Goal: Task Accomplishment & Management: Manage account settings

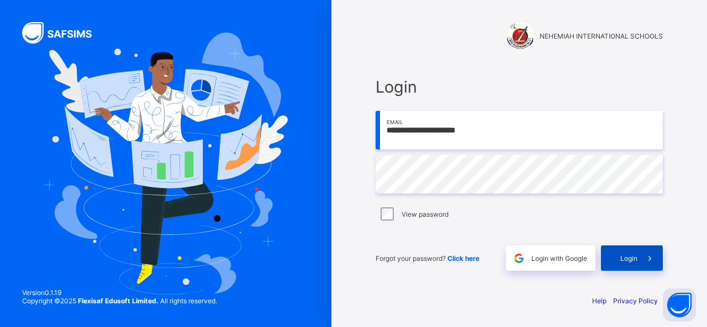
click at [624, 262] on div "Login" at bounding box center [632, 258] width 62 height 25
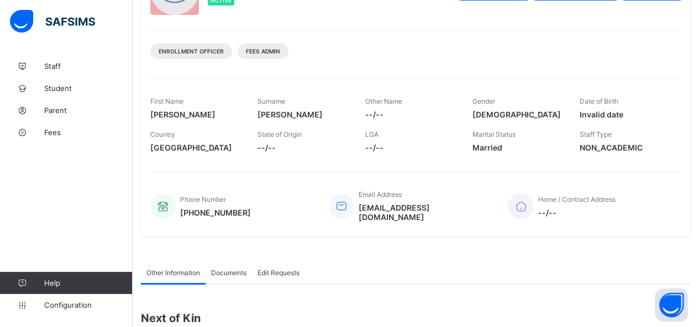
scroll to position [110, 0]
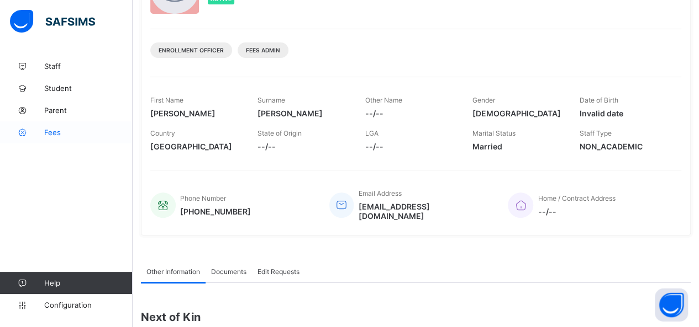
click at [52, 134] on span "Fees" at bounding box center [88, 132] width 88 height 9
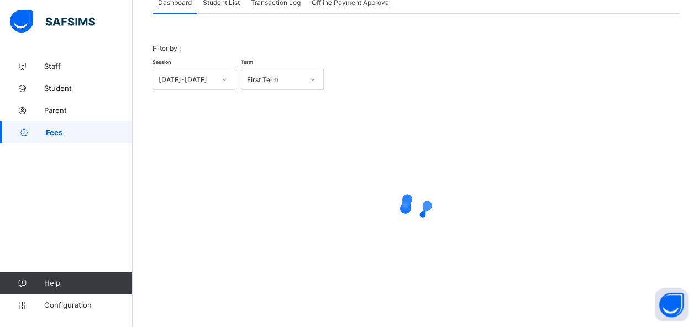
scroll to position [80, 0]
click at [225, 5] on span "Student List" at bounding box center [221, 3] width 37 height 8
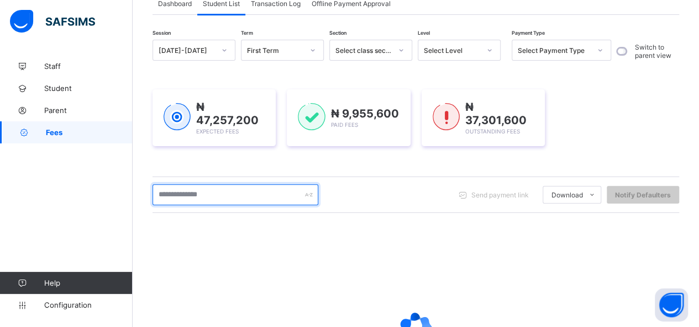
click at [240, 197] on input "text" at bounding box center [235, 194] width 166 height 21
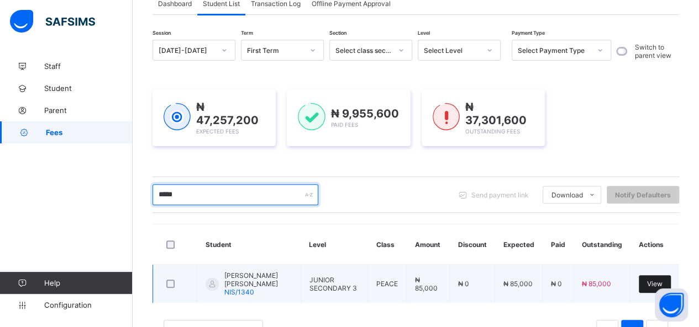
type input "*****"
click at [662, 280] on span "View" at bounding box center [654, 284] width 15 height 8
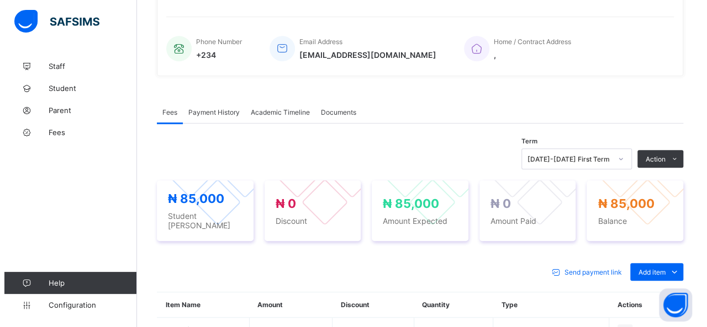
scroll to position [356, 0]
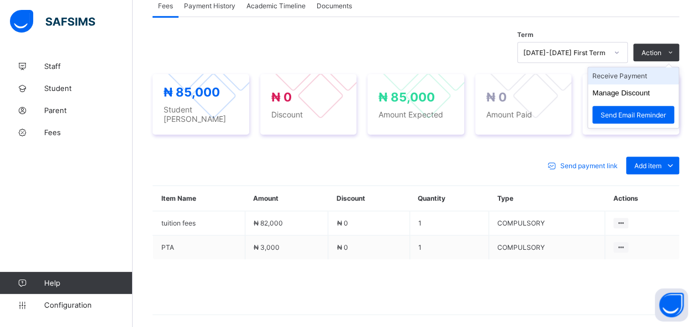
click at [628, 72] on li "Receive Payment" at bounding box center [633, 75] width 91 height 17
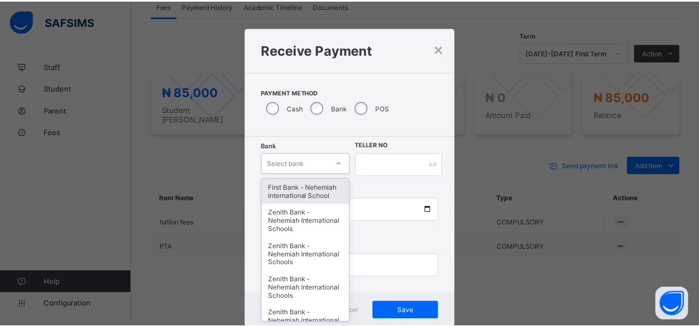
scroll to position [22, 0]
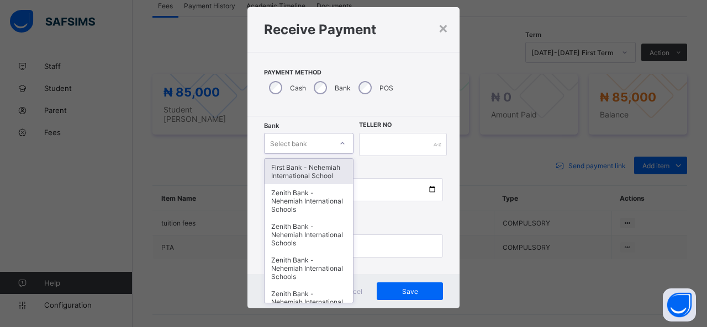
click at [325, 154] on div "option First Bank - Nehemiah International School focused, 1 of 17. 17 results …" at bounding box center [308, 143] width 89 height 21
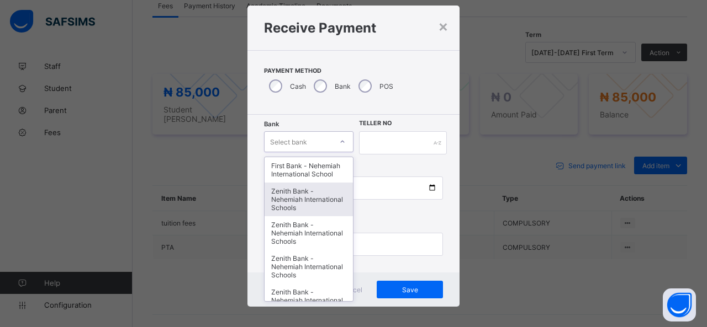
click at [311, 209] on div "Zenith Bank - Nehemiah International Schools" at bounding box center [309, 200] width 88 height 34
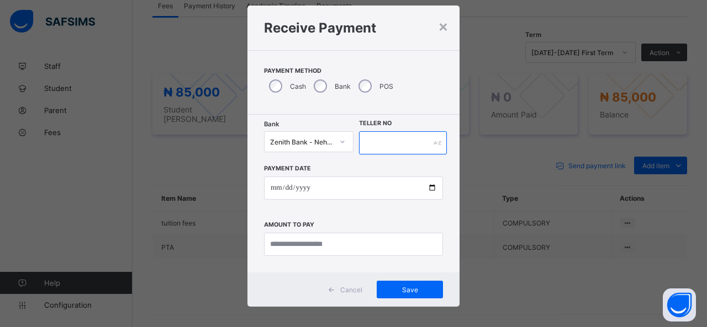
click at [387, 143] on input "text" at bounding box center [403, 142] width 88 height 23
type input "*****"
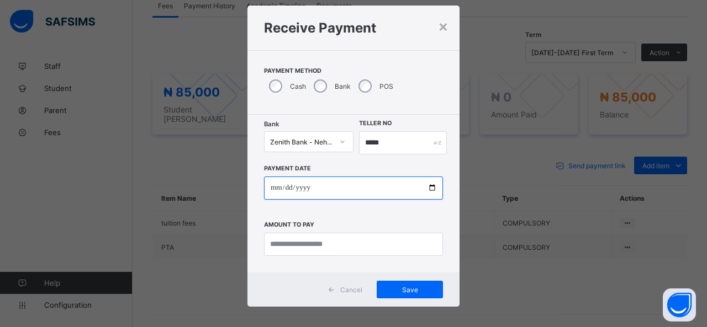
click at [430, 187] on input "date" at bounding box center [353, 188] width 179 height 23
type input "**********"
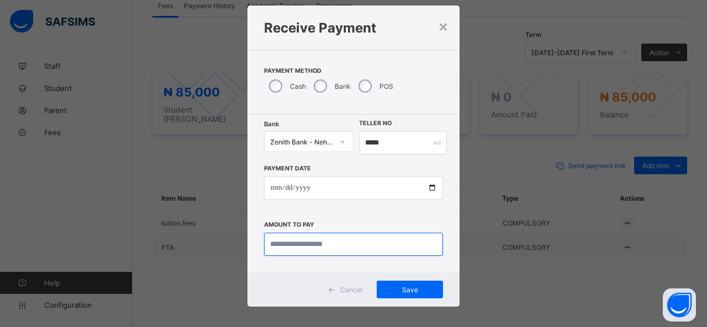
click at [307, 247] on input "currency" at bounding box center [353, 244] width 179 height 23
type input "********"
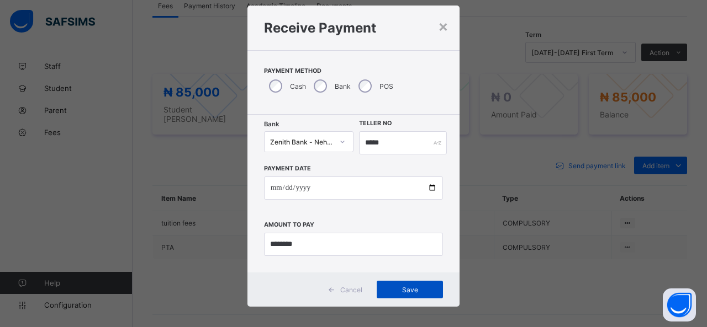
click at [420, 290] on span "Save" at bounding box center [410, 290] width 50 height 8
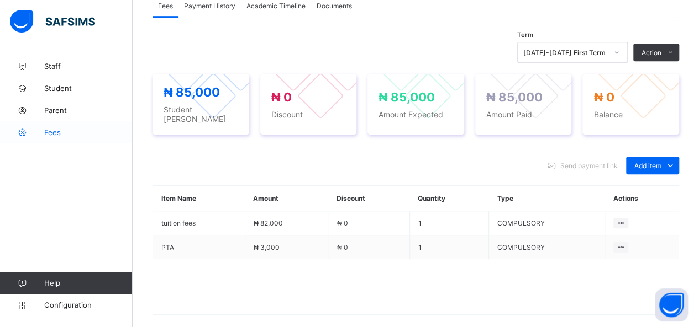
click at [57, 135] on span "Fees" at bounding box center [88, 132] width 88 height 9
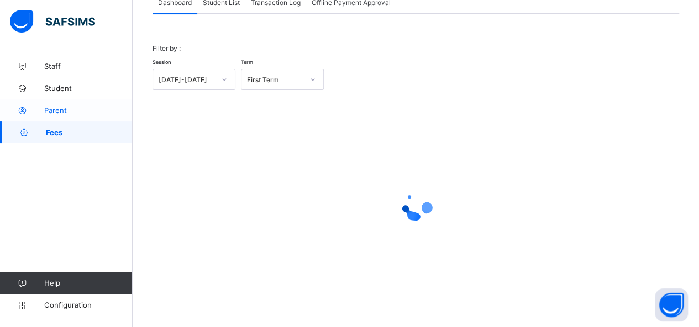
scroll to position [80, 0]
click at [228, 6] on span "Student List" at bounding box center [221, 3] width 37 height 8
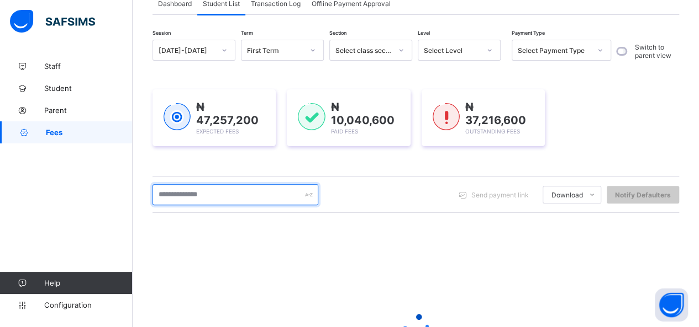
click at [258, 199] on input "text" at bounding box center [235, 194] width 166 height 21
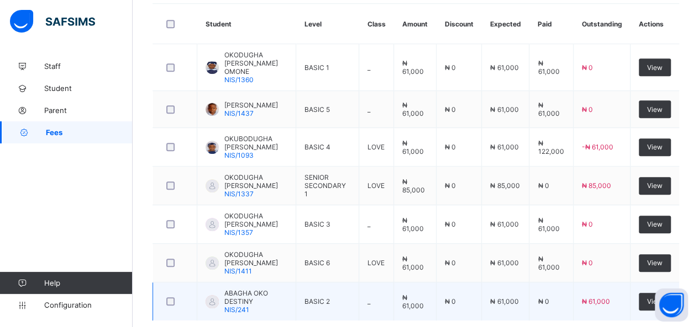
scroll to position [347, 0]
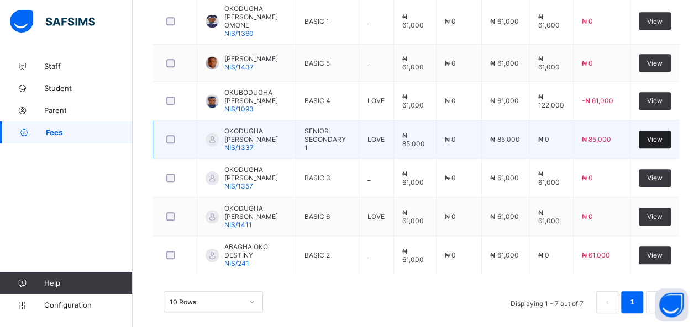
type input "********"
click at [662, 135] on span "View" at bounding box center [654, 139] width 15 height 8
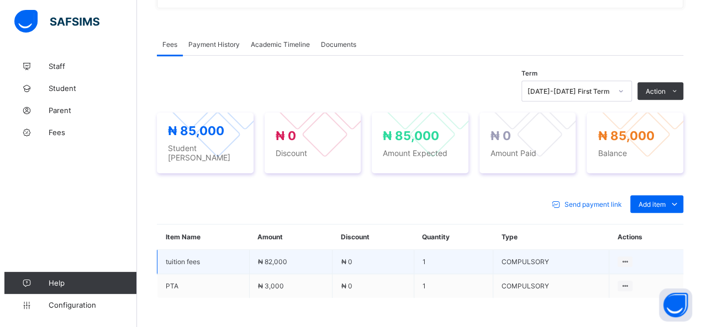
scroll to position [387, 0]
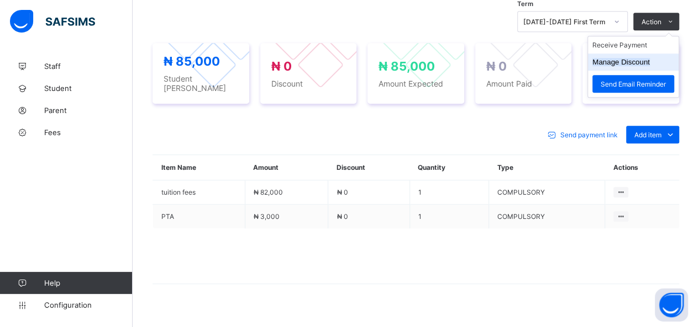
click at [643, 58] on button "Manage Discount" at bounding box center [620, 62] width 57 height 8
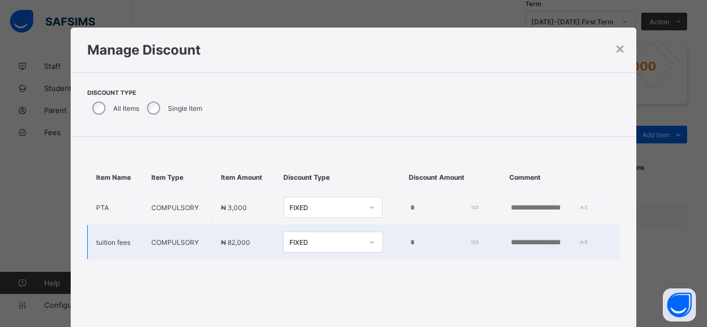
click at [409, 247] on input "*" at bounding box center [442, 243] width 67 height 9
type input "******"
click at [510, 247] on input "text" at bounding box center [548, 243] width 76 height 9
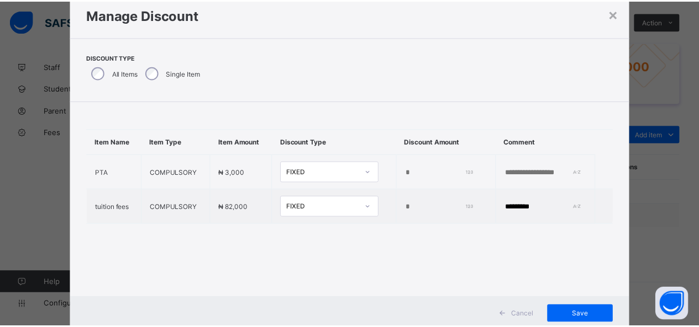
scroll to position [67, 0]
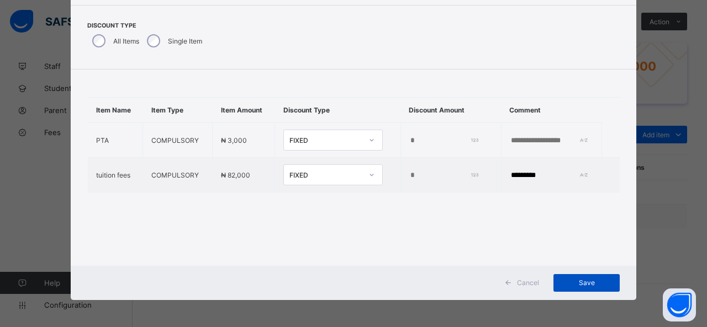
type input "*********"
click at [595, 283] on span "Save" at bounding box center [587, 283] width 50 height 8
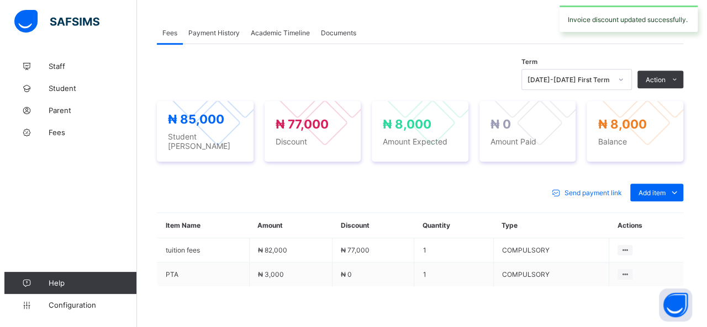
scroll to position [276, 0]
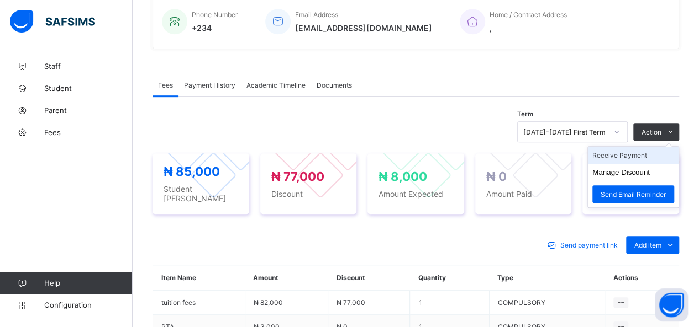
click at [625, 152] on li "Receive Payment" at bounding box center [633, 155] width 91 height 17
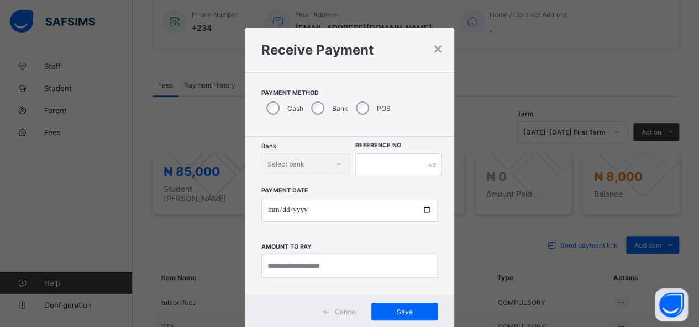
click at [319, 104] on div "Bank" at bounding box center [328, 108] width 45 height 23
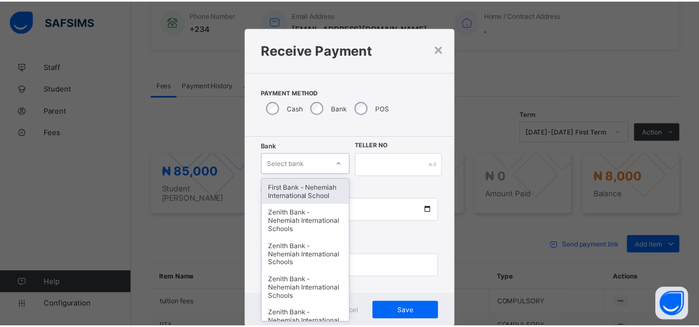
scroll to position [22, 0]
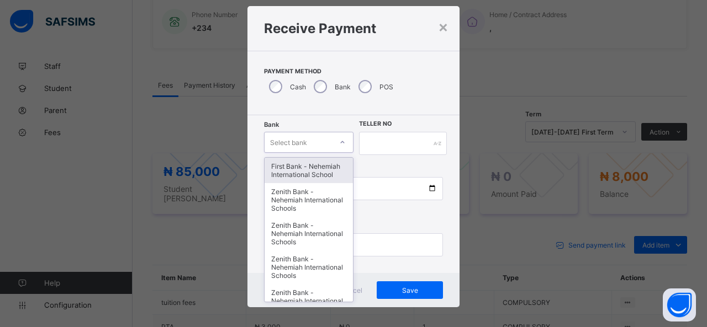
click at [330, 153] on div "option First Bank - Nehemiah International School focused, 1 of 17. 17 results …" at bounding box center [308, 142] width 89 height 21
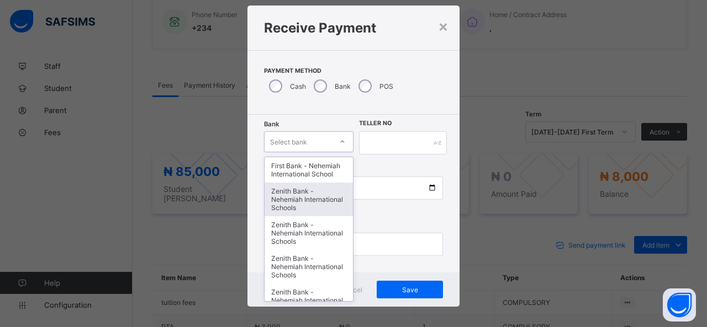
click at [330, 203] on div "Zenith Bank - Nehemiah International Schools" at bounding box center [309, 200] width 88 height 34
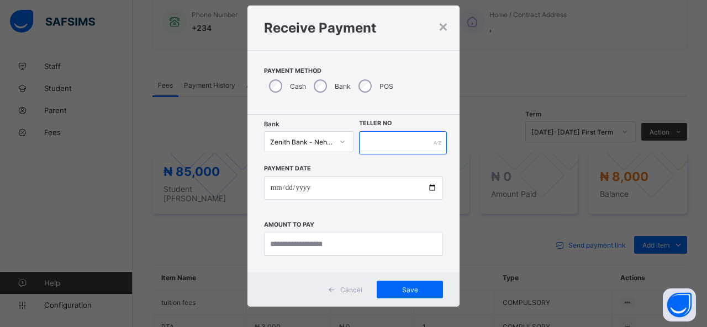
click at [381, 145] on input "text" at bounding box center [403, 142] width 88 height 23
type input "*****"
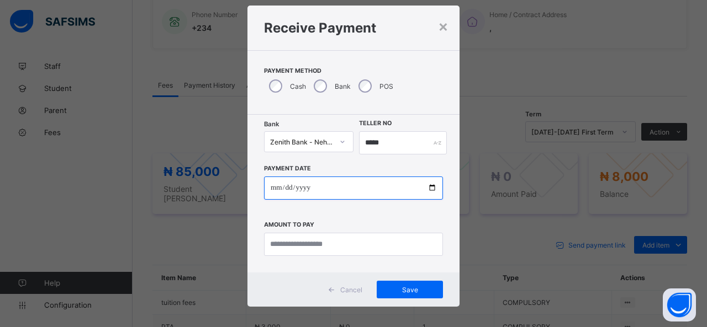
click at [427, 187] on input "date" at bounding box center [353, 188] width 179 height 23
type input "**********"
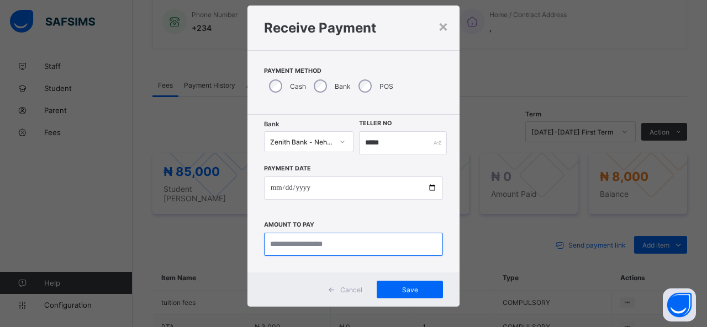
click at [328, 248] on input "currency" at bounding box center [353, 244] width 179 height 23
type input "*******"
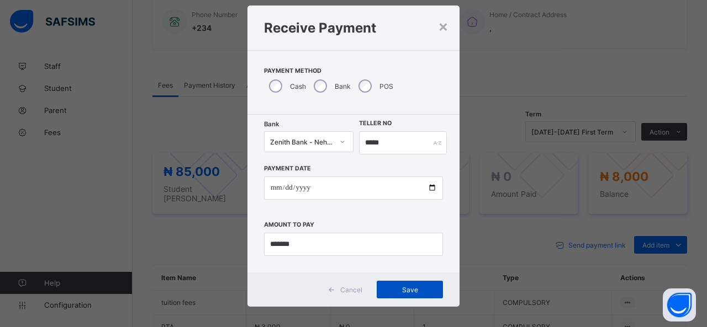
click at [408, 287] on span "Save" at bounding box center [410, 290] width 50 height 8
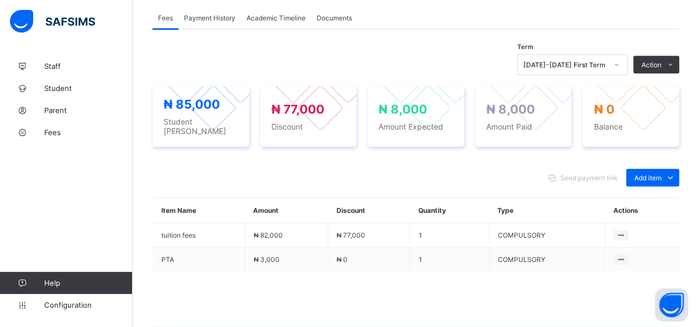
scroll to position [283, 0]
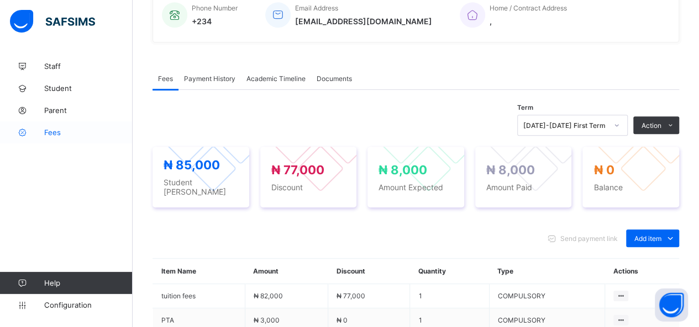
click at [55, 134] on span "Fees" at bounding box center [88, 132] width 88 height 9
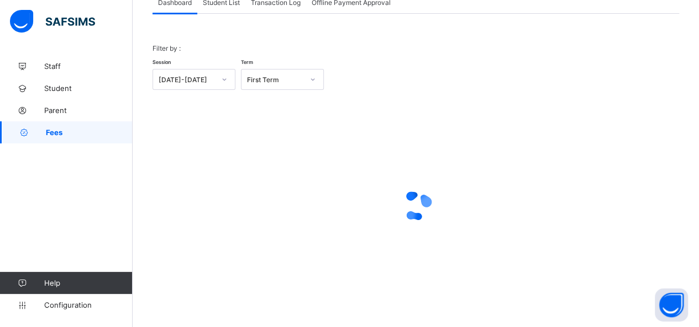
scroll to position [80, 0]
click at [226, 6] on span "Student List" at bounding box center [221, 3] width 37 height 8
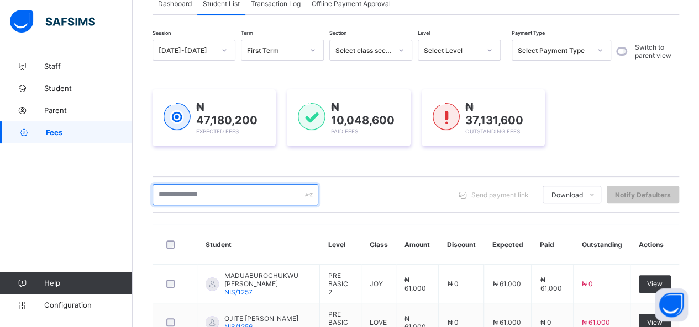
click at [278, 197] on input "text" at bounding box center [235, 194] width 166 height 21
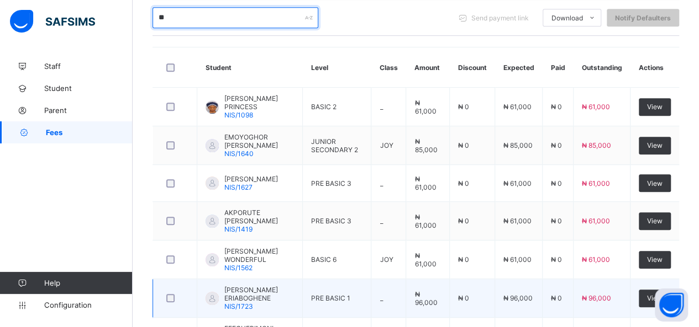
scroll to position [252, 0]
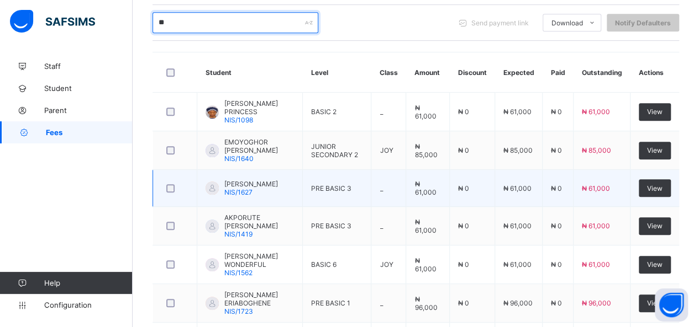
type input "*"
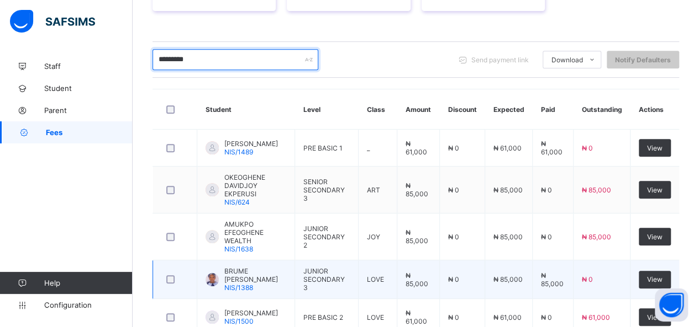
scroll to position [204, 0]
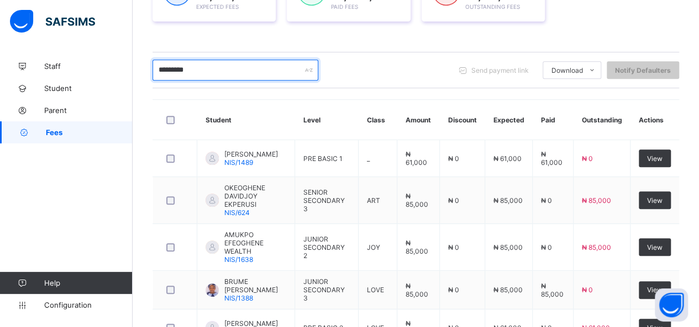
click at [197, 70] on input "*********" at bounding box center [235, 70] width 166 height 21
type input "*"
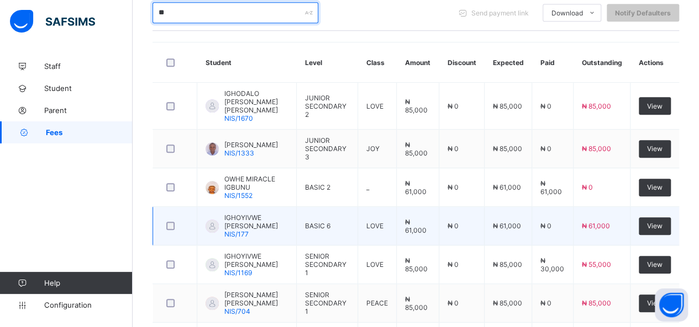
scroll to position [260, 0]
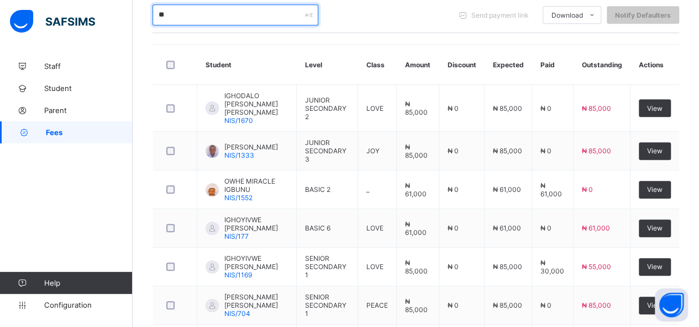
type input "*"
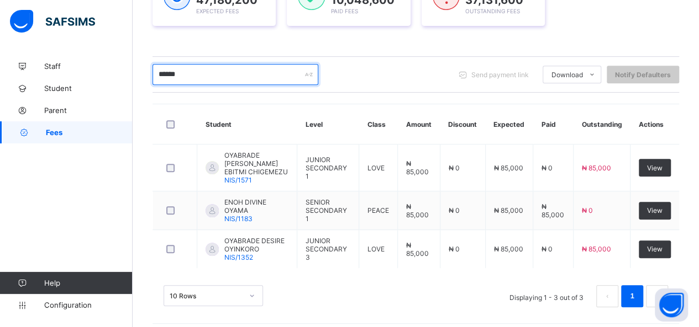
scroll to position [192, 0]
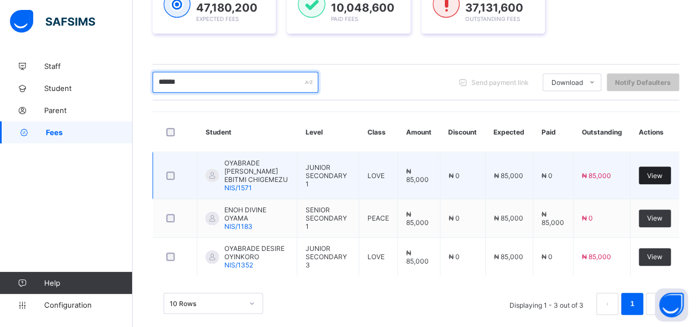
type input "******"
click at [662, 172] on span "View" at bounding box center [654, 176] width 15 height 8
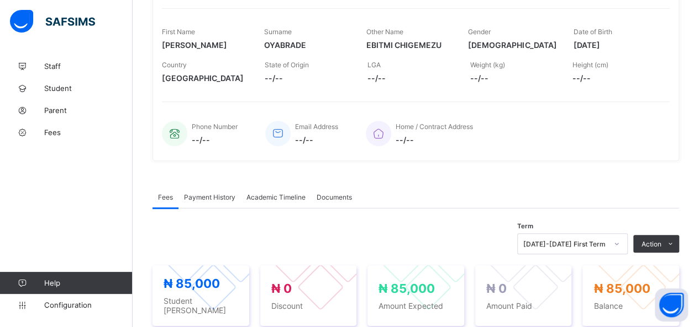
scroll to position [276, 0]
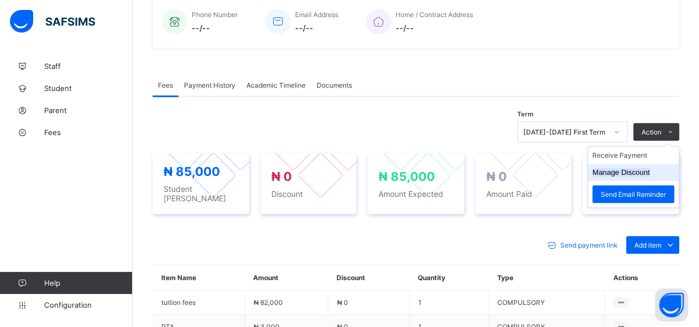
click at [639, 170] on button "Manage Discount" at bounding box center [620, 172] width 57 height 8
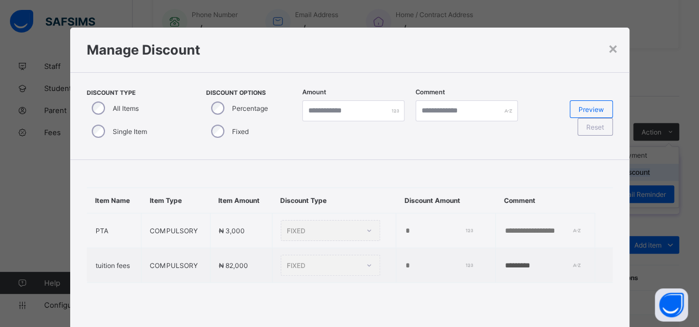
type input "*"
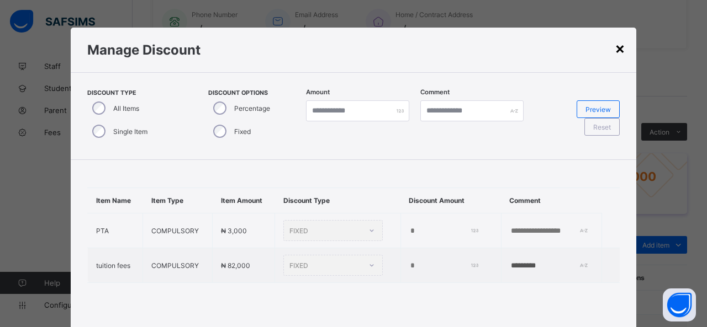
click at [617, 50] on div "×" at bounding box center [620, 48] width 10 height 19
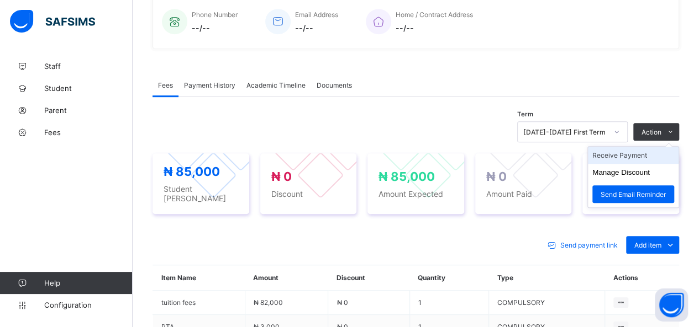
click at [649, 150] on li "Receive Payment" at bounding box center [633, 155] width 91 height 17
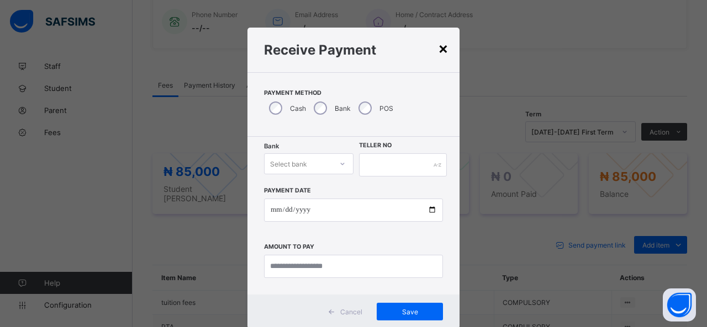
click at [441, 46] on div "×" at bounding box center [443, 48] width 10 height 19
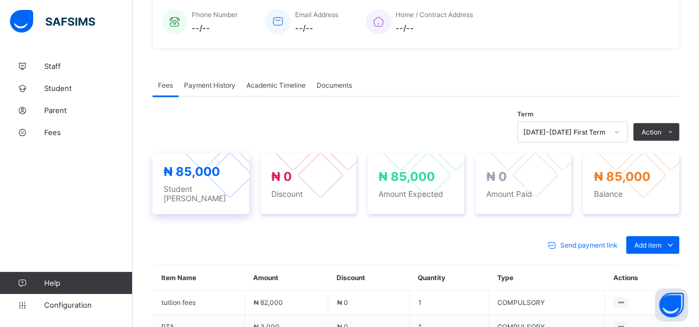
click at [210, 186] on span "Student [PERSON_NAME]" at bounding box center [200, 193] width 75 height 19
click at [207, 171] on span "₦ 85,000" at bounding box center [191, 172] width 56 height 14
click at [49, 131] on span "Fees" at bounding box center [88, 132] width 88 height 9
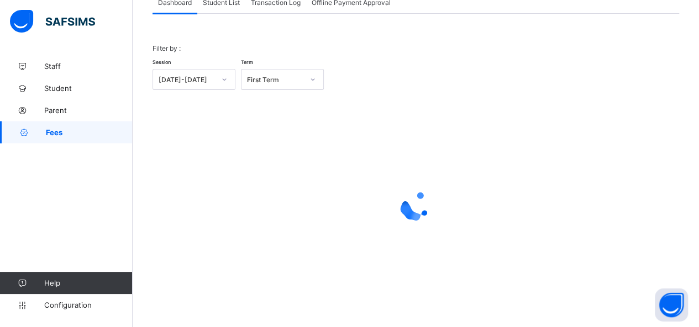
scroll to position [80, 0]
click at [223, 4] on span "Student List" at bounding box center [221, 3] width 37 height 8
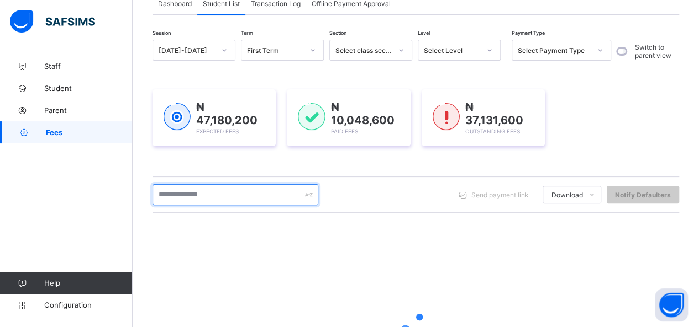
click at [240, 191] on input "text" at bounding box center [235, 194] width 166 height 21
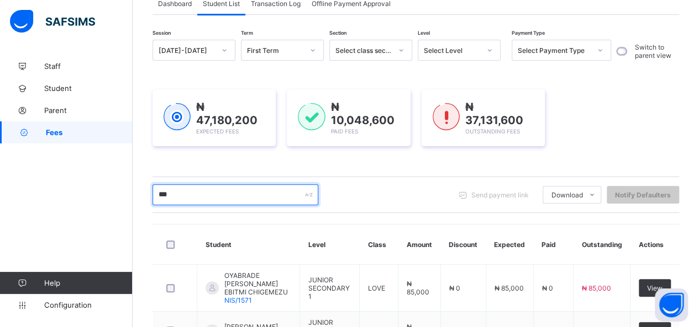
type input "********"
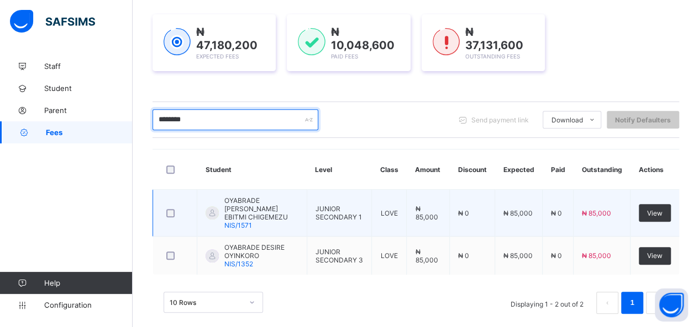
scroll to position [155, 0]
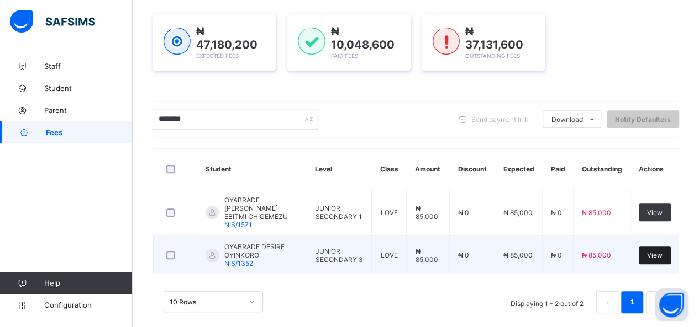
click at [662, 251] on span "View" at bounding box center [654, 255] width 15 height 8
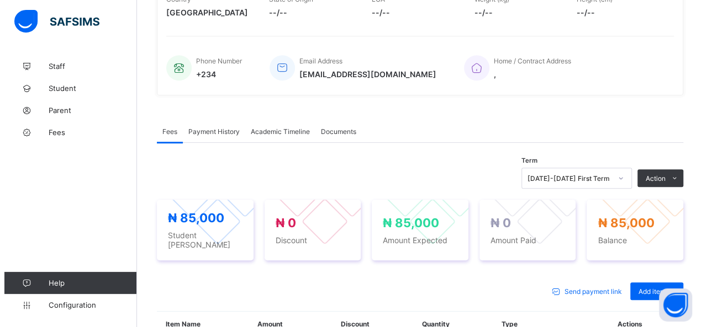
scroll to position [331, 0]
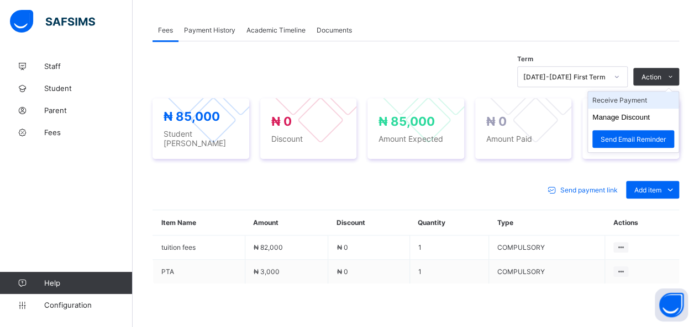
click at [638, 103] on li "Receive Payment" at bounding box center [633, 100] width 91 height 17
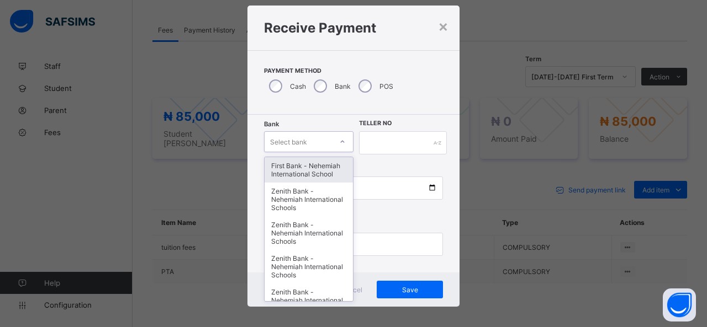
click at [329, 152] on div "option First Bank - Nehemiah International School focused, 1 of 17. 17 results …" at bounding box center [308, 141] width 89 height 21
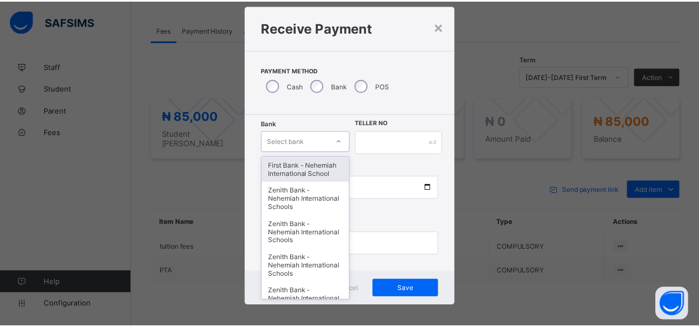
scroll to position [22, 0]
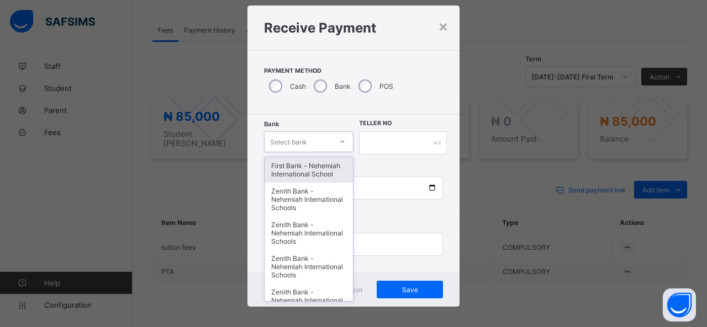
click at [329, 161] on div "First Bank - Nehemiah International School" at bounding box center [309, 169] width 88 height 25
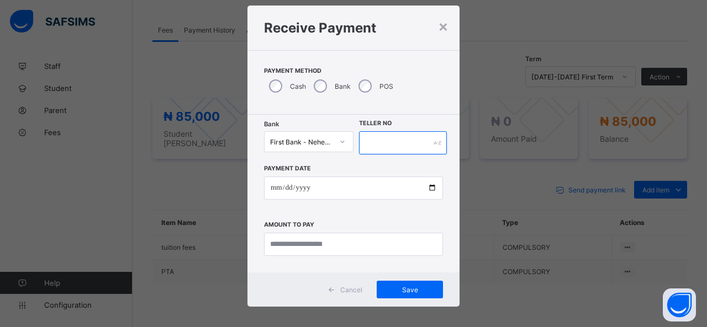
click at [379, 134] on input "text" at bounding box center [403, 142] width 88 height 23
type input "*****"
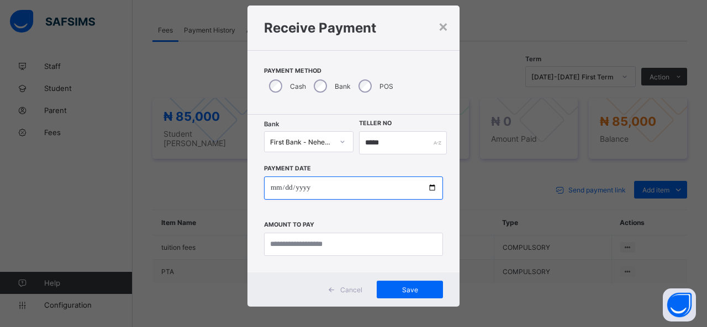
click at [433, 187] on input "date" at bounding box center [353, 188] width 179 height 23
type input "**********"
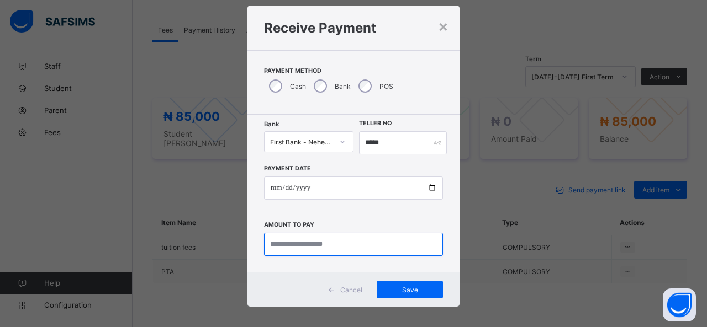
click at [276, 248] on input "currency" at bounding box center [353, 244] width 179 height 23
type input "********"
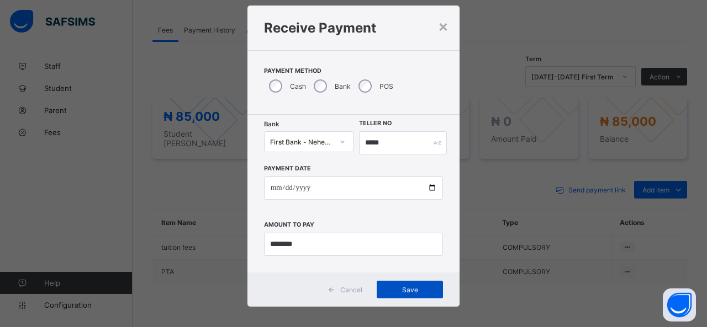
click at [417, 286] on span "Save" at bounding box center [410, 290] width 50 height 8
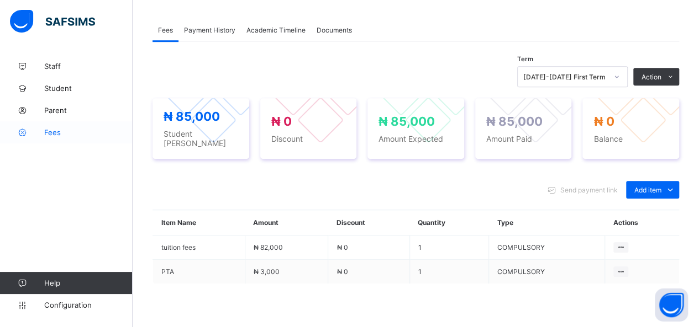
click at [53, 130] on span "Fees" at bounding box center [88, 132] width 88 height 9
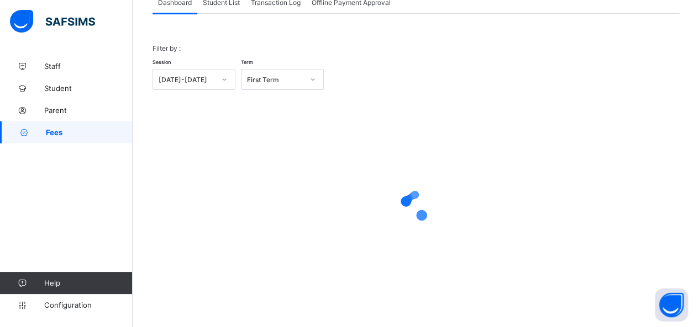
scroll to position [80, 0]
click at [226, 2] on span "Student List" at bounding box center [221, 3] width 37 height 8
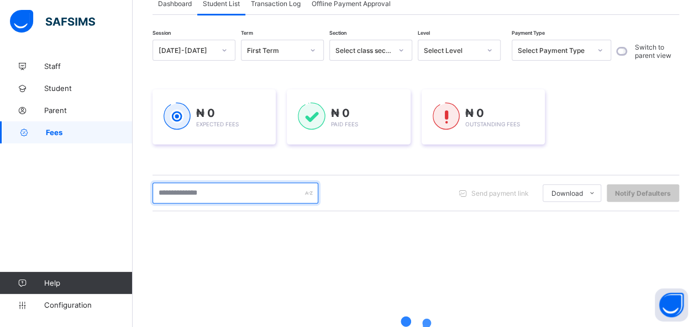
click at [227, 193] on input "text" at bounding box center [235, 193] width 166 height 21
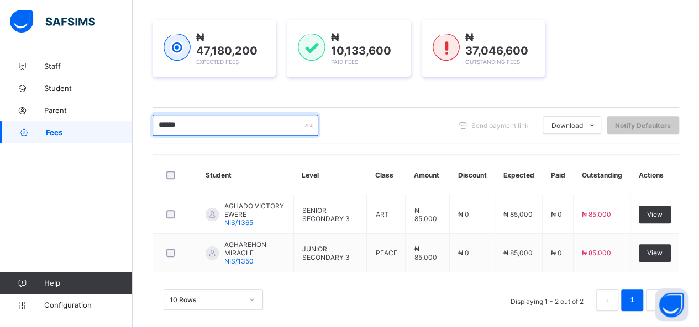
scroll to position [155, 0]
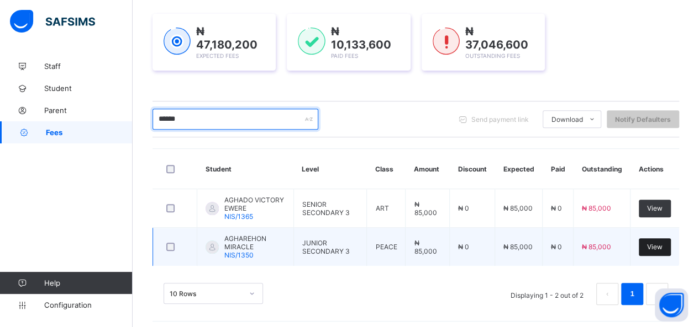
type input "******"
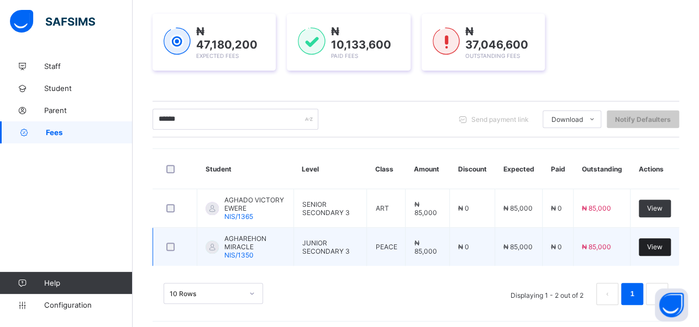
click at [658, 243] on span "View" at bounding box center [654, 247] width 15 height 8
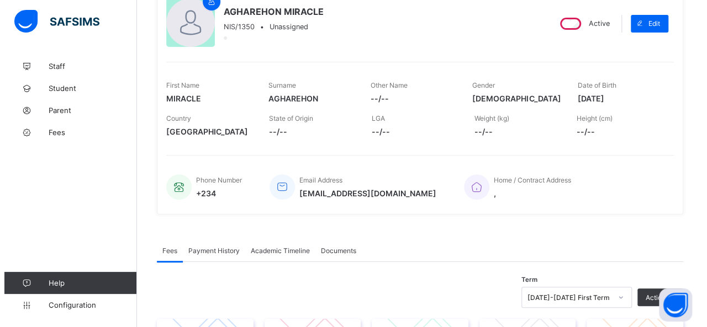
scroll to position [361, 0]
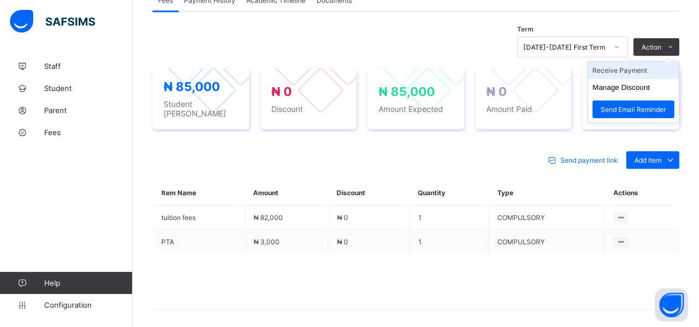
click at [649, 68] on li "Receive Payment" at bounding box center [633, 70] width 91 height 17
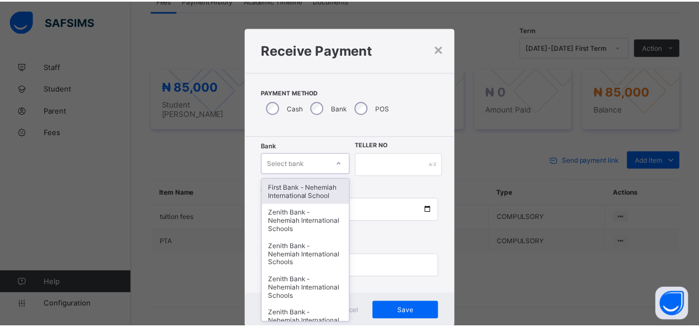
scroll to position [22, 0]
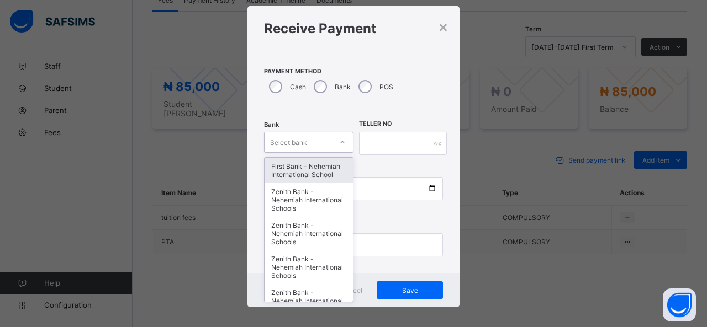
click at [305, 153] on div "option First Bank - Nehemiah International School focused, 1 of 17. 17 results …" at bounding box center [308, 142] width 89 height 21
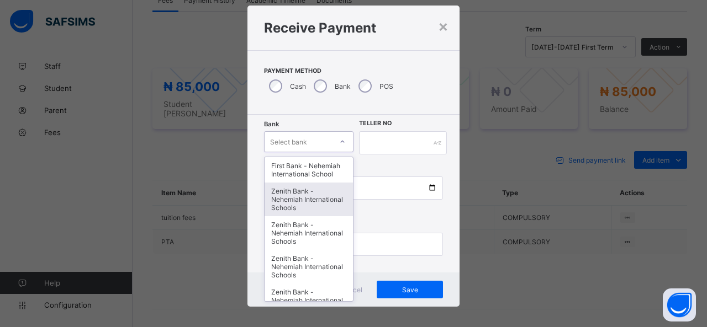
drag, startPoint x: 307, startPoint y: 196, endPoint x: 311, endPoint y: 192, distance: 6.2
click at [307, 195] on div "Zenith Bank - Nehemiah International Schools" at bounding box center [309, 200] width 88 height 34
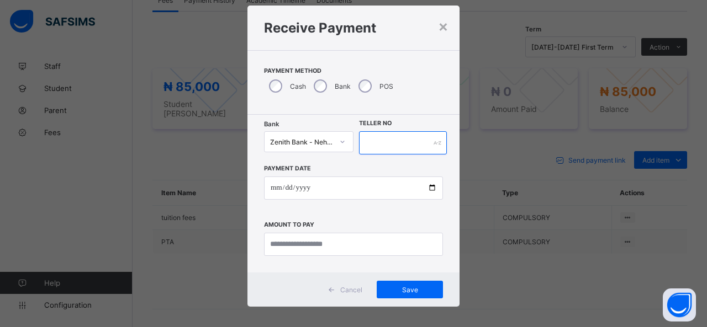
click at [408, 143] on input "text" at bounding box center [403, 142] width 88 height 23
type input "*****"
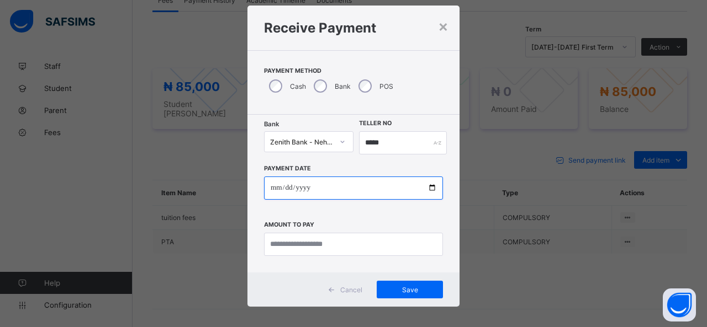
click at [431, 188] on input "date" at bounding box center [353, 188] width 179 height 23
type input "**********"
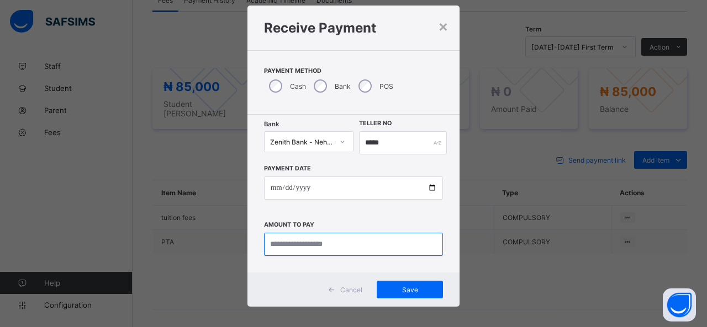
click at [303, 245] on input "currency" at bounding box center [353, 244] width 179 height 23
type input "********"
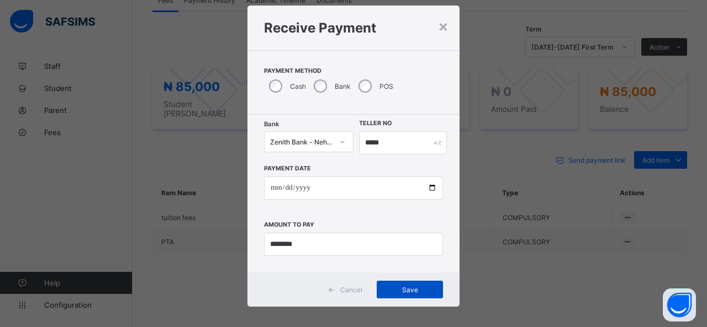
click at [397, 288] on span "Save" at bounding box center [410, 290] width 50 height 8
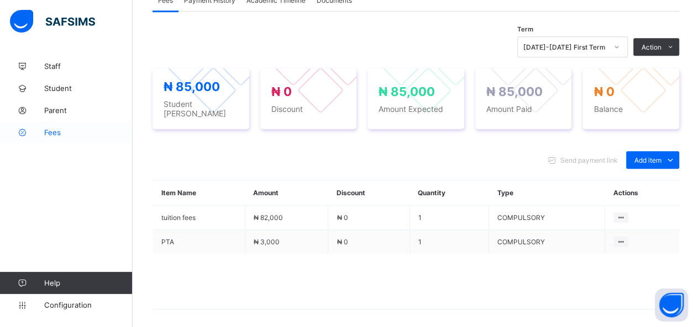
click at [55, 132] on span "Fees" at bounding box center [88, 132] width 88 height 9
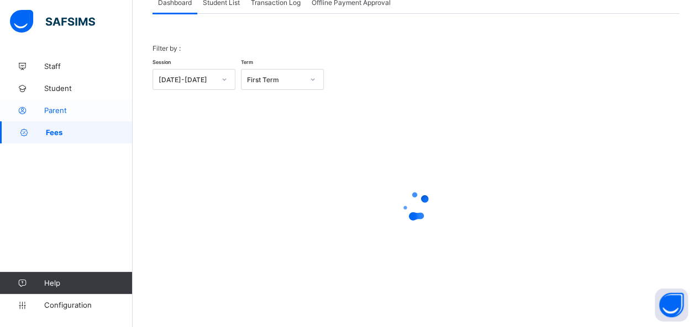
scroll to position [80, 0]
click at [219, 7] on div "Student List" at bounding box center [221, 3] width 48 height 22
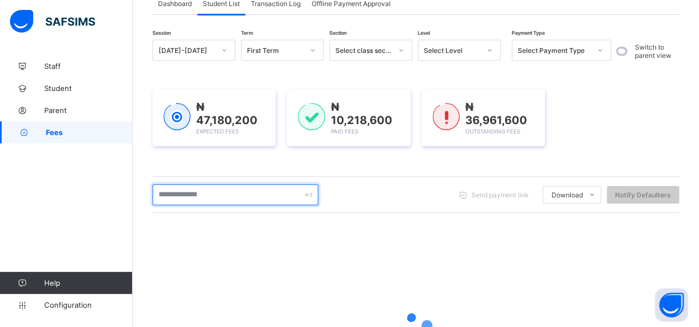
click at [206, 194] on input "text" at bounding box center [235, 194] width 166 height 21
type input "********"
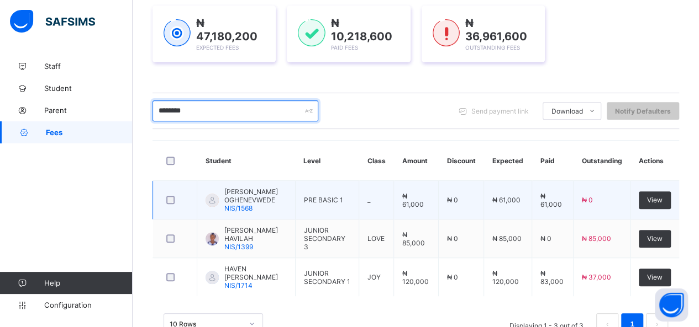
scroll to position [190, 0]
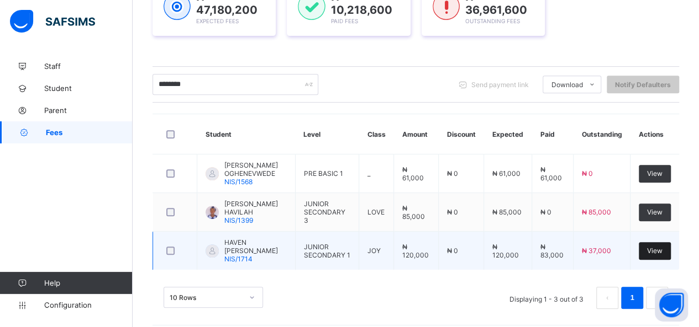
click at [663, 260] on div "View" at bounding box center [654, 251] width 32 height 18
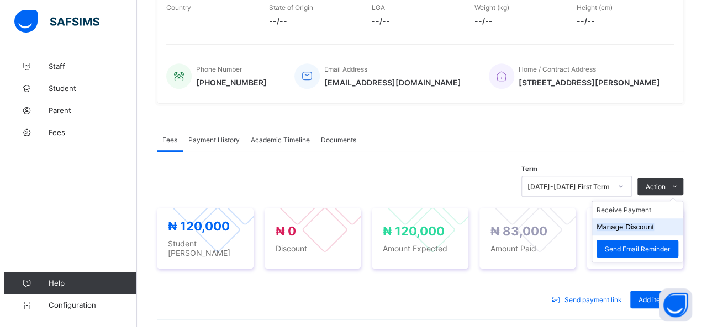
scroll to position [331, 0]
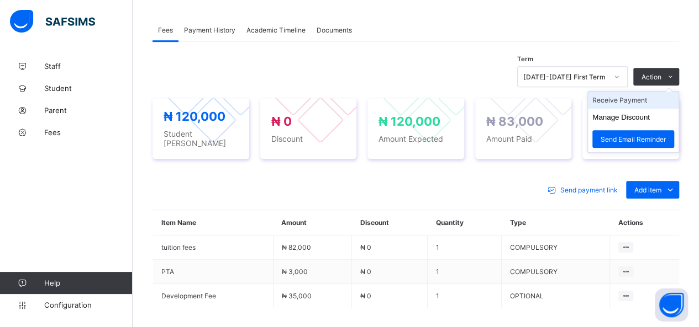
click at [634, 101] on li "Receive Payment" at bounding box center [633, 100] width 91 height 17
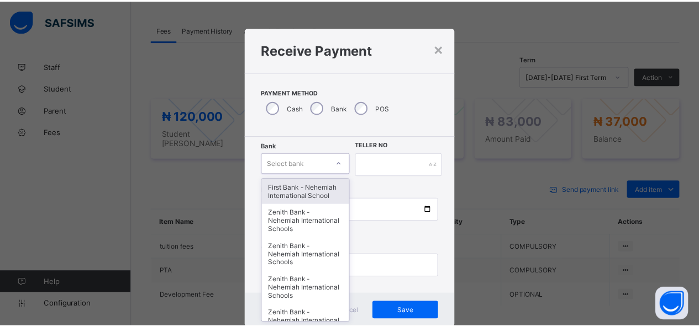
scroll to position [22, 0]
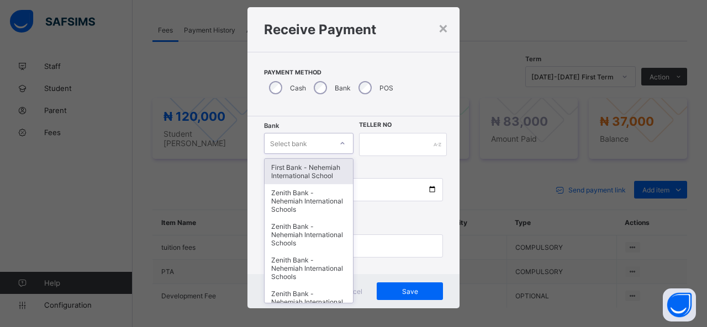
click at [309, 154] on div "option First Bank - Nehemiah International School focused, 1 of 17. 17 results …" at bounding box center [308, 143] width 89 height 21
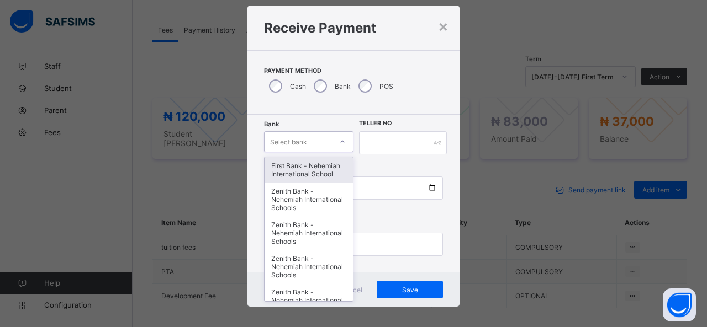
click at [309, 167] on div "First Bank - Nehemiah International School" at bounding box center [309, 169] width 88 height 25
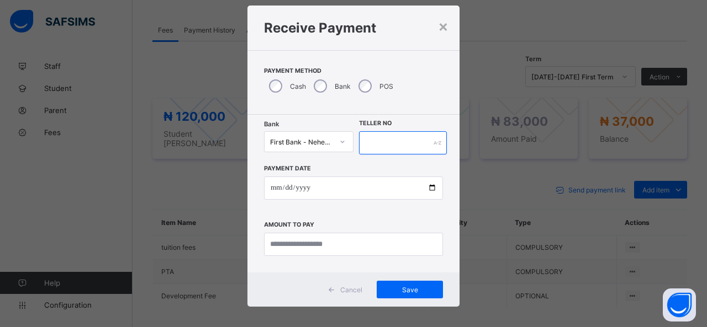
click at [378, 139] on input "text" at bounding box center [403, 142] width 88 height 23
click at [444, 28] on div "×" at bounding box center [443, 26] width 10 height 19
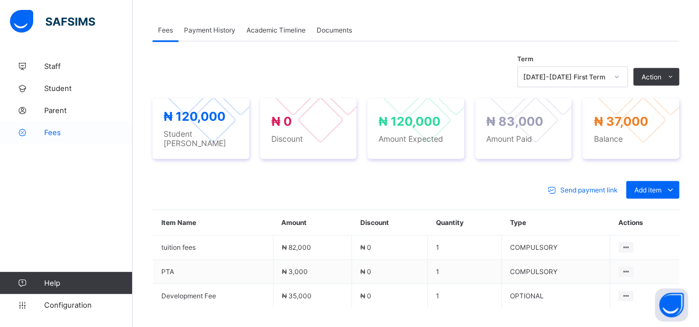
click at [62, 132] on span "Fees" at bounding box center [88, 132] width 88 height 9
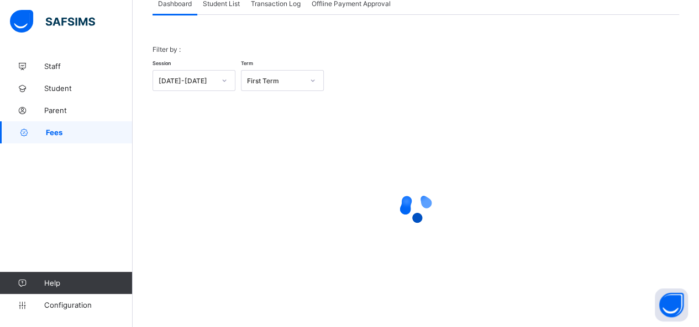
click at [221, 1] on span "Student List" at bounding box center [221, 3] width 37 height 8
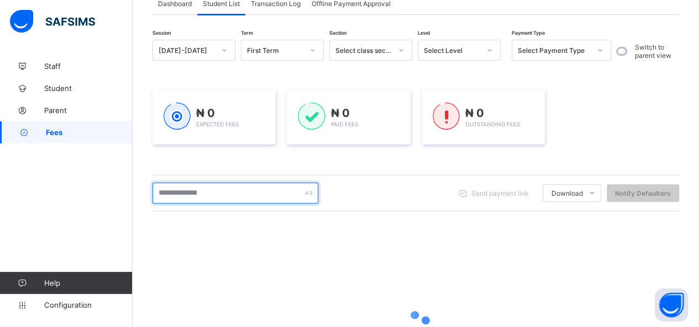
click at [221, 193] on input "text" at bounding box center [235, 193] width 166 height 21
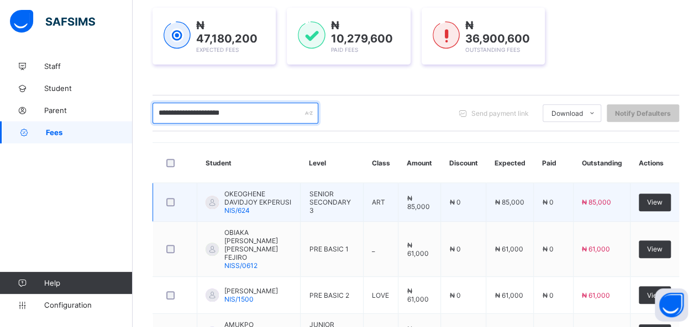
scroll to position [160, 0]
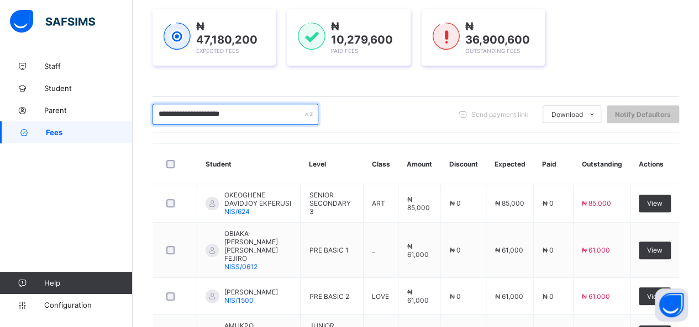
click at [240, 114] on input "**********" at bounding box center [235, 114] width 166 height 21
type input "*"
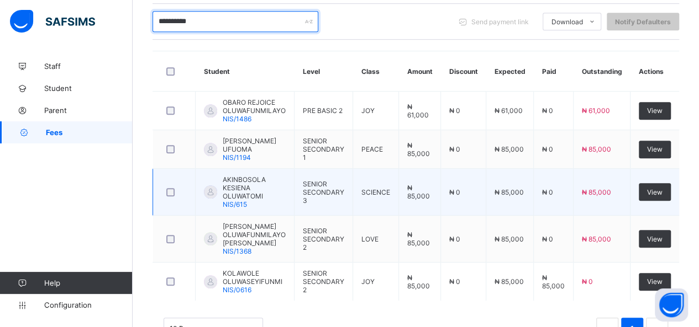
scroll to position [271, 0]
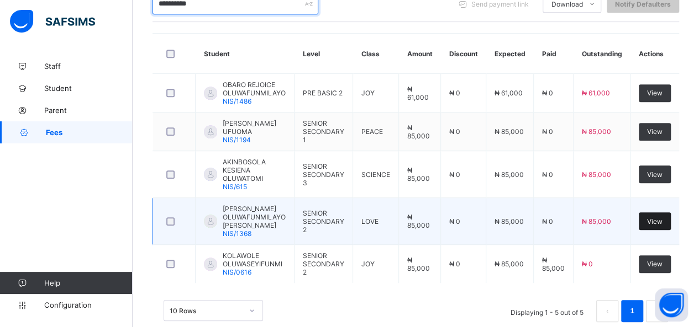
type input "**********"
click at [670, 224] on div "View" at bounding box center [654, 222] width 32 height 18
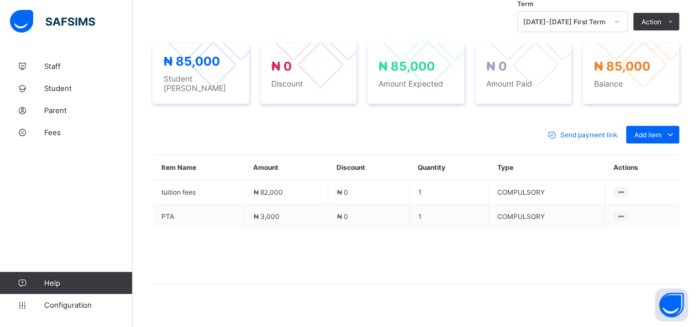
scroll to position [393, 0]
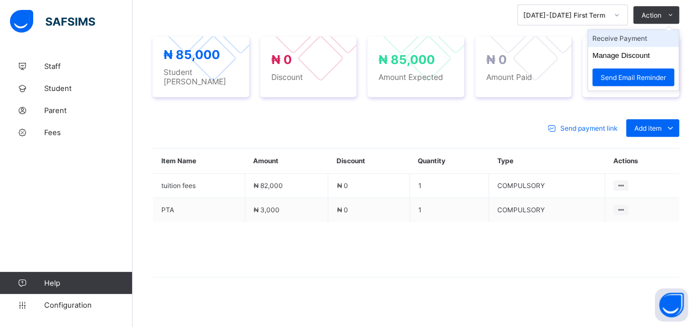
click at [629, 34] on li "Receive Payment" at bounding box center [633, 38] width 91 height 17
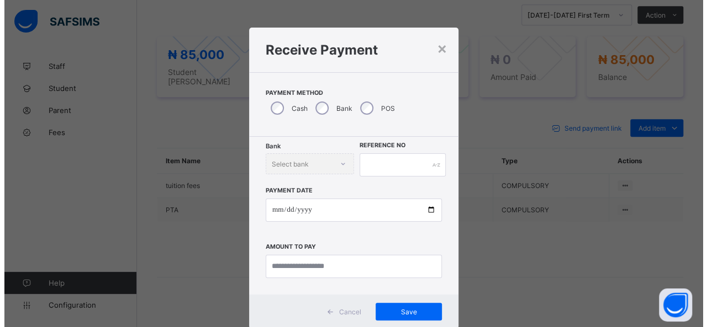
scroll to position [393, 0]
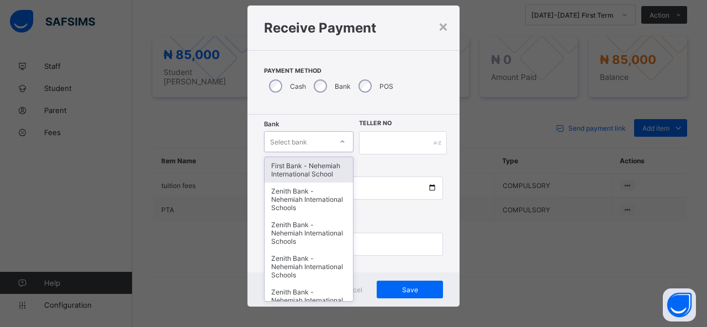
click at [307, 152] on div "option First Bank - Nehemiah International School focused, 1 of 17. 17 results …" at bounding box center [308, 141] width 89 height 21
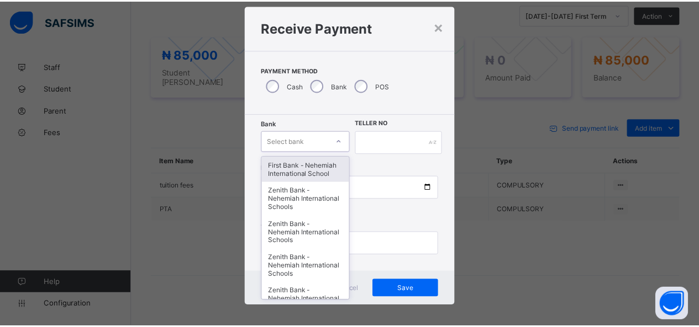
scroll to position [22, 0]
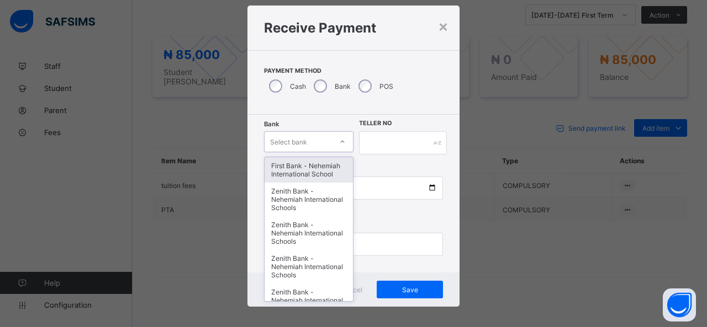
click at [309, 167] on div "First Bank - Nehemiah International School" at bounding box center [309, 169] width 88 height 25
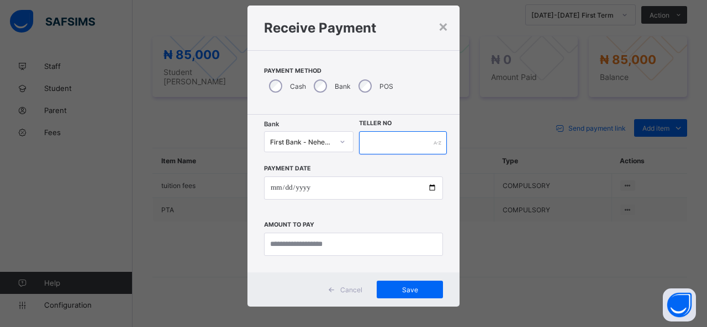
click at [380, 141] on input "text" at bounding box center [403, 142] width 88 height 23
type input "*****"
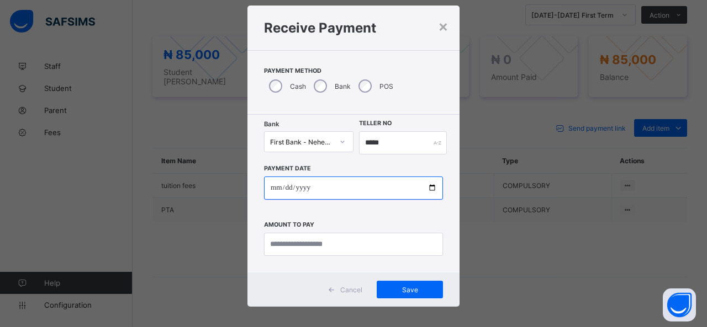
click at [428, 188] on input "date" at bounding box center [353, 188] width 179 height 23
type input "**********"
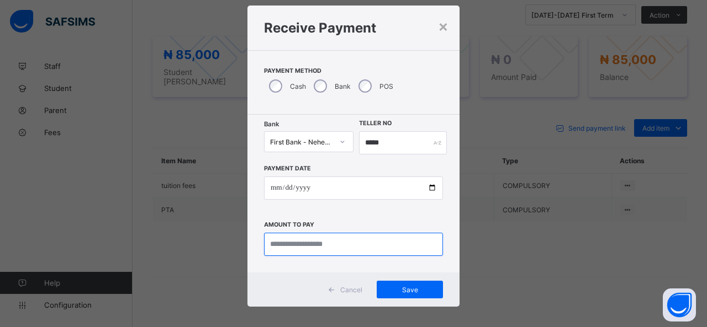
click at [301, 244] on input "currency" at bounding box center [353, 244] width 179 height 23
type input "********"
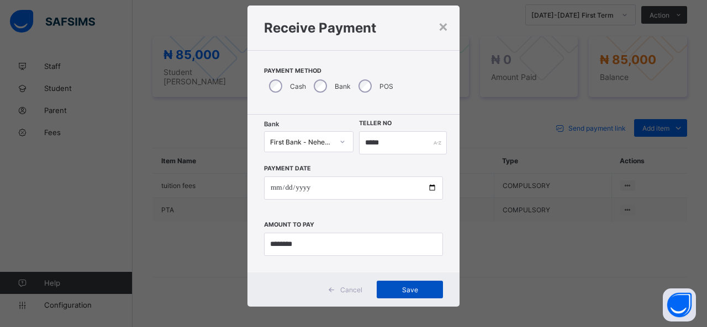
click at [412, 291] on span "Save" at bounding box center [410, 290] width 50 height 8
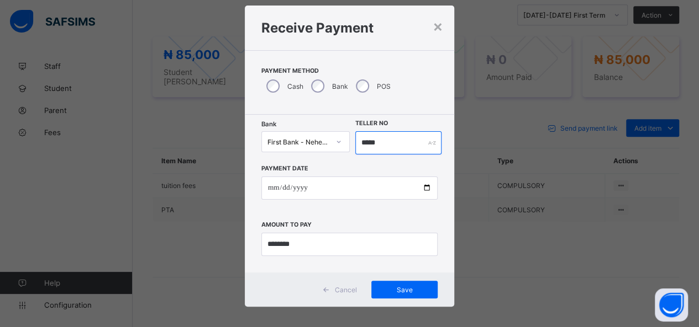
click at [379, 144] on input "*****" at bounding box center [398, 142] width 87 height 23
type input "******"
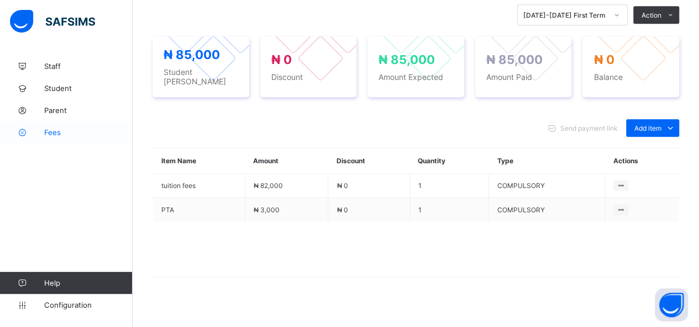
click at [50, 133] on span "Fees" at bounding box center [88, 132] width 88 height 9
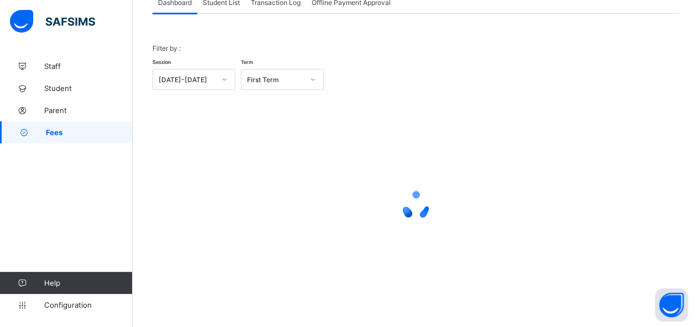
scroll to position [80, 0]
click at [220, 3] on span "Student List" at bounding box center [221, 3] width 37 height 8
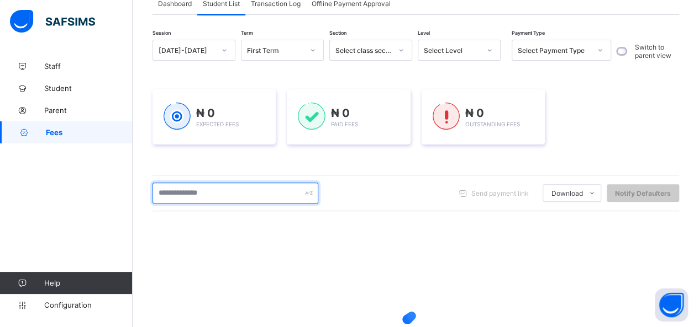
click at [224, 197] on input "text" at bounding box center [235, 193] width 166 height 21
type input "********"
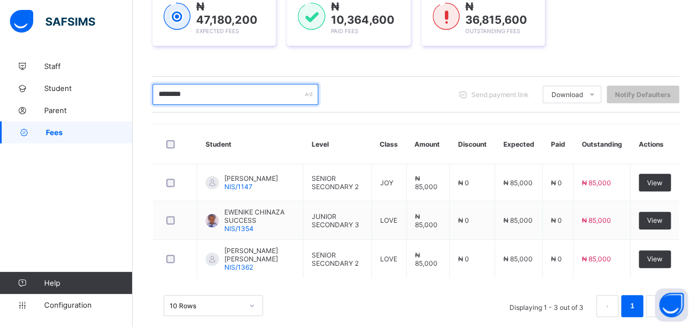
scroll to position [190, 0]
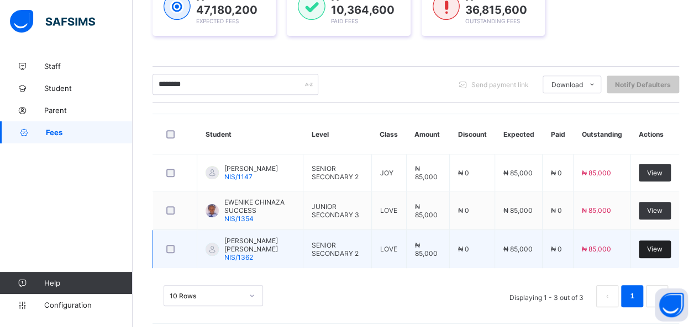
click at [662, 245] on span "View" at bounding box center [654, 249] width 15 height 8
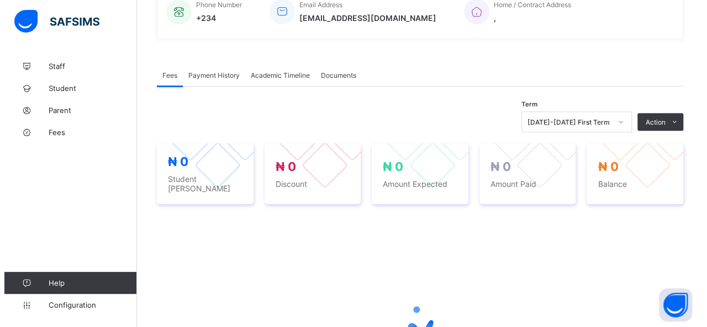
scroll to position [276, 0]
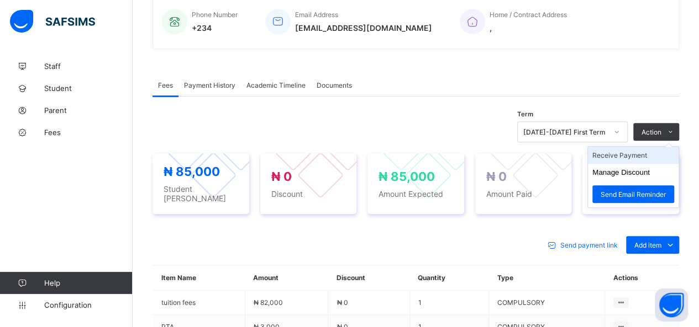
click at [642, 152] on li "Receive Payment" at bounding box center [633, 155] width 91 height 17
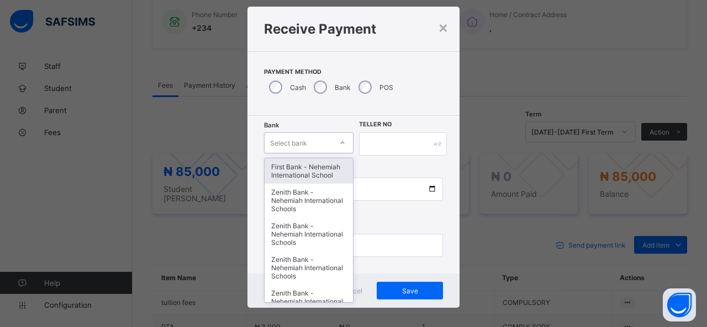
click at [324, 154] on div "option First Bank - Nehemiah International School focused, 1 of 17. 17 results …" at bounding box center [308, 143] width 89 height 21
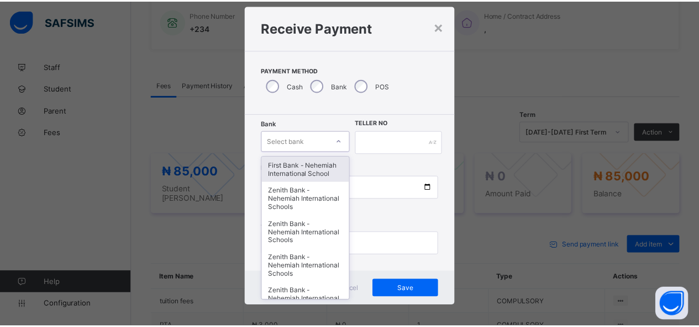
scroll to position [22, 0]
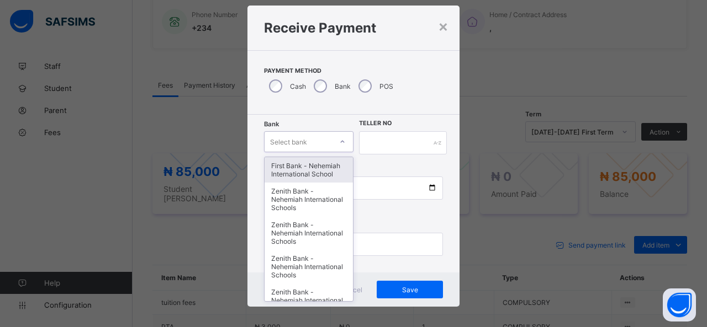
click at [326, 168] on div "First Bank - Nehemiah International School" at bounding box center [309, 169] width 88 height 25
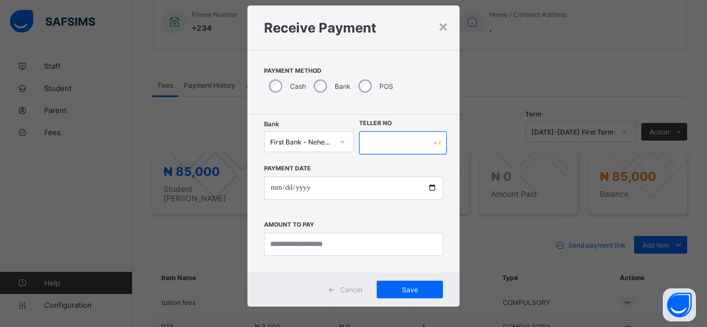
click at [376, 145] on input "text" at bounding box center [403, 142] width 88 height 23
type input "*****"
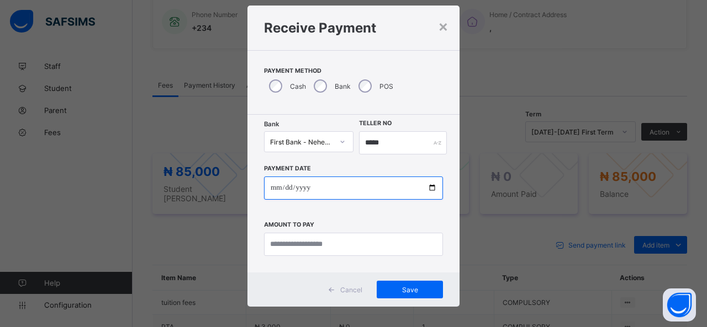
click at [431, 189] on input "date" at bounding box center [353, 188] width 179 height 23
type input "**********"
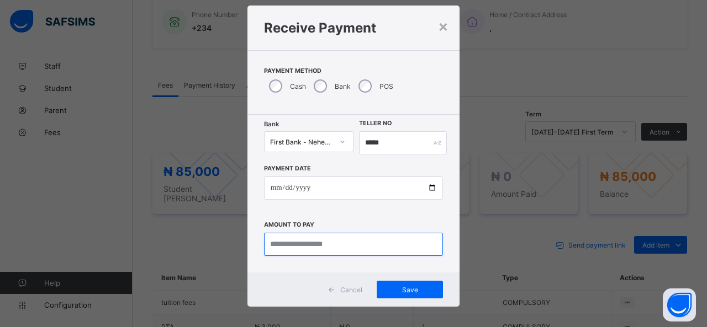
click at [306, 248] on input "currency" at bounding box center [353, 244] width 179 height 23
type input "********"
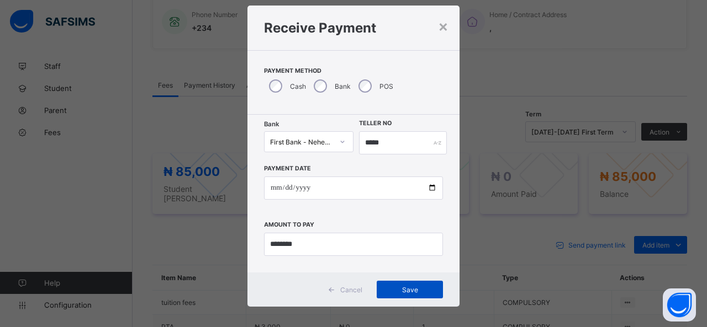
click at [408, 286] on span "Save" at bounding box center [410, 290] width 50 height 8
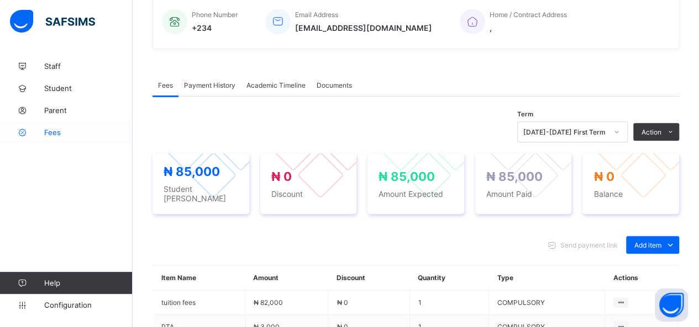
click at [52, 133] on span "Fees" at bounding box center [88, 132] width 88 height 9
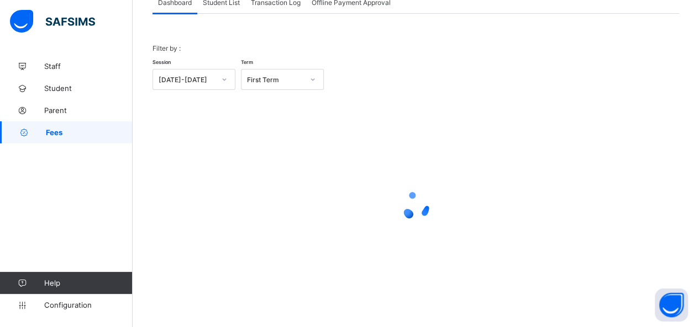
scroll to position [80, 0]
click at [225, 4] on span "Student List" at bounding box center [221, 3] width 37 height 8
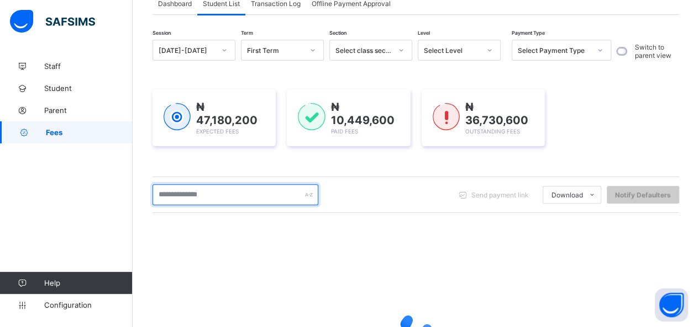
click at [235, 194] on input "text" at bounding box center [235, 194] width 166 height 21
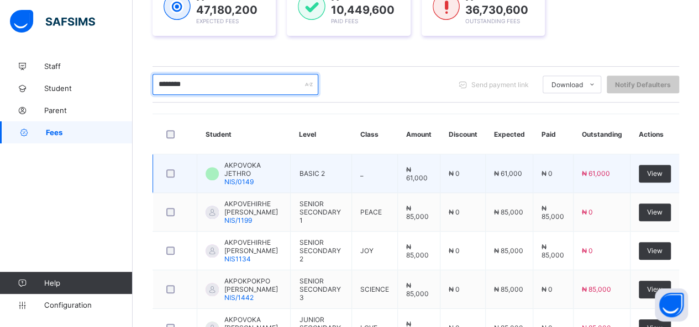
scroll to position [245, 0]
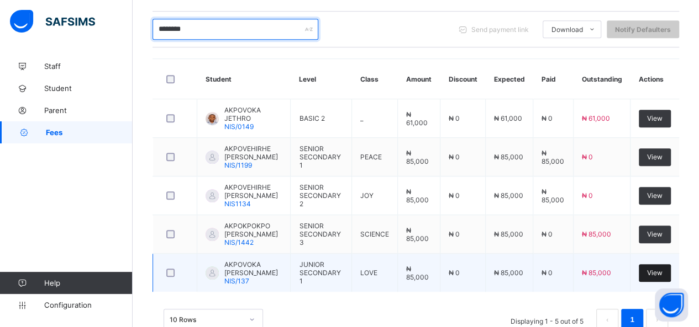
type input "********"
click at [662, 277] on span "View" at bounding box center [654, 273] width 15 height 8
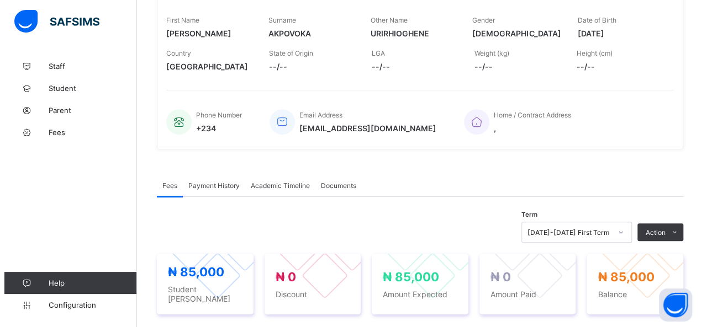
scroll to position [276, 0]
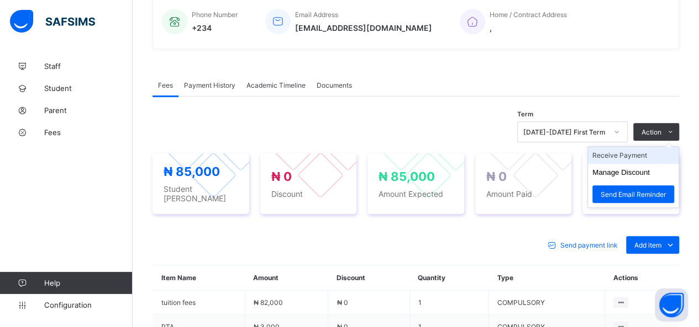
click at [629, 153] on li "Receive Payment" at bounding box center [633, 155] width 91 height 17
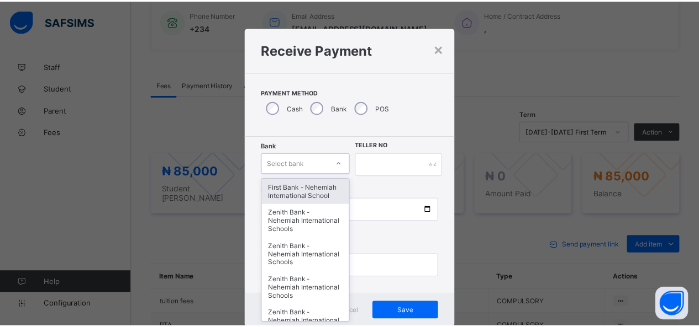
scroll to position [22, 0]
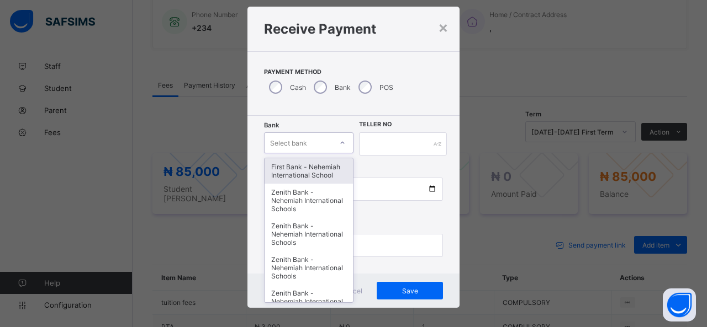
click at [313, 154] on div "option First Bank - Nehemiah International School focused, 1 of 17. 17 results …" at bounding box center [308, 143] width 89 height 21
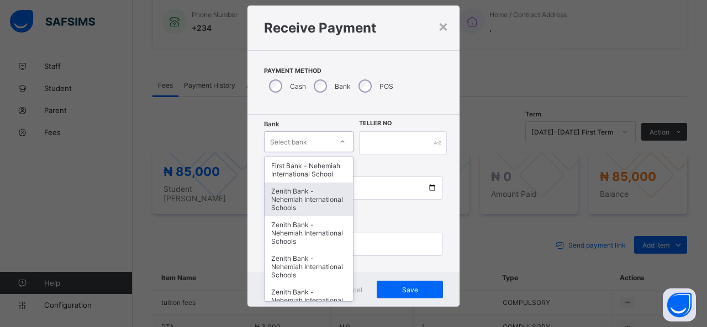
click at [326, 207] on div "Zenith Bank - Nehemiah International Schools" at bounding box center [309, 200] width 88 height 34
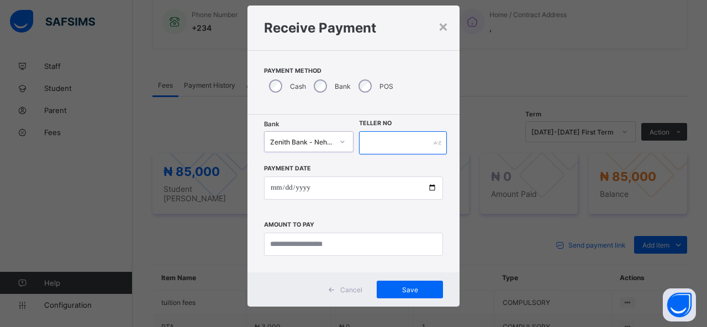
click at [390, 143] on input "text" at bounding box center [403, 142] width 88 height 23
type input "*****"
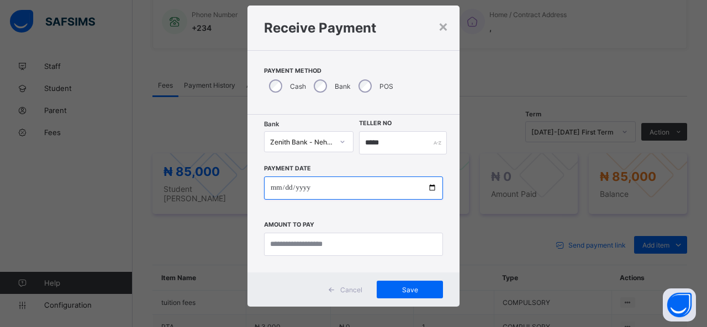
click at [430, 184] on input "date" at bounding box center [353, 188] width 179 height 23
type input "**********"
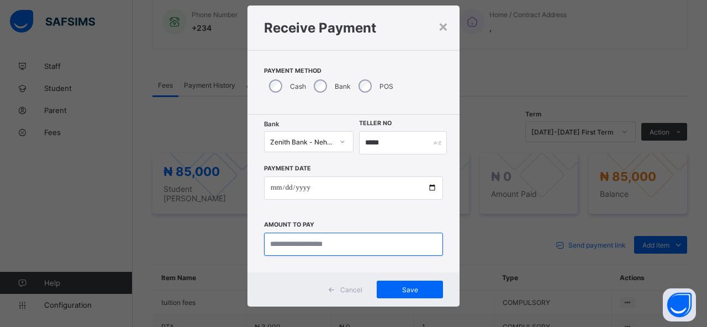
click at [289, 244] on input "currency" at bounding box center [353, 244] width 179 height 23
type input "********"
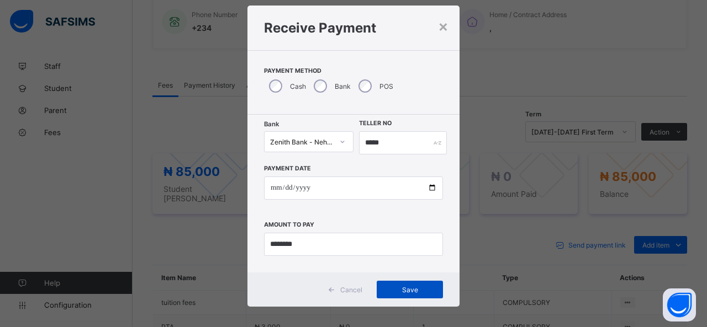
click at [400, 290] on span "Save" at bounding box center [410, 290] width 50 height 8
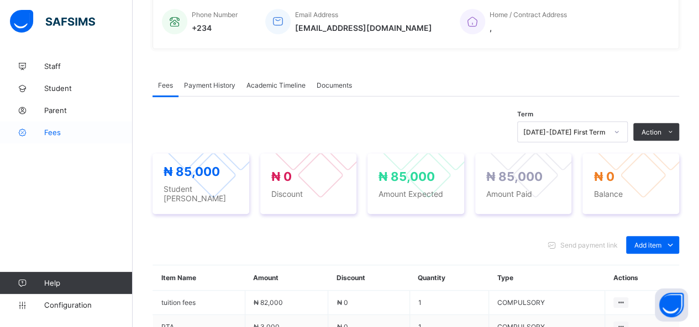
click at [51, 131] on span "Fees" at bounding box center [88, 132] width 88 height 9
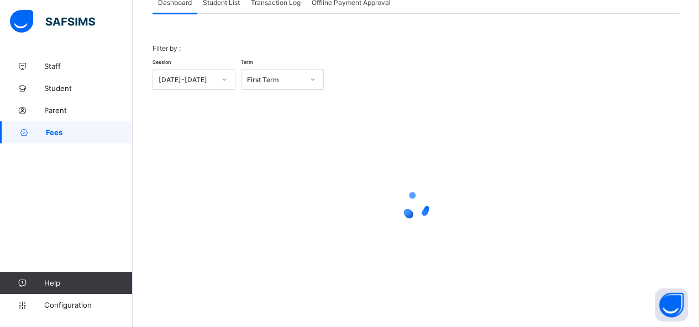
scroll to position [80, 0]
click at [223, 6] on span "Student List" at bounding box center [221, 3] width 37 height 8
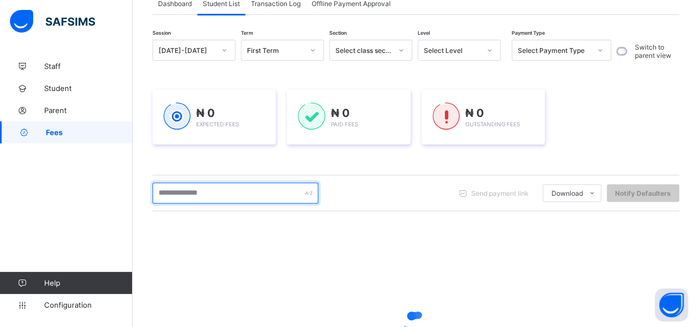
click at [229, 199] on input "text" at bounding box center [235, 193] width 166 height 21
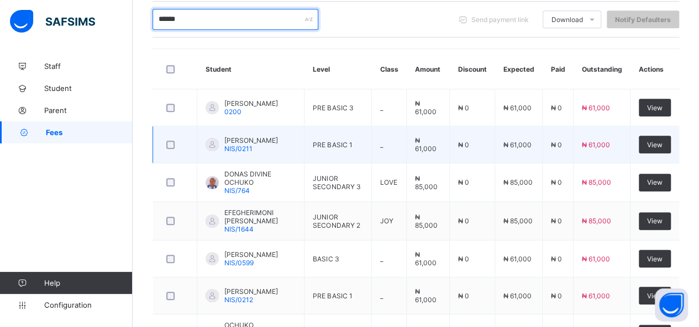
scroll to position [218, 0]
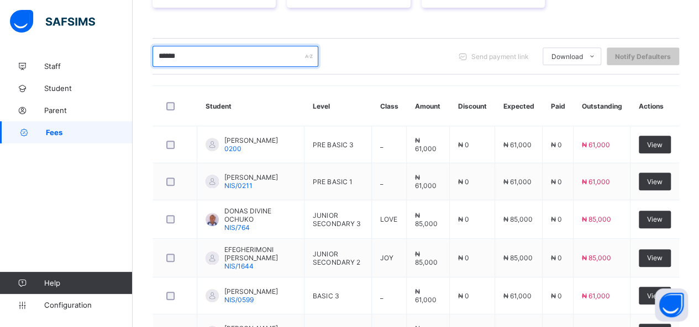
click at [184, 52] on input "******" at bounding box center [235, 56] width 166 height 21
type input "*"
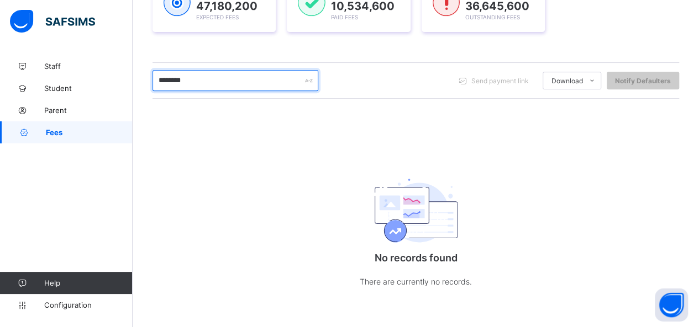
scroll to position [200, 0]
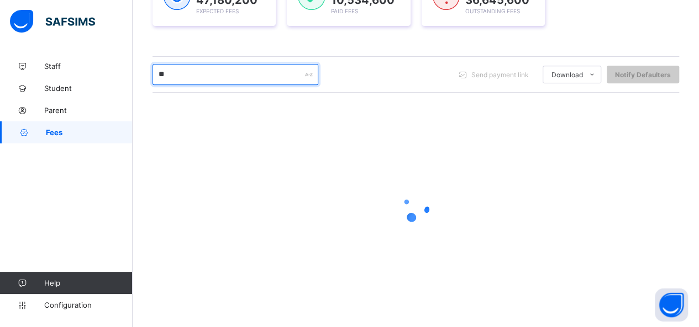
type input "*"
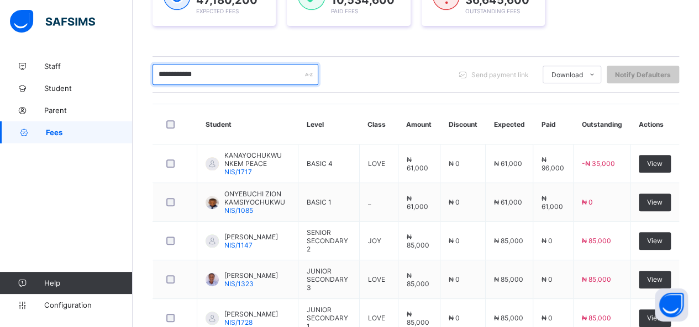
scroll to position [218, 0]
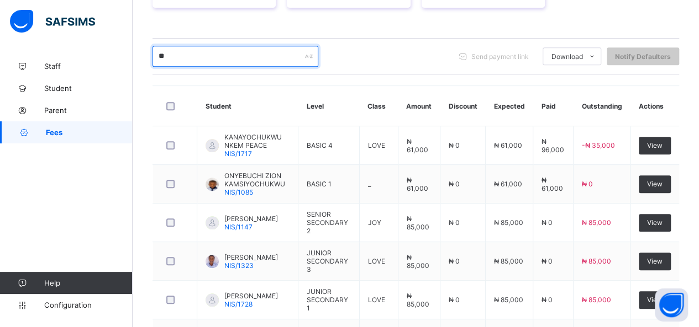
type input "*"
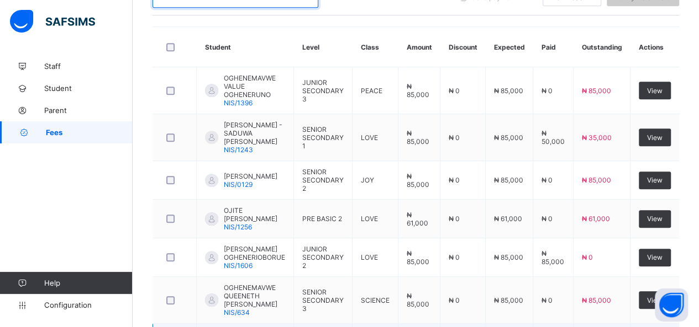
scroll to position [260, 0]
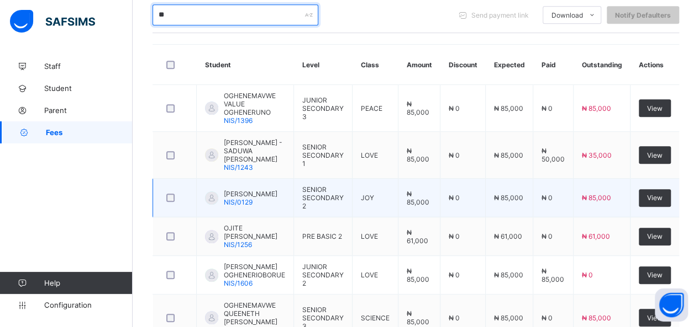
type input "*"
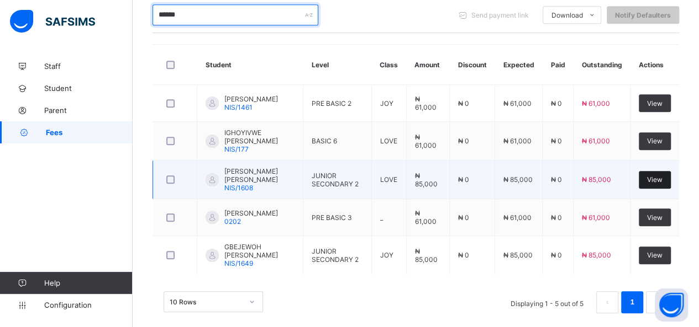
type input "******"
click at [670, 176] on div "View" at bounding box center [654, 180] width 32 height 18
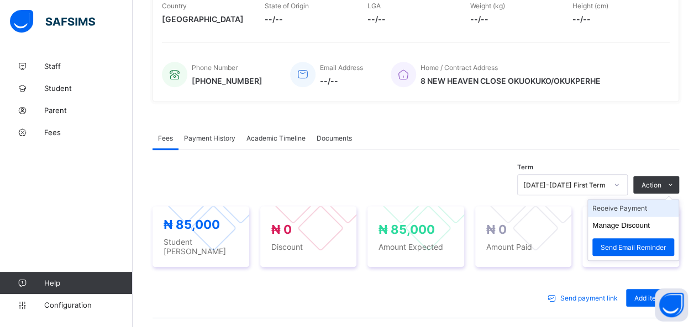
scroll to position [331, 0]
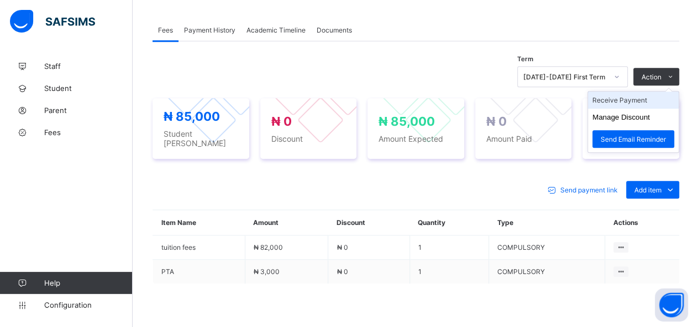
click at [628, 98] on li "Receive Payment" at bounding box center [633, 100] width 91 height 17
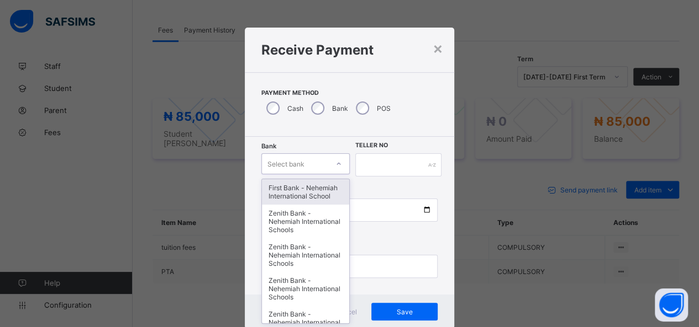
scroll to position [22, 0]
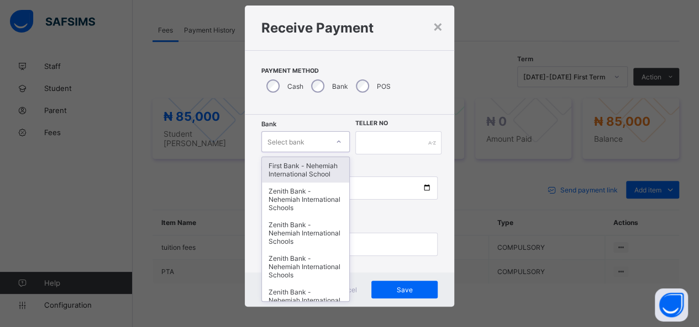
click at [319, 152] on div "option First Bank - Nehemiah International School focused, 1 of 17. 17 results …" at bounding box center [305, 141] width 88 height 21
click at [319, 163] on div "First Bank - Nehemiah International School" at bounding box center [305, 169] width 87 height 25
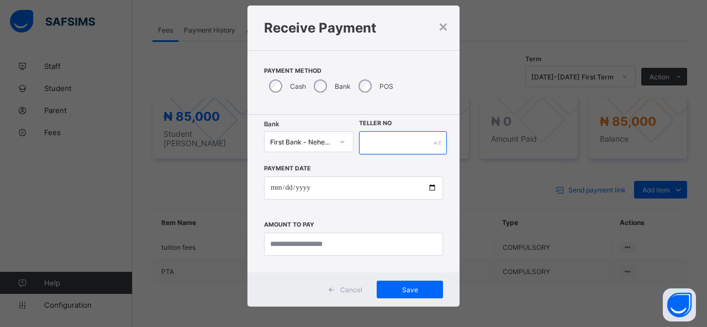
click at [383, 140] on input "text" at bounding box center [403, 142] width 88 height 23
type input "*****"
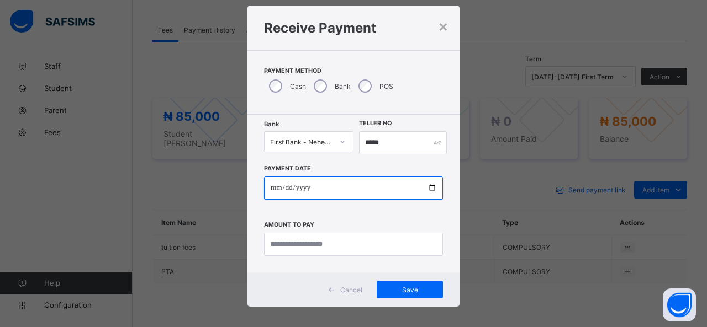
click at [429, 189] on input "date" at bounding box center [353, 188] width 179 height 23
type input "**********"
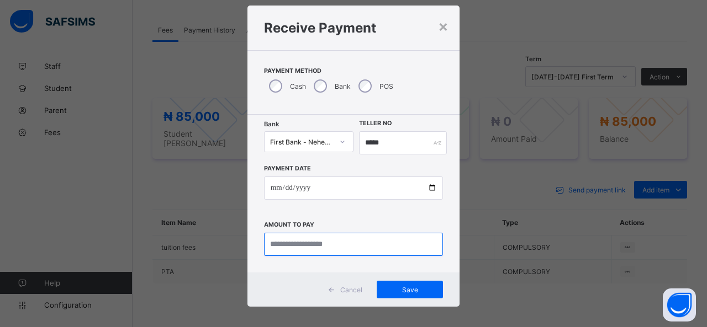
click at [304, 242] on input "currency" at bounding box center [353, 244] width 179 height 23
type input "********"
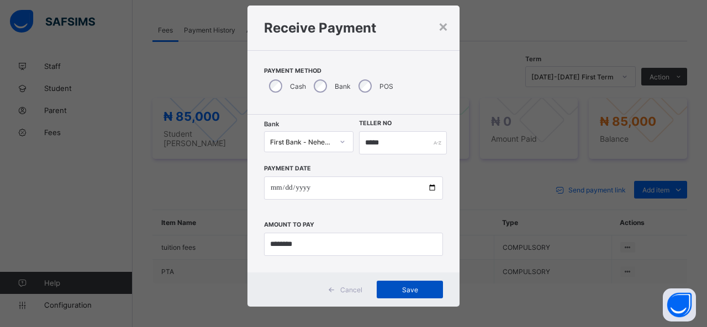
click at [414, 287] on span "Save" at bounding box center [410, 290] width 50 height 8
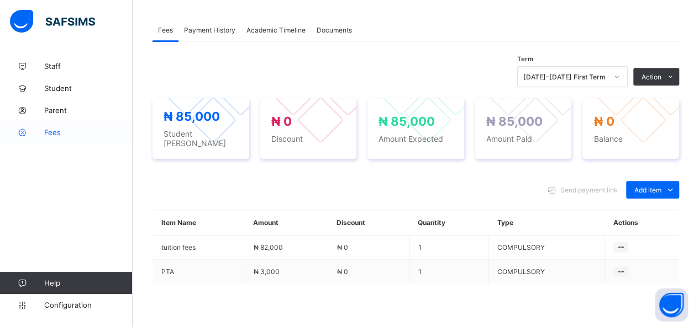
click at [60, 132] on span "Fees" at bounding box center [88, 132] width 88 height 9
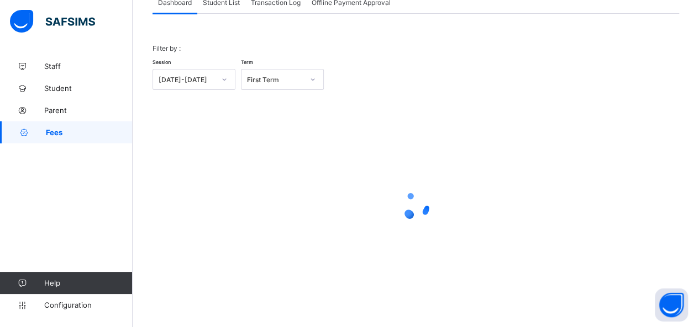
scroll to position [80, 0]
click at [228, 6] on span "Student List" at bounding box center [221, 3] width 37 height 8
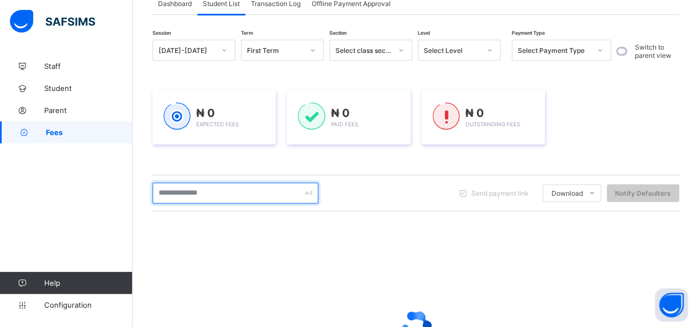
click at [237, 197] on input "text" at bounding box center [235, 193] width 166 height 21
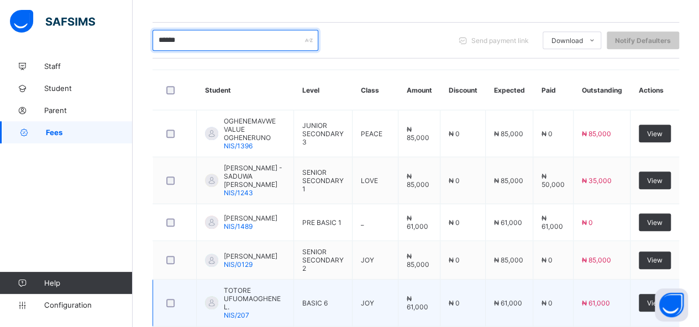
scroll to position [197, 0]
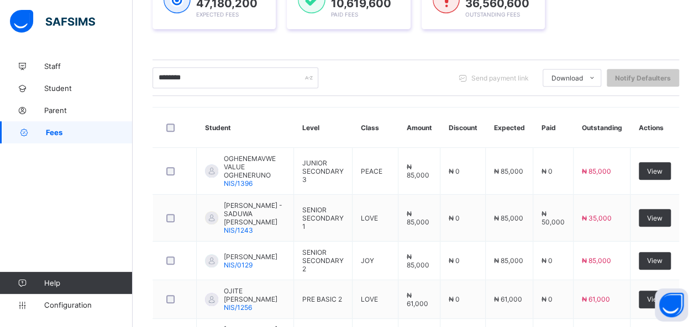
click at [105, 140] on link "Fees" at bounding box center [66, 132] width 133 height 22
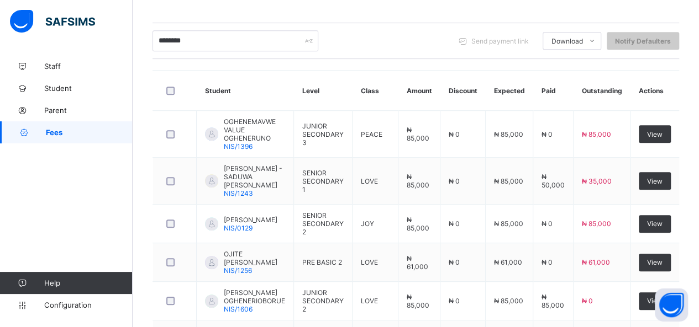
scroll to position [204, 0]
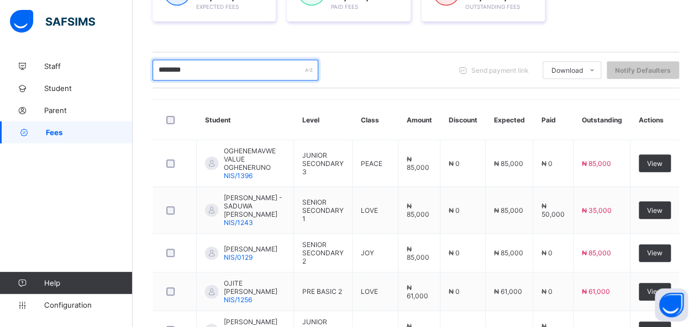
click at [217, 70] on input "********" at bounding box center [235, 70] width 166 height 21
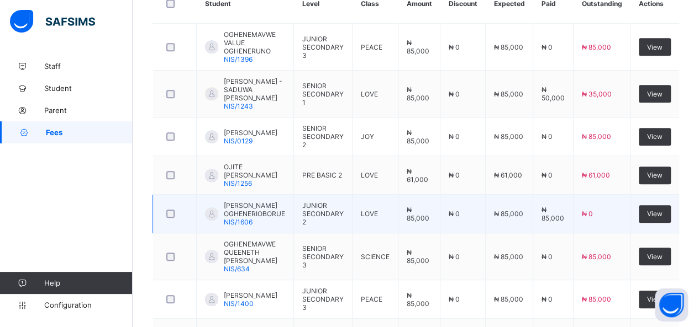
scroll to position [260, 0]
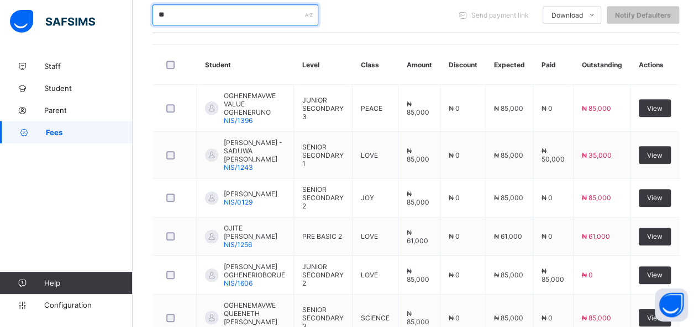
type input "*"
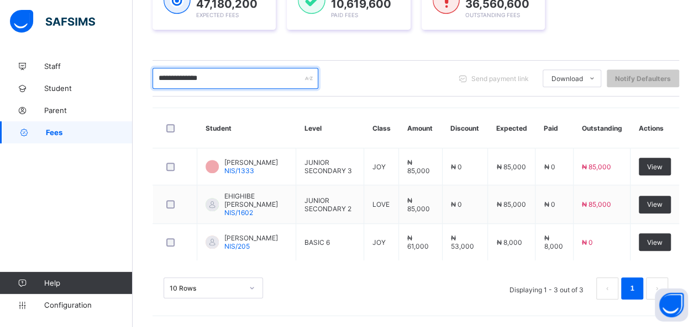
scroll to position [192, 0]
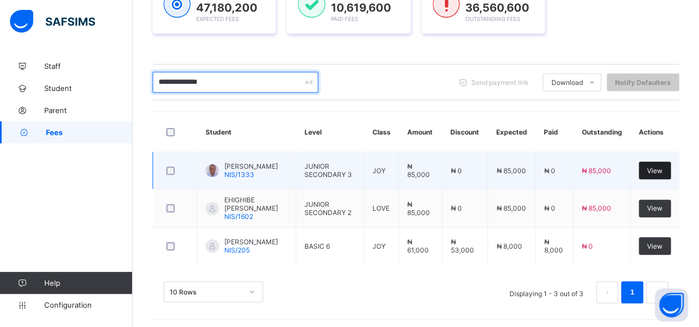
type input "**********"
click at [662, 168] on span "View" at bounding box center [654, 171] width 15 height 8
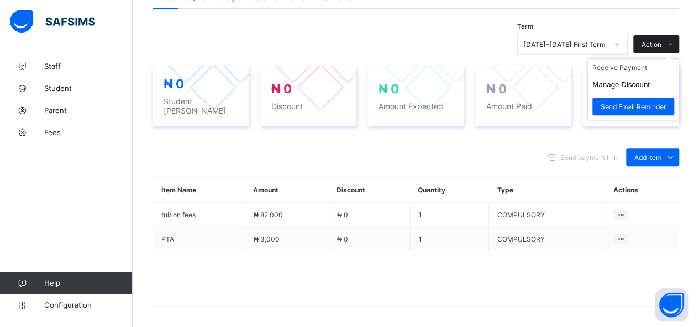
scroll to position [361, 0]
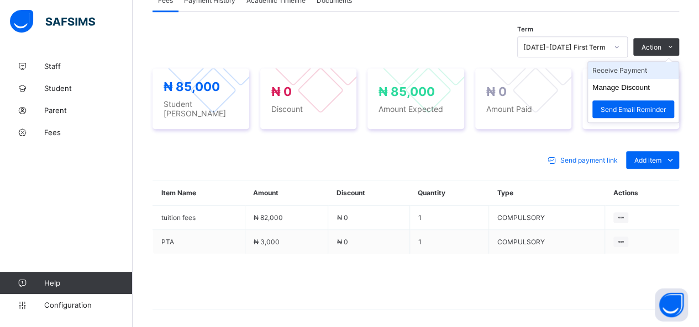
click at [642, 67] on li "Receive Payment" at bounding box center [633, 70] width 91 height 17
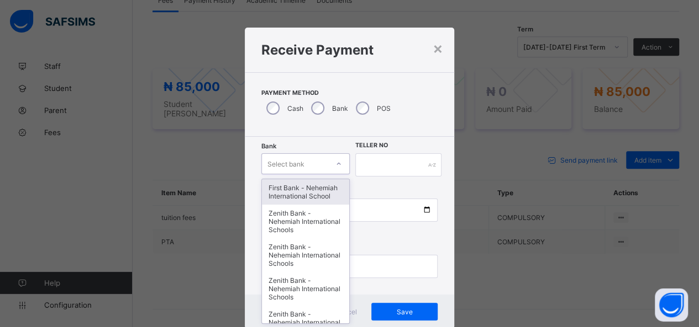
scroll to position [22, 0]
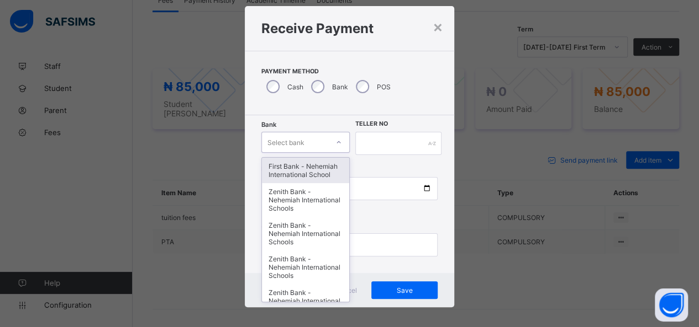
click at [330, 153] on div "option First Bank - Nehemiah International School focused, 1 of 17. 17 results …" at bounding box center [305, 142] width 88 height 21
click at [327, 178] on div "First Bank - Nehemiah International School" at bounding box center [305, 169] width 87 height 25
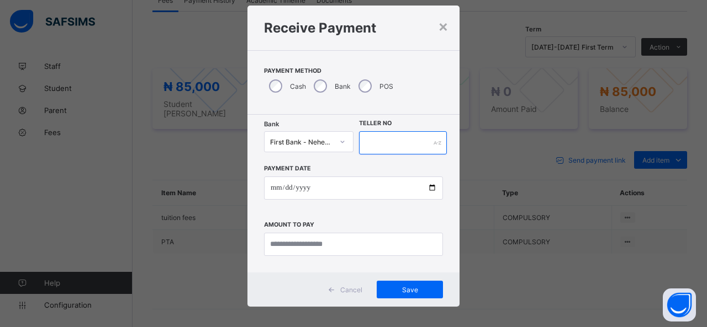
click at [391, 137] on input "text" at bounding box center [403, 142] width 88 height 23
type input "*****"
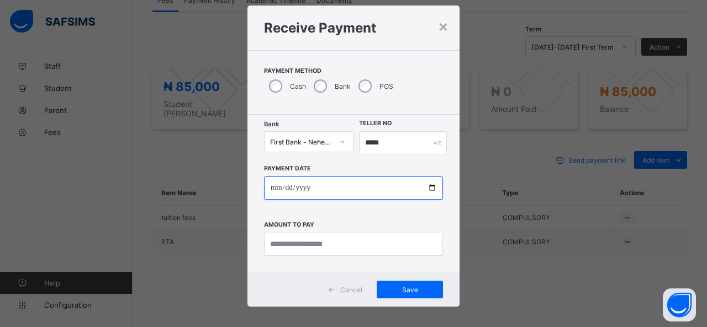
click at [427, 186] on input "date" at bounding box center [353, 188] width 179 height 23
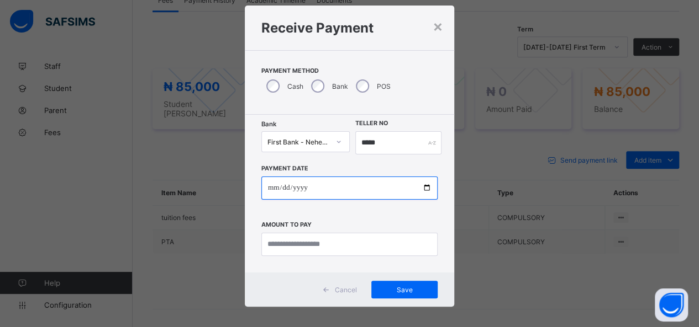
type input "**********"
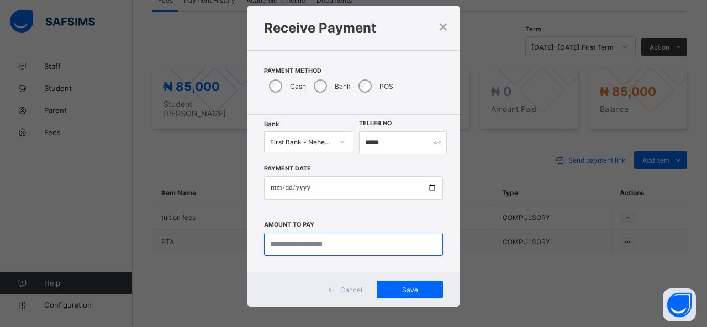
click at [314, 245] on input "currency" at bounding box center [353, 244] width 179 height 23
type input "********"
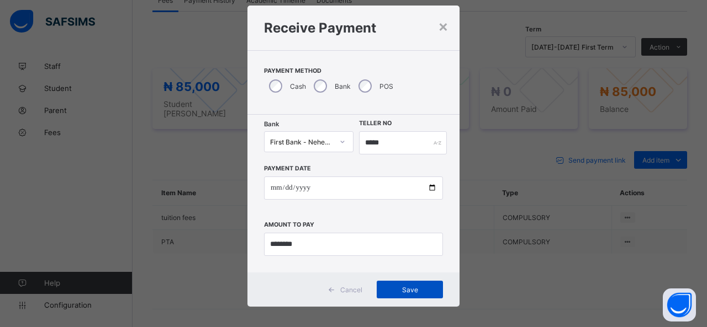
click at [423, 292] on span "Save" at bounding box center [410, 290] width 50 height 8
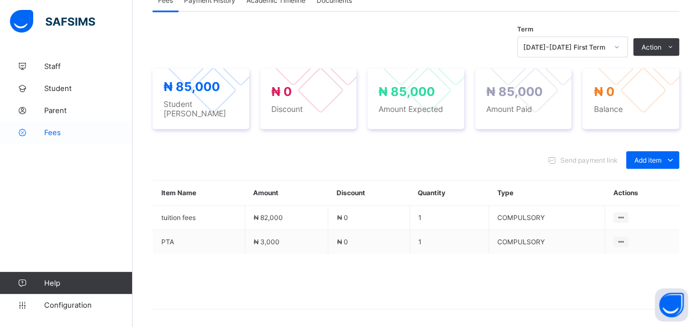
click at [54, 136] on span "Fees" at bounding box center [88, 132] width 88 height 9
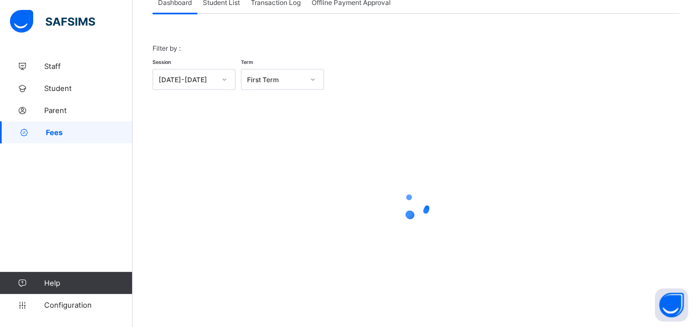
scroll to position [80, 0]
click at [224, 2] on span "Student List" at bounding box center [221, 3] width 37 height 8
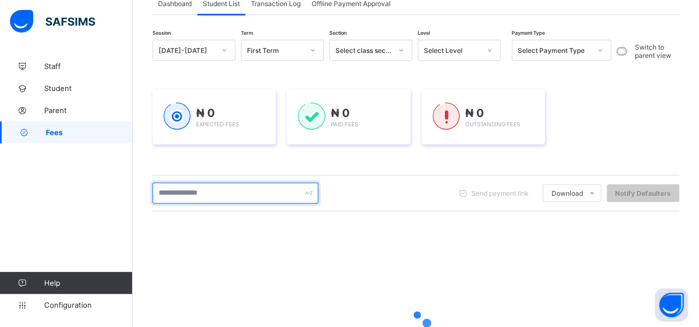
click at [225, 189] on input "text" at bounding box center [235, 193] width 166 height 21
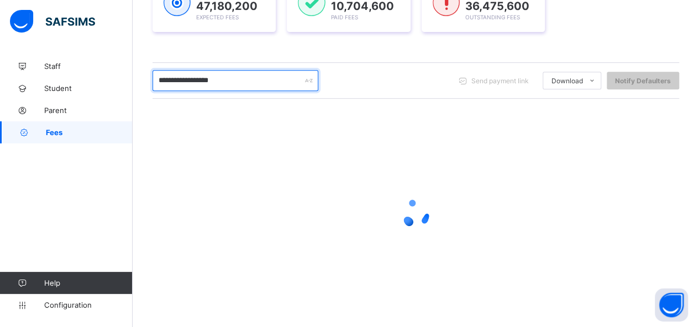
scroll to position [200, 0]
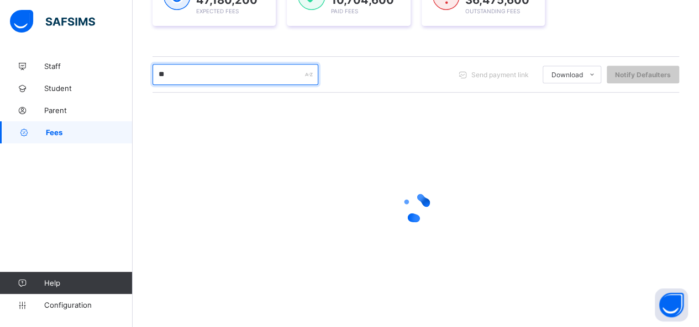
type input "*"
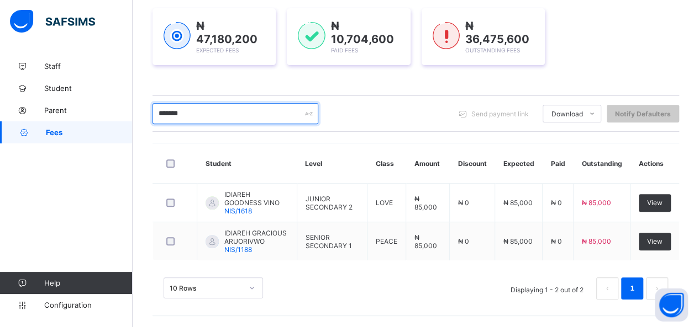
scroll to position [155, 0]
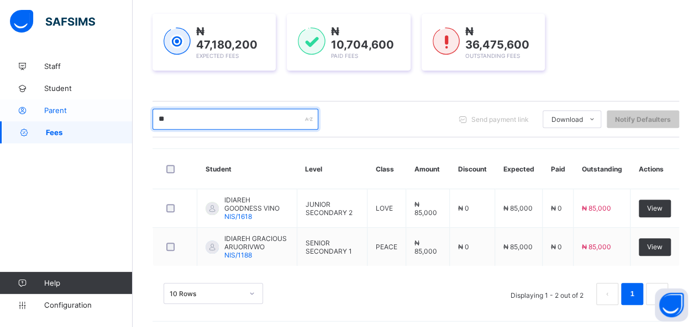
type input "*"
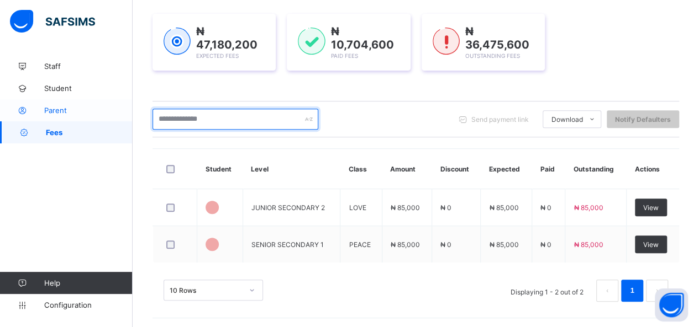
scroll to position [200, 0]
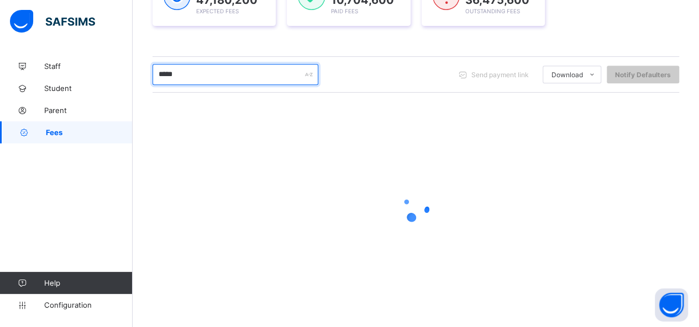
type input "**********"
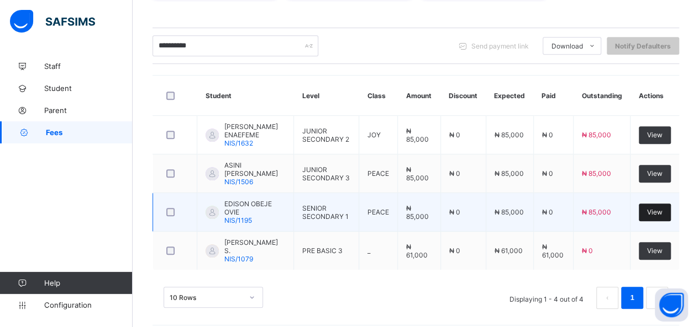
click at [660, 208] on span "View" at bounding box center [654, 212] width 15 height 8
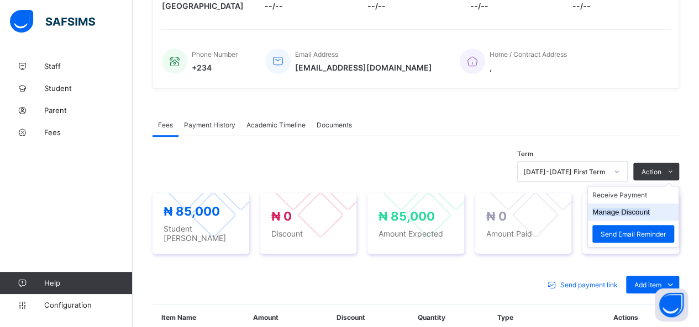
scroll to position [328, 0]
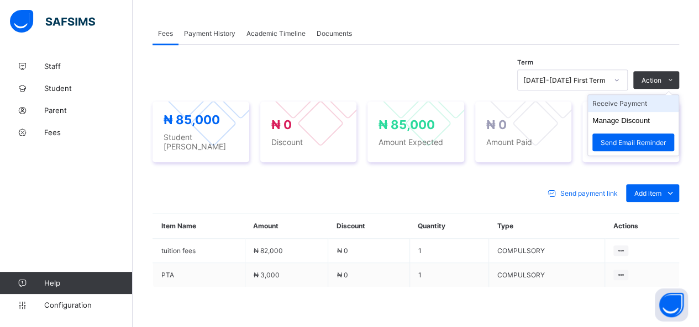
click at [635, 100] on li "Receive Payment" at bounding box center [633, 103] width 91 height 17
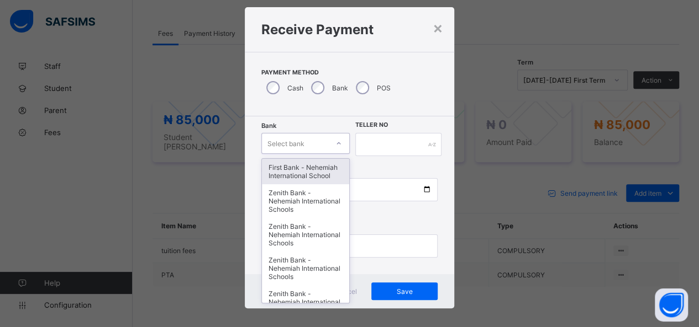
scroll to position [22, 0]
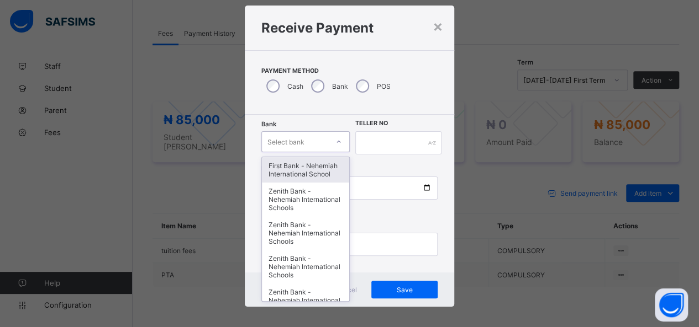
click at [330, 152] on div "option First Bank - Nehemiah International School focused, 1 of 17. 17 results …" at bounding box center [305, 141] width 88 height 21
click at [327, 164] on div "First Bank - Nehemiah International School" at bounding box center [305, 169] width 87 height 25
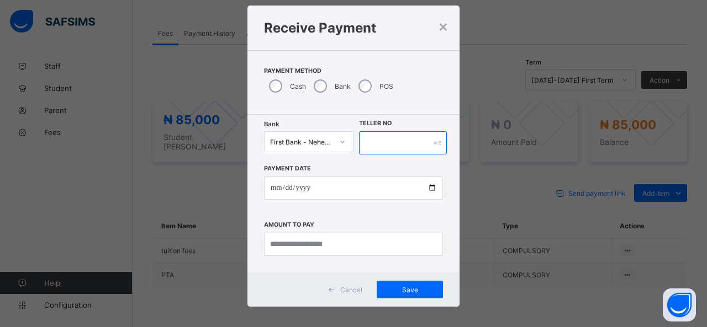
click at [381, 140] on input "text" at bounding box center [403, 142] width 88 height 23
type input "*****"
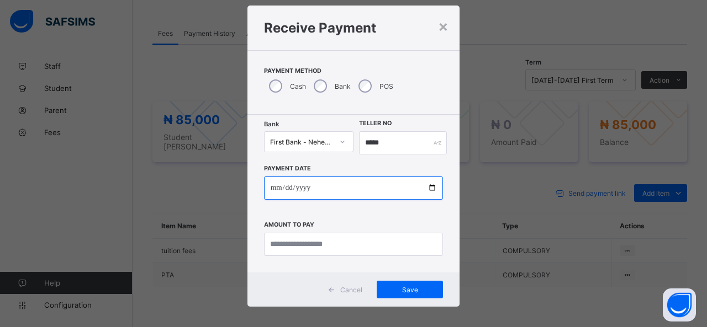
click at [431, 188] on input "date" at bounding box center [353, 188] width 179 height 23
type input "**********"
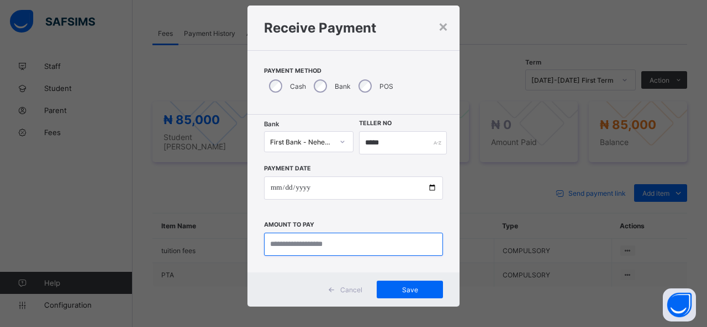
click at [297, 240] on input "currency" at bounding box center [353, 244] width 179 height 23
type input "********"
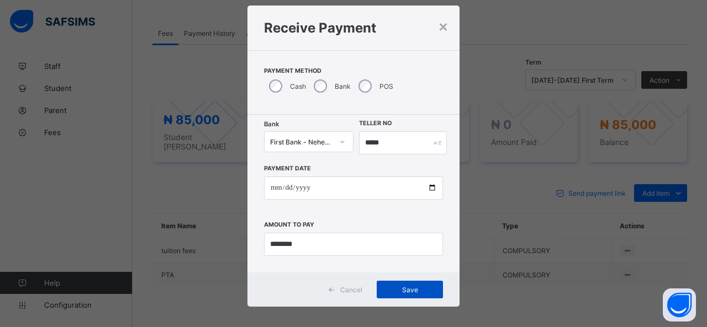
click at [401, 288] on span "Save" at bounding box center [410, 290] width 50 height 8
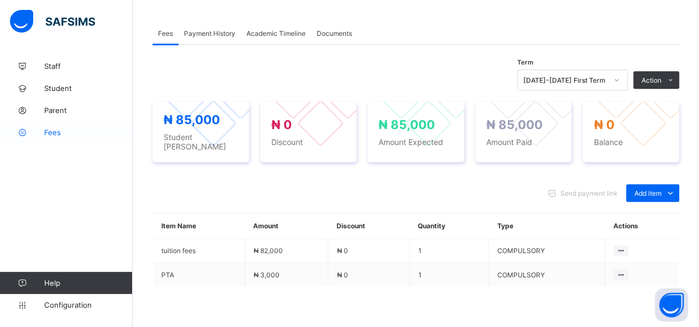
click at [64, 133] on span "Fees" at bounding box center [88, 132] width 88 height 9
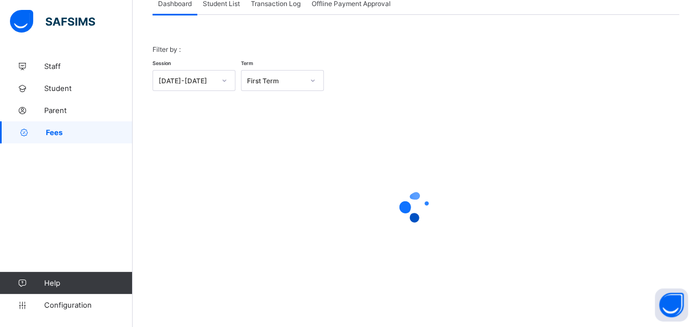
click at [223, 3] on span "Student List" at bounding box center [221, 3] width 37 height 8
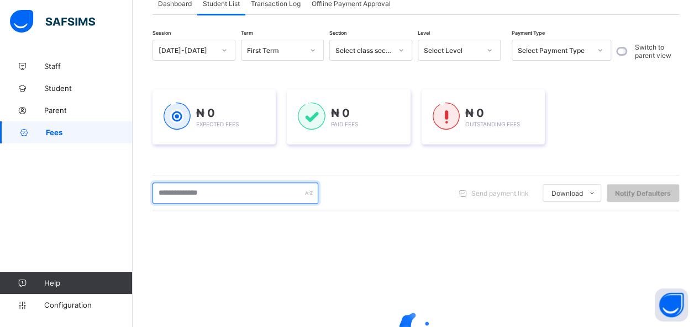
click at [221, 195] on input "text" at bounding box center [235, 193] width 166 height 21
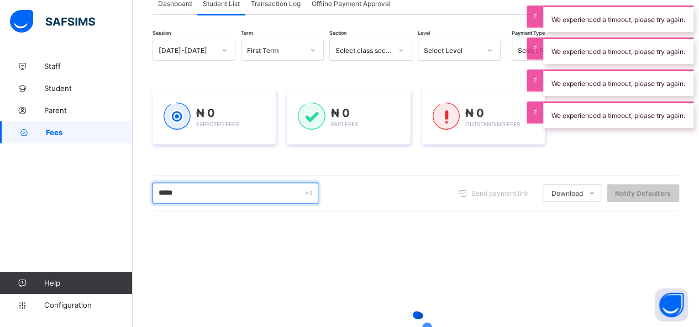
type input "**********"
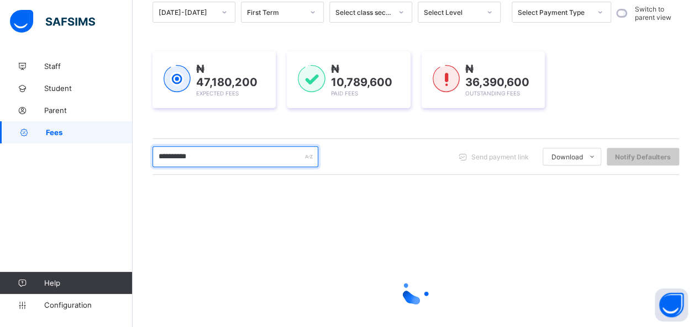
scroll to position [135, 0]
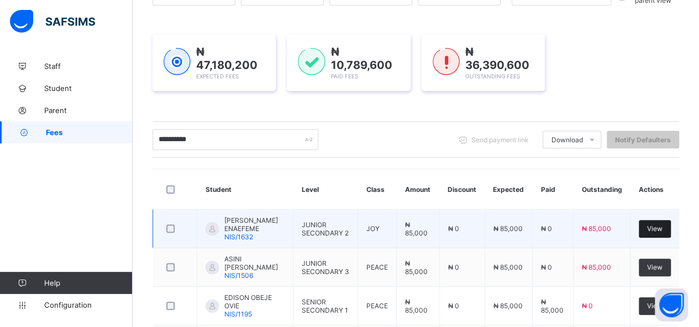
click at [652, 224] on div "View" at bounding box center [654, 229] width 32 height 18
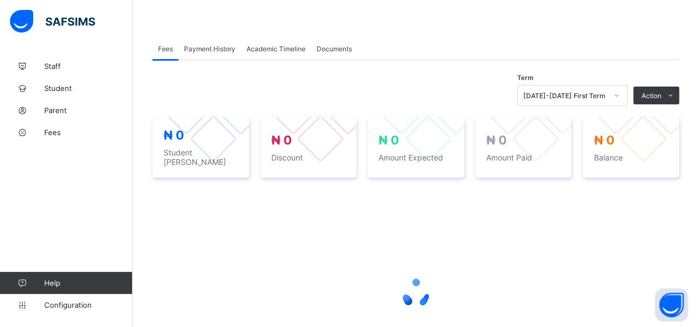
scroll to position [221, 0]
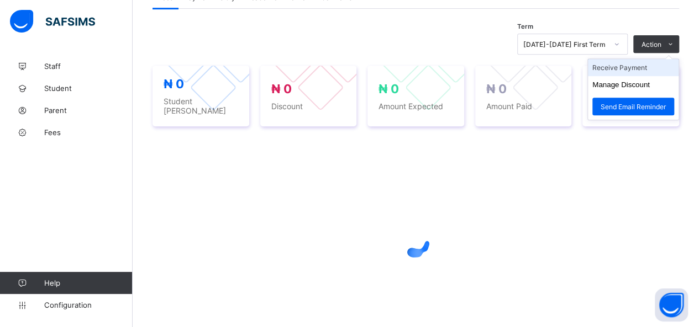
click at [628, 66] on li "Receive Payment" at bounding box center [633, 67] width 91 height 17
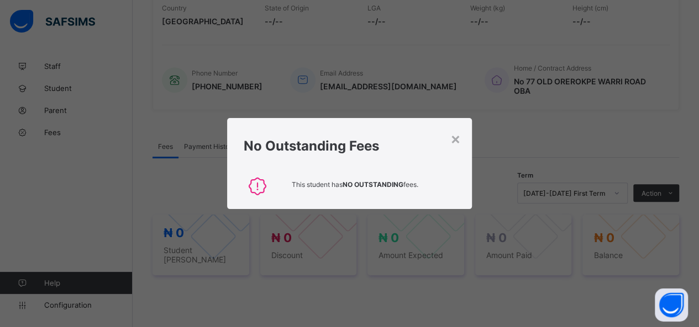
scroll to position [361, 0]
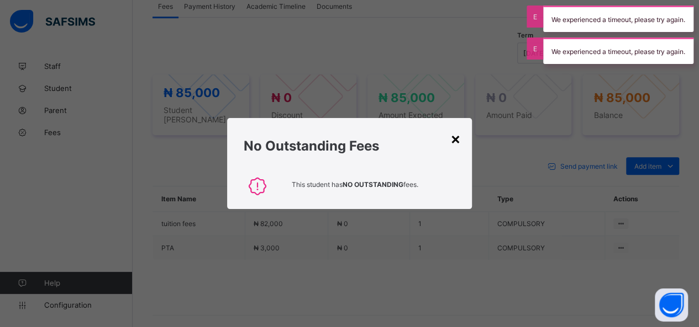
click at [455, 138] on div "×" at bounding box center [455, 138] width 10 height 19
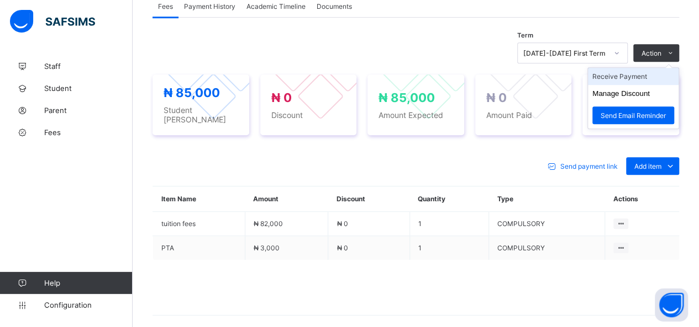
click at [643, 68] on li "Receive Payment" at bounding box center [633, 76] width 91 height 17
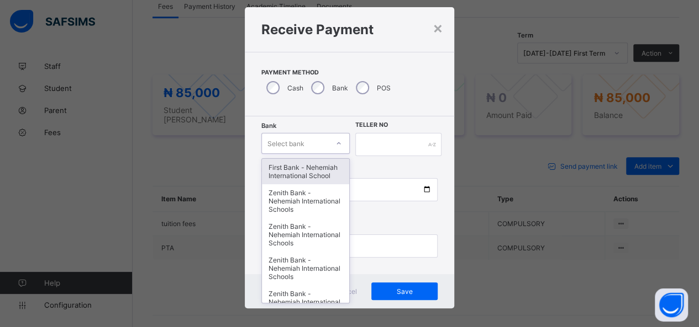
click at [305, 154] on div "option First Bank - Nehemiah International School focused, 1 of 17. 17 results …" at bounding box center [305, 143] width 88 height 21
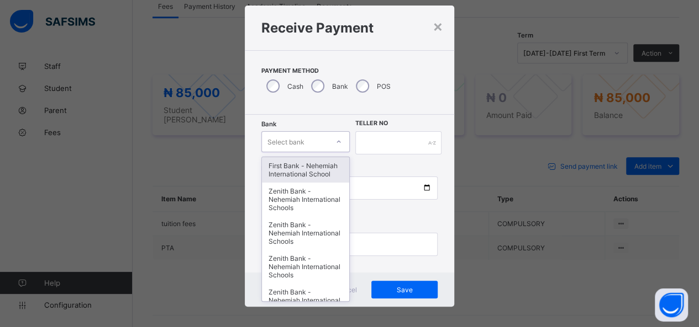
click at [305, 161] on div "First Bank - Nehemiah International School" at bounding box center [305, 169] width 87 height 25
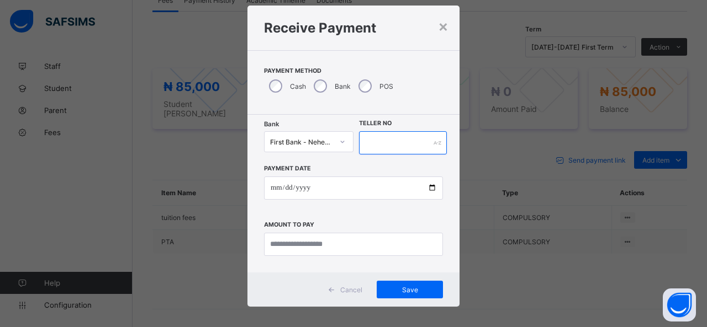
click at [377, 140] on input "text" at bounding box center [403, 142] width 88 height 23
type input "*****"
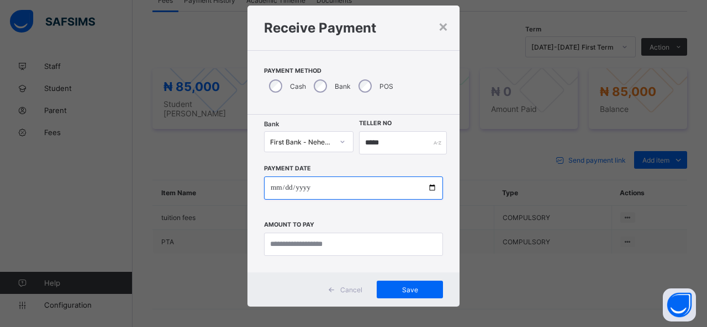
click at [434, 187] on input "date" at bounding box center [353, 188] width 179 height 23
type input "**********"
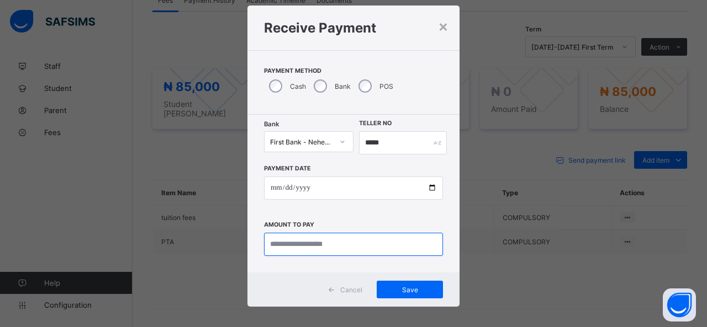
click at [292, 249] on input "currency" at bounding box center [353, 244] width 179 height 23
type input "********"
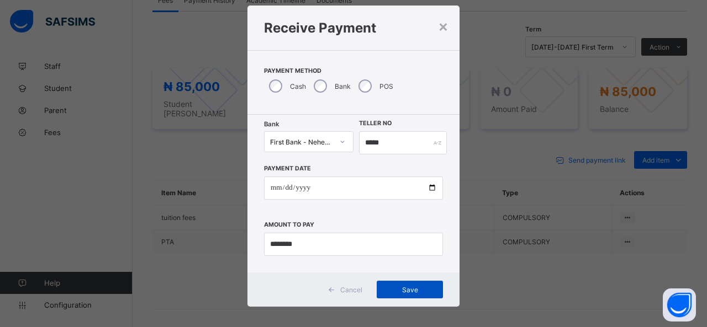
click at [402, 288] on span "Save" at bounding box center [410, 290] width 50 height 8
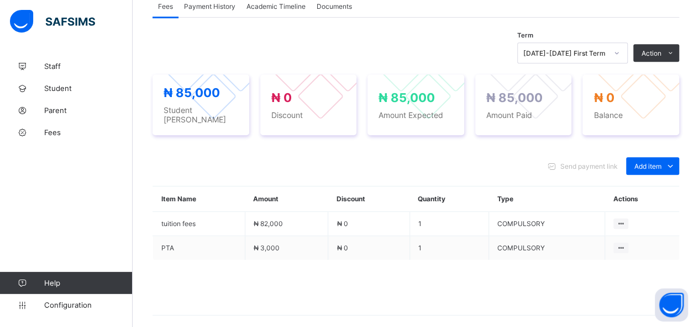
scroll to position [393, 0]
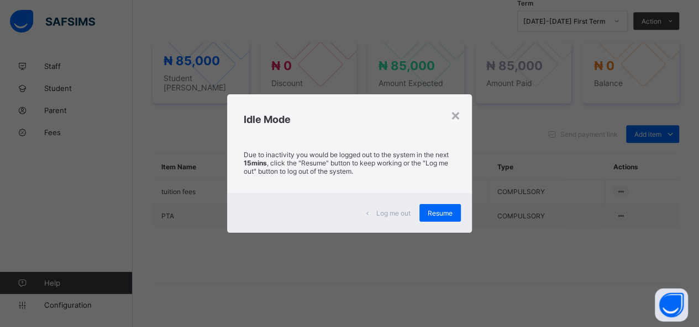
click at [455, 118] on div "×" at bounding box center [455, 114] width 10 height 19
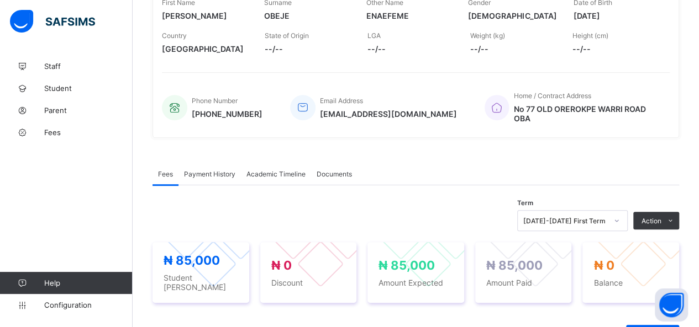
scroll to position [172, 0]
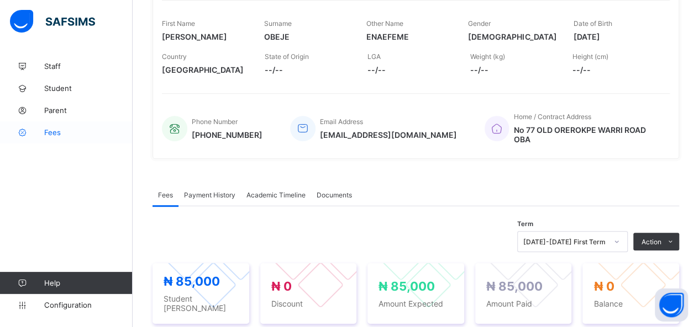
click at [57, 128] on span "Fees" at bounding box center [88, 132] width 88 height 9
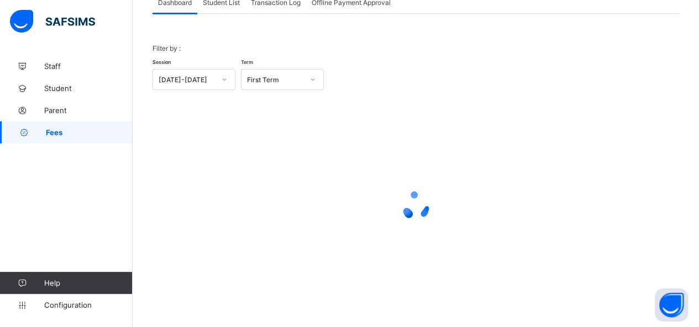
scroll to position [80, 0]
click at [215, 2] on span "Student List" at bounding box center [221, 3] width 37 height 8
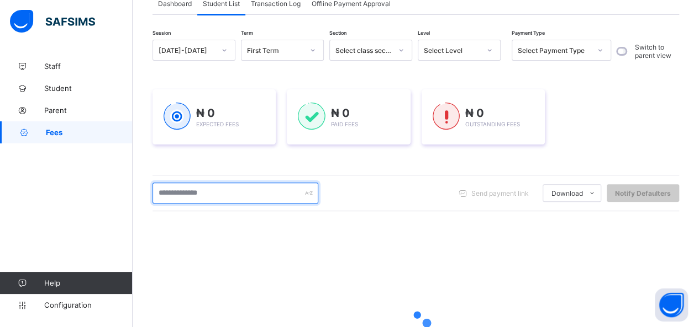
click at [211, 193] on input "text" at bounding box center [235, 193] width 166 height 21
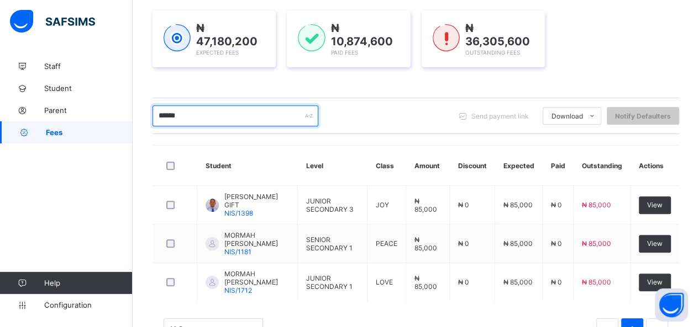
scroll to position [192, 0]
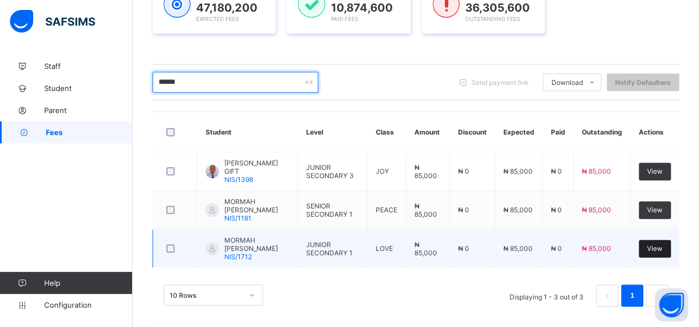
type input "******"
click at [660, 245] on span "View" at bounding box center [654, 249] width 15 height 8
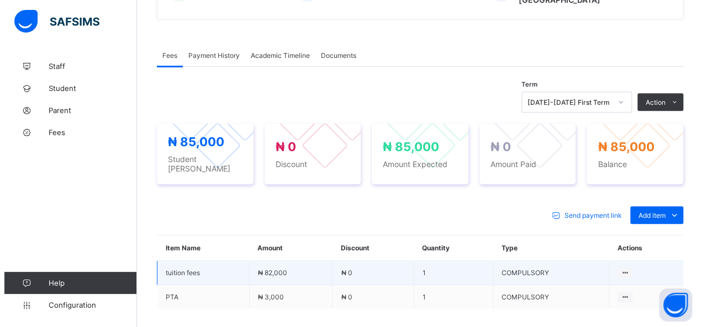
scroll to position [331, 0]
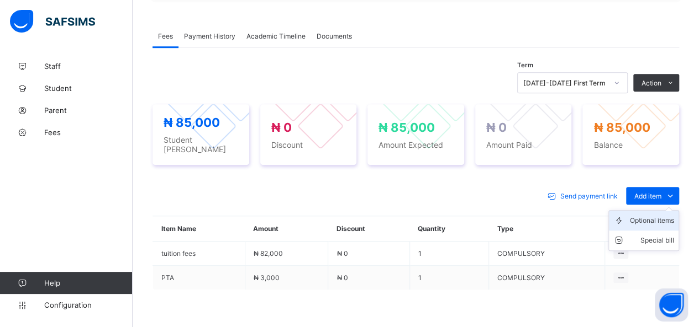
click at [651, 215] on div "Optional items" at bounding box center [652, 220] width 44 height 11
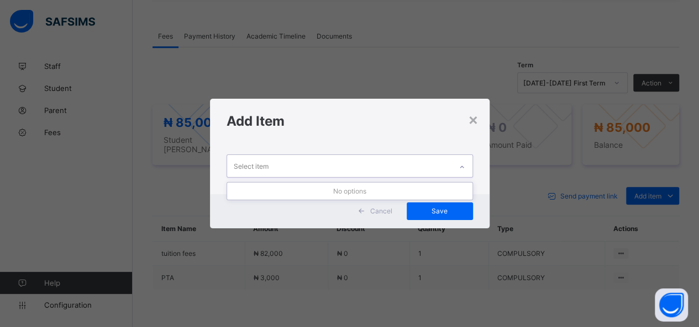
click at [309, 165] on div "Select item" at bounding box center [339, 166] width 224 height 22
click at [342, 167] on div "Select item" at bounding box center [339, 166] width 224 height 22
click at [362, 163] on div "Select item" at bounding box center [339, 166] width 224 height 22
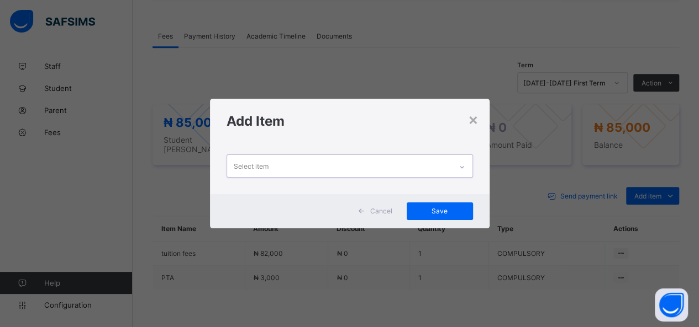
click at [372, 160] on div "Select item" at bounding box center [339, 166] width 224 height 22
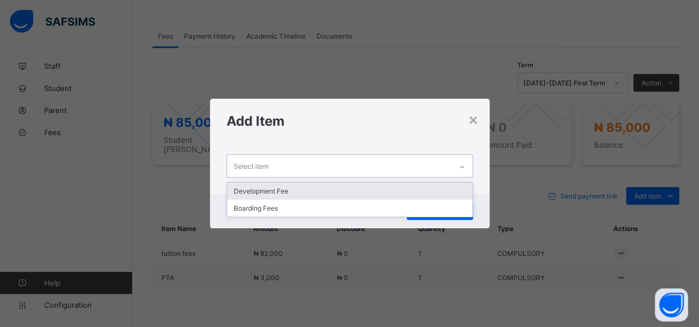
click at [368, 171] on div "Select item" at bounding box center [339, 166] width 224 height 22
click at [326, 189] on div "Development Fee" at bounding box center [349, 191] width 245 height 17
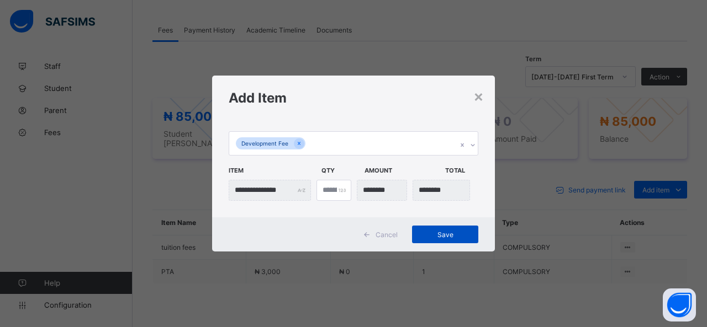
click at [458, 235] on span "Save" at bounding box center [445, 235] width 50 height 8
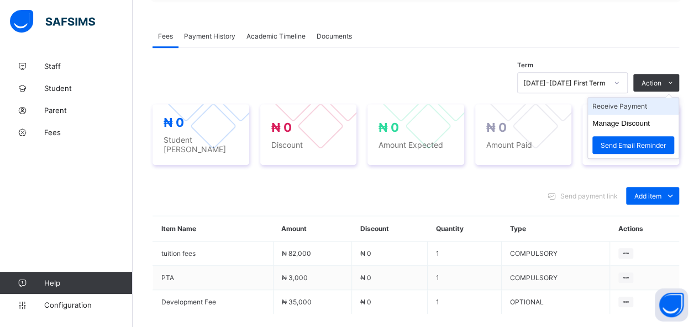
click at [622, 98] on li "Receive Payment" at bounding box center [633, 106] width 91 height 17
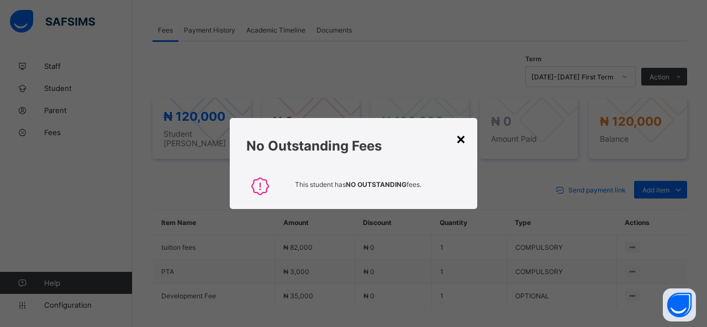
click at [456, 136] on div "×" at bounding box center [461, 138] width 10 height 19
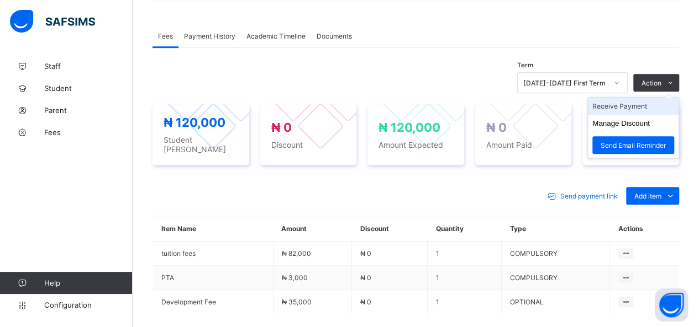
click at [628, 98] on li "Receive Payment" at bounding box center [633, 106] width 91 height 17
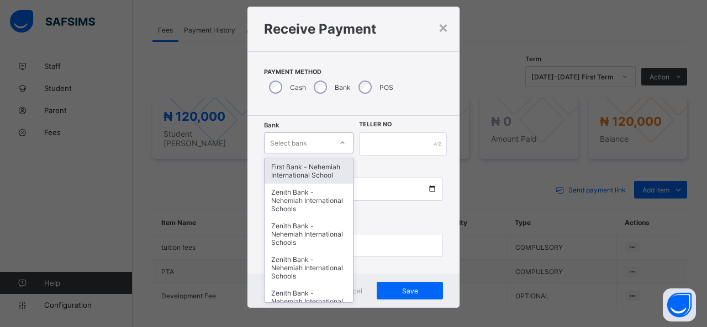
click at [317, 154] on div "option First Bank - Nehemiah International School focused, 1 of 17. 17 results …" at bounding box center [308, 143] width 89 height 21
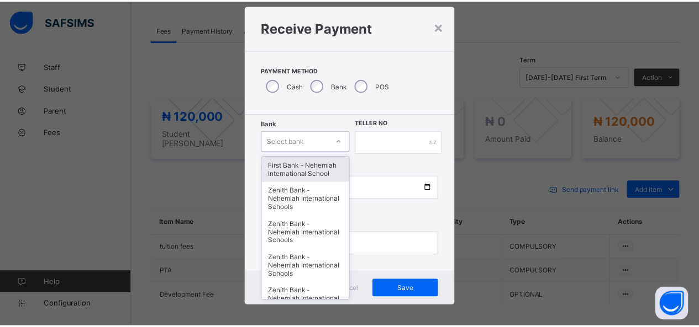
scroll to position [22, 0]
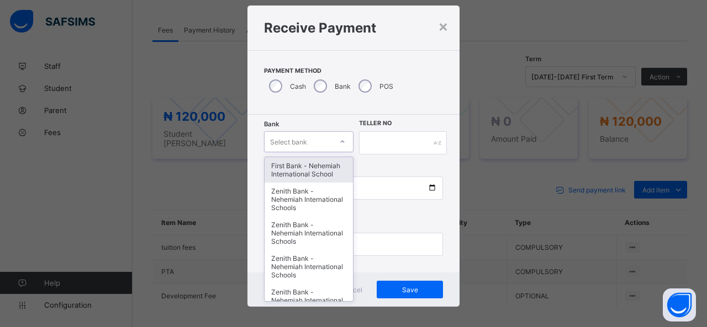
click at [317, 165] on div "First Bank - Nehemiah International School" at bounding box center [309, 169] width 88 height 25
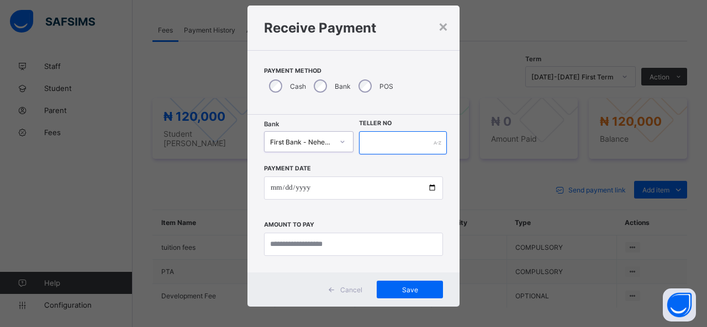
click at [385, 146] on input "text" at bounding box center [403, 142] width 88 height 23
type input "*****"
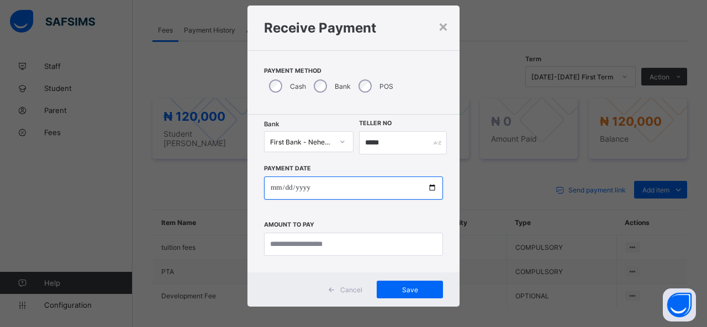
click at [427, 187] on input "date" at bounding box center [353, 188] width 179 height 23
type input "**********"
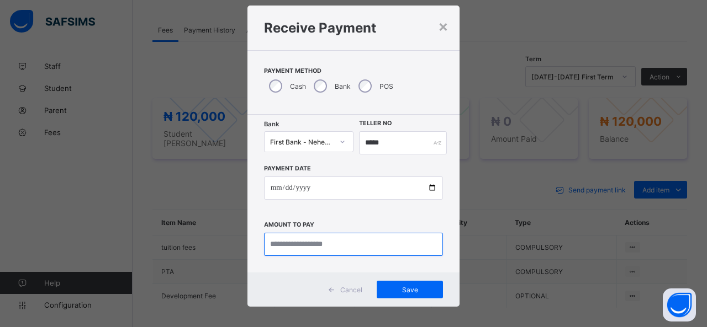
click at [283, 243] on input "currency" at bounding box center [353, 244] width 179 height 23
type input "*********"
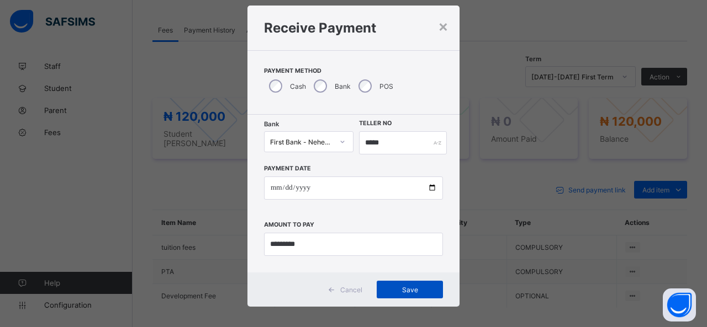
click at [397, 288] on span "Save" at bounding box center [410, 290] width 50 height 8
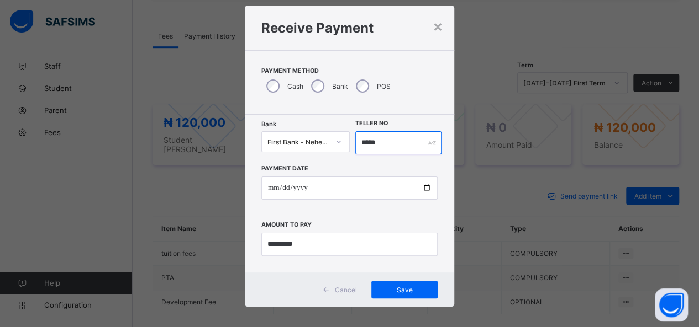
click at [380, 143] on input "*****" at bounding box center [398, 142] width 87 height 23
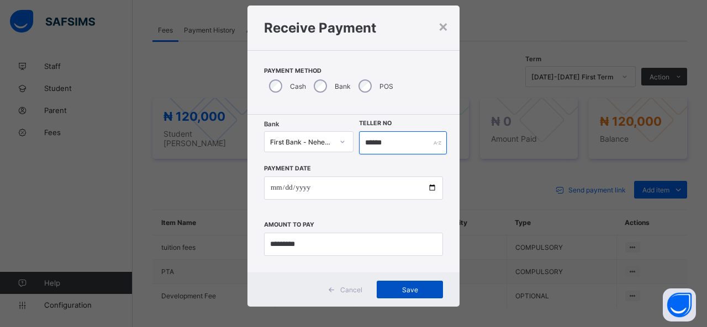
type input "******"
click at [409, 292] on span "Save" at bounding box center [410, 290] width 50 height 8
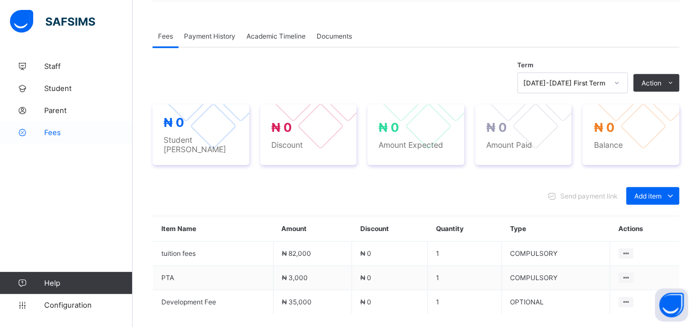
click at [57, 130] on span "Fees" at bounding box center [88, 132] width 88 height 9
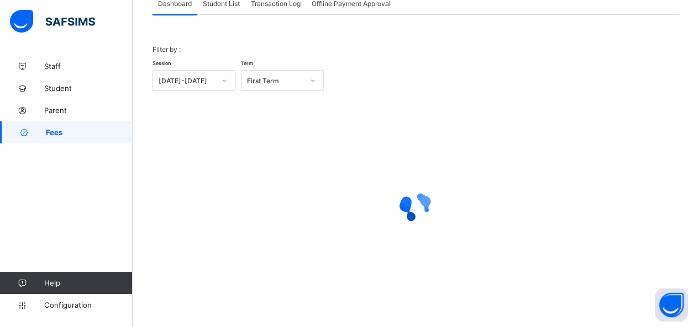
click at [212, 6] on span "Student List" at bounding box center [221, 3] width 37 height 8
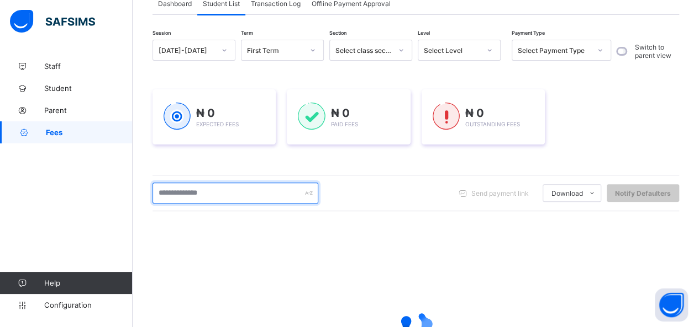
click at [220, 193] on input "text" at bounding box center [235, 193] width 166 height 21
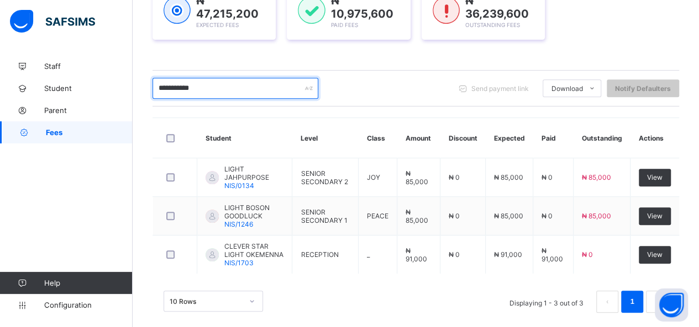
scroll to position [190, 0]
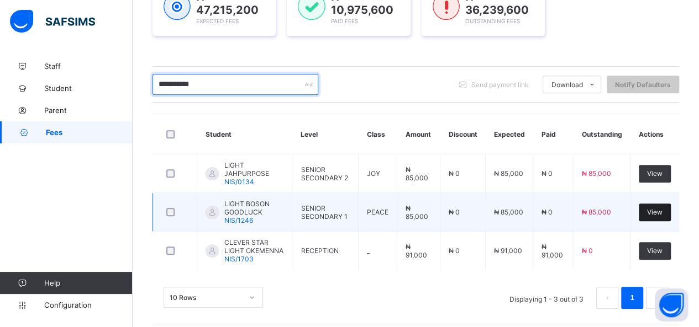
type input "**********"
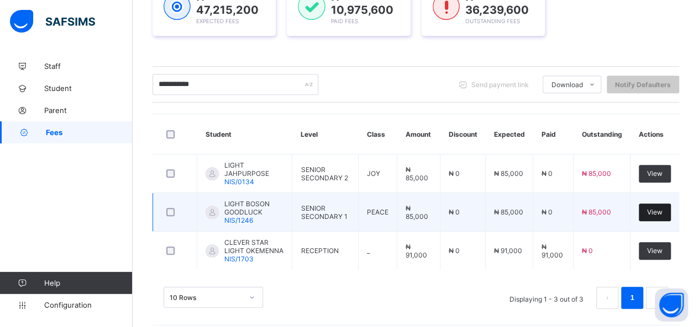
click at [659, 208] on span "View" at bounding box center [654, 212] width 15 height 8
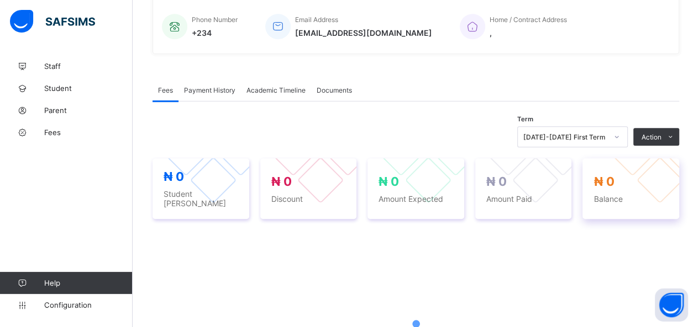
scroll to position [276, 0]
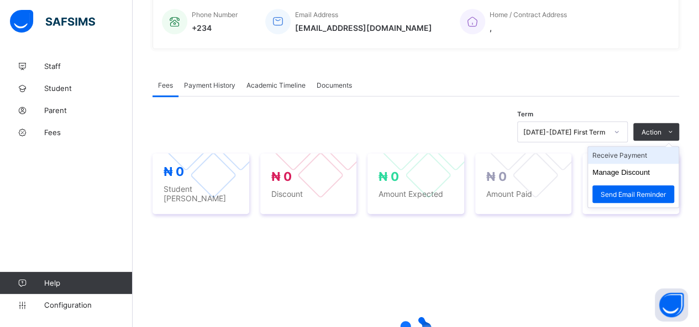
click at [617, 150] on li "Receive Payment" at bounding box center [633, 155] width 91 height 17
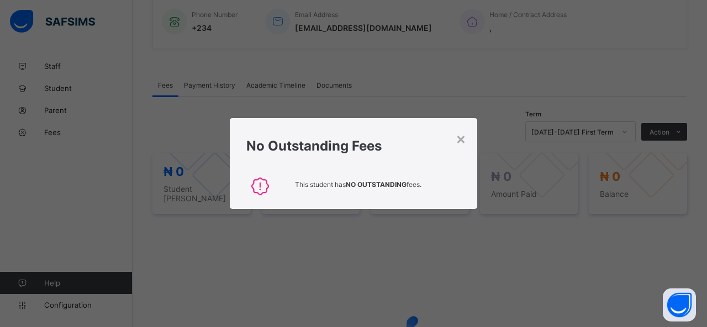
click at [469, 141] on div "No Outstanding Fees" at bounding box center [353, 143] width 247 height 50
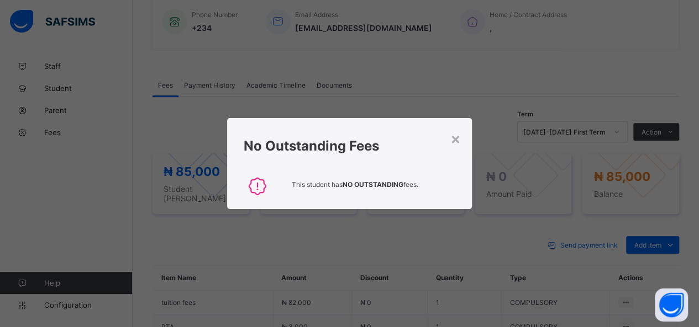
click at [464, 140] on div "No Outstanding Fees" at bounding box center [349, 143] width 245 height 50
click at [454, 140] on div "×" at bounding box center [455, 138] width 10 height 19
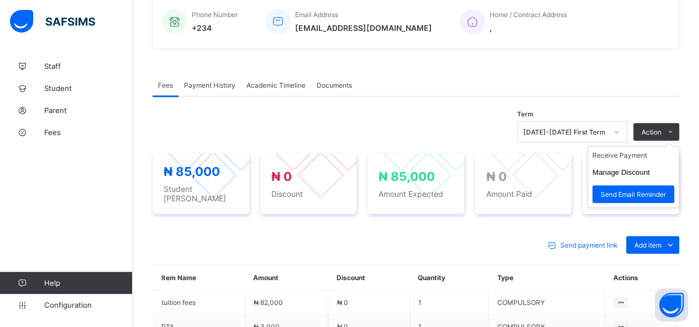
click at [634, 148] on ul "Receive Payment Manage Discount Send Email Reminder" at bounding box center [633, 177] width 92 height 62
click at [632, 151] on li "Receive Payment" at bounding box center [633, 155] width 91 height 17
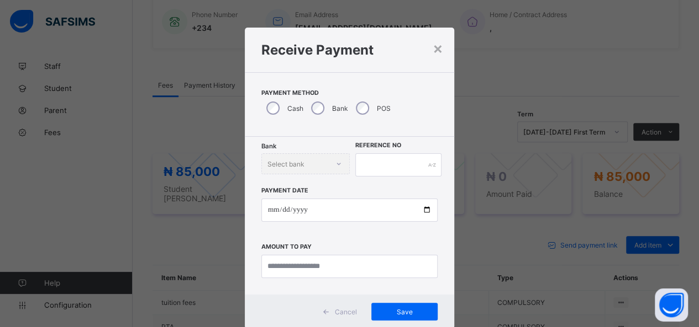
click at [319, 103] on div "Bank" at bounding box center [328, 108] width 45 height 23
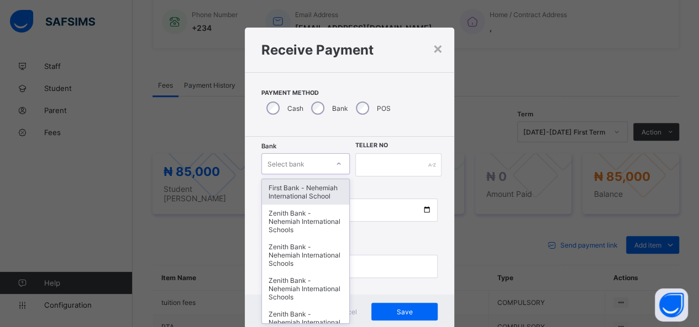
scroll to position [22, 0]
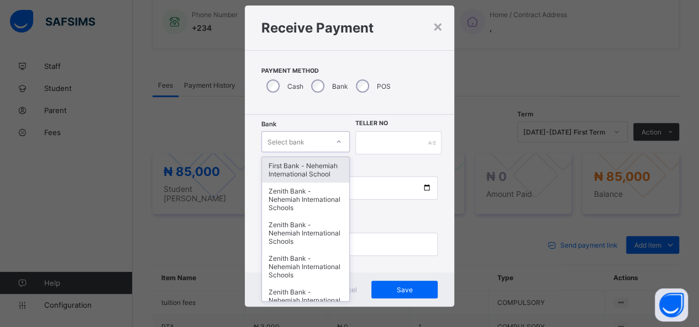
click at [304, 152] on div "option First Bank - Nehemiah International School focused, 1 of 17. 17 results …" at bounding box center [305, 141] width 88 height 21
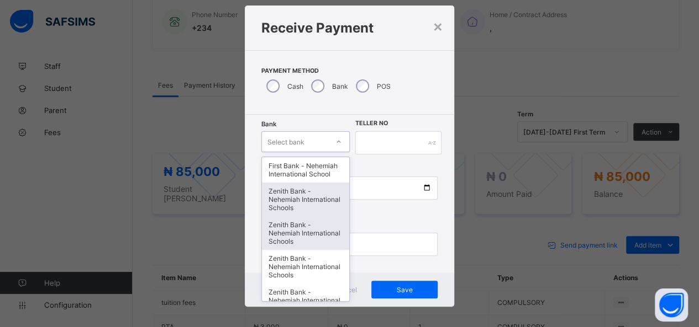
click at [302, 234] on div "First Bank - Nehemiah International School Zenith Bank - Nehemiah International…" at bounding box center [305, 229] width 87 height 144
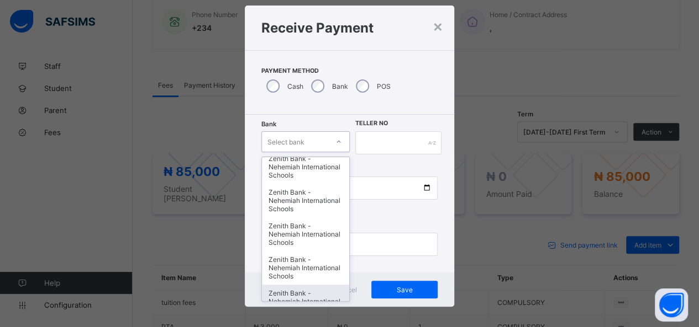
scroll to position [408, 0]
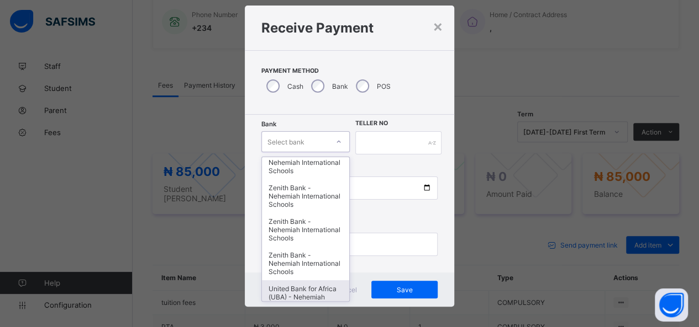
click at [304, 281] on div "United Bank for Africa (UBA) - Nehemiah International Schools" at bounding box center [305, 298] width 87 height 34
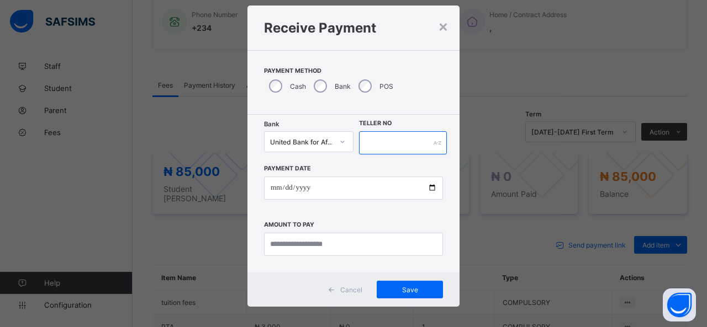
click at [388, 145] on input "text" at bounding box center [403, 142] width 88 height 23
type input "*****"
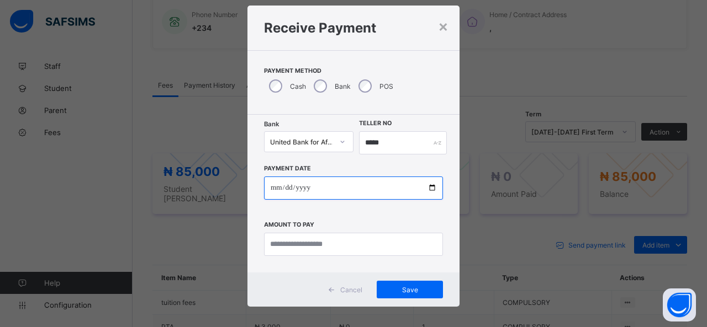
click at [431, 187] on input "date" at bounding box center [353, 188] width 179 height 23
type input "**********"
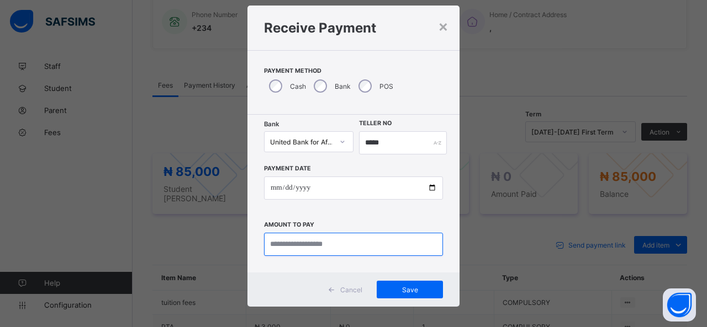
click at [323, 247] on input "currency" at bounding box center [353, 244] width 179 height 23
type input "********"
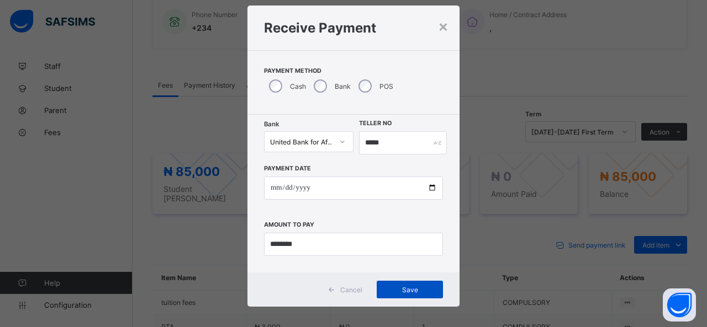
click at [411, 291] on span "Save" at bounding box center [410, 290] width 50 height 8
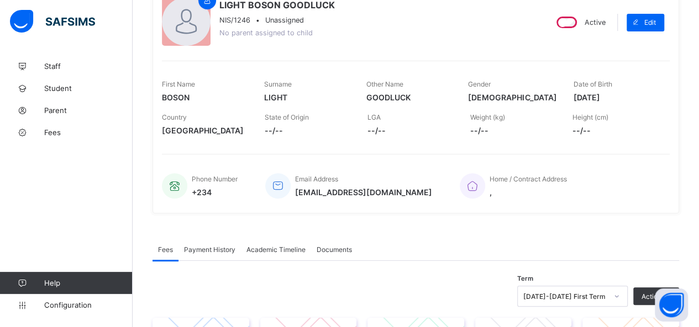
scroll to position [110, 0]
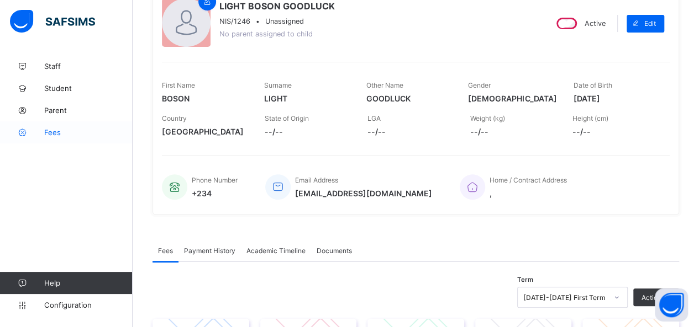
click at [64, 128] on span "Fees" at bounding box center [88, 132] width 88 height 9
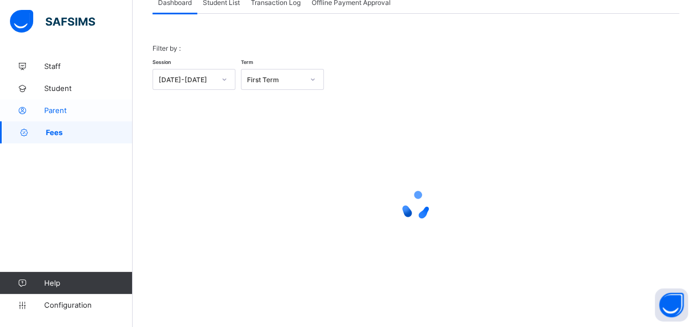
scroll to position [80, 0]
click at [230, 3] on span "Student List" at bounding box center [221, 3] width 37 height 8
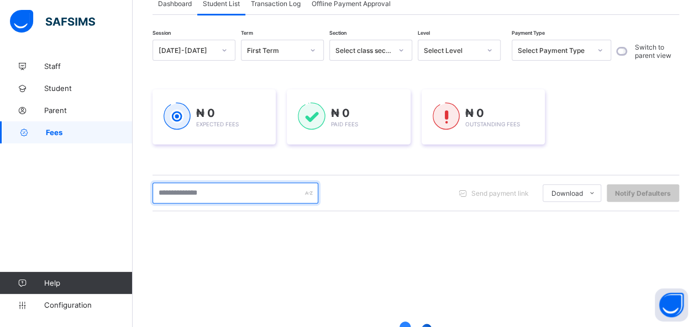
click at [199, 195] on input "text" at bounding box center [235, 193] width 166 height 21
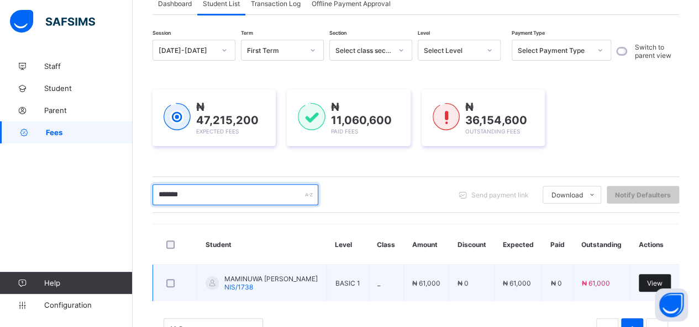
type input "*******"
click at [662, 279] on span "View" at bounding box center [654, 283] width 15 height 8
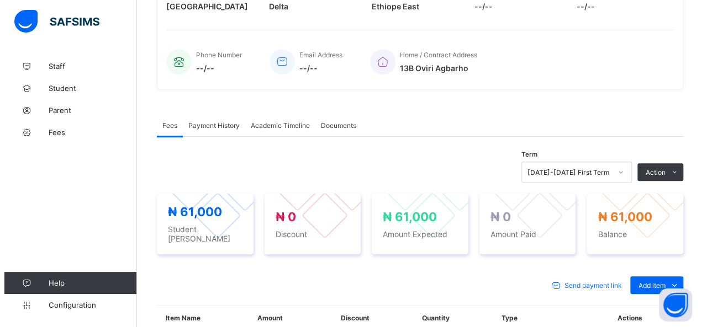
scroll to position [276, 0]
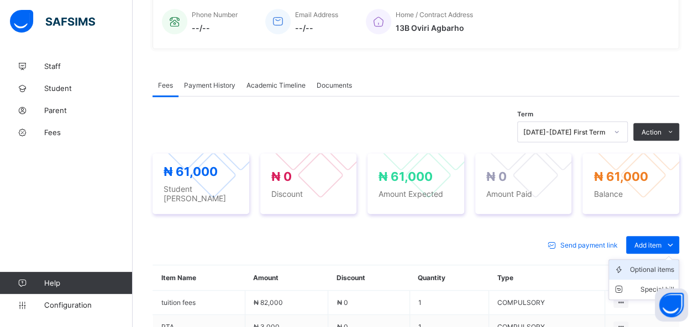
click at [651, 265] on div "Optional items" at bounding box center [652, 270] width 44 height 11
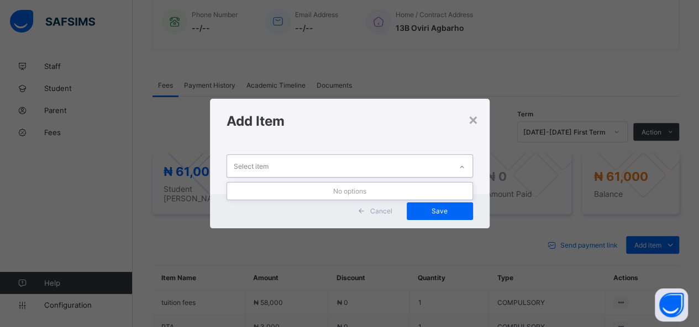
click at [291, 165] on div "Select item" at bounding box center [339, 166] width 224 height 22
click at [326, 192] on div "No options" at bounding box center [349, 191] width 245 height 17
click at [329, 170] on div "Select item" at bounding box center [339, 166] width 224 height 22
drag, startPoint x: 329, startPoint y: 194, endPoint x: 359, endPoint y: 199, distance: 30.1
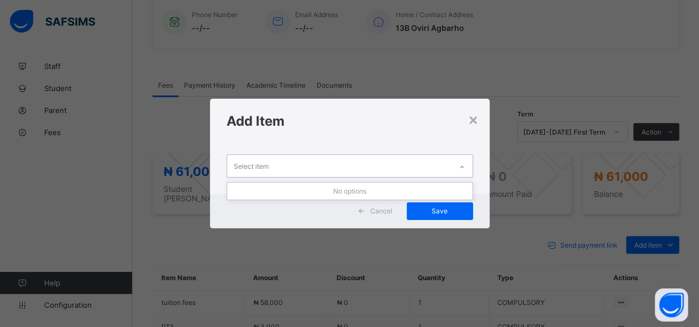
click at [352, 198] on div "No options" at bounding box center [349, 191] width 245 height 17
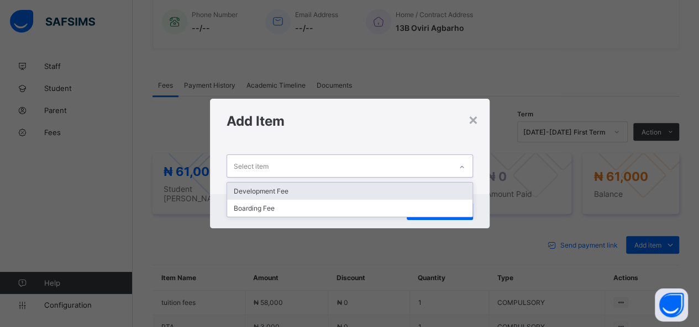
click at [348, 193] on div "Development Fee" at bounding box center [349, 191] width 245 height 17
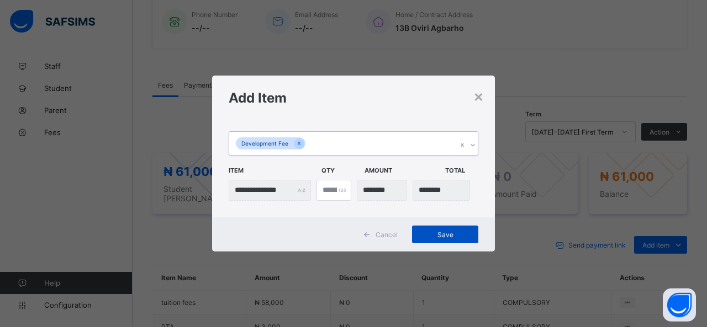
click at [453, 234] on span "Save" at bounding box center [445, 235] width 50 height 8
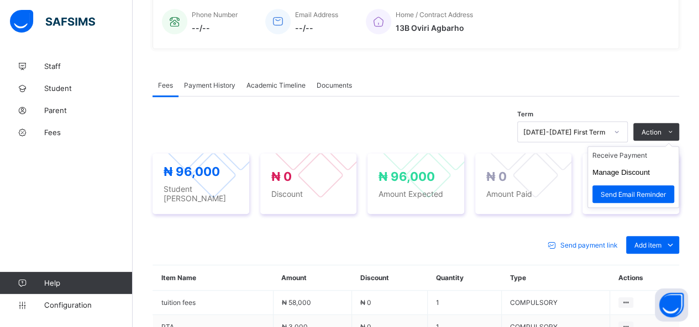
click at [637, 147] on ul "Receive Payment Manage Discount Send Email Reminder" at bounding box center [633, 177] width 92 height 62
click at [638, 156] on li "Receive Payment" at bounding box center [633, 155] width 91 height 17
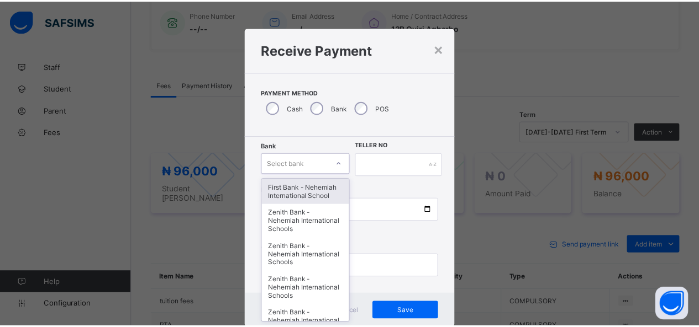
scroll to position [22, 0]
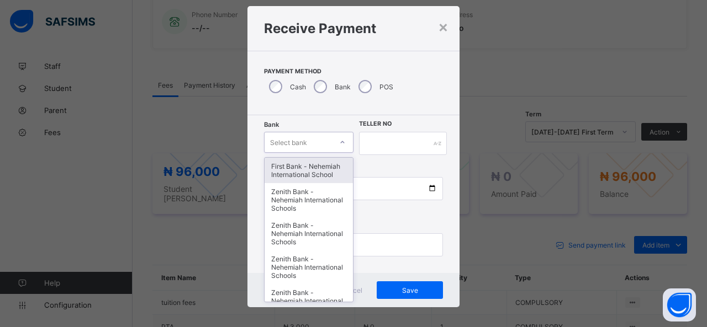
click at [319, 153] on div "option First Bank - Nehemiah International School focused, 1 of 17. 17 results …" at bounding box center [308, 142] width 89 height 21
click at [324, 169] on div "First Bank - Nehemiah International School" at bounding box center [309, 169] width 88 height 25
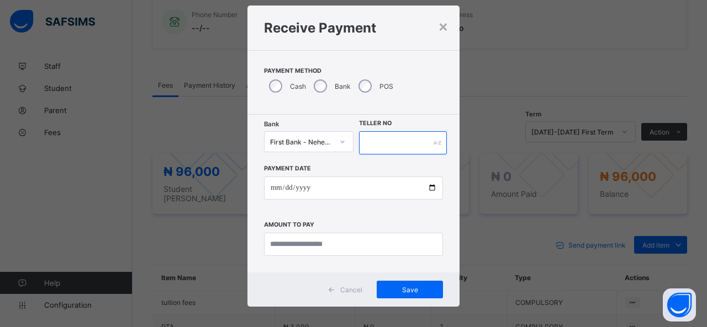
click at [387, 143] on input "text" at bounding box center [403, 142] width 88 height 23
type input "*****"
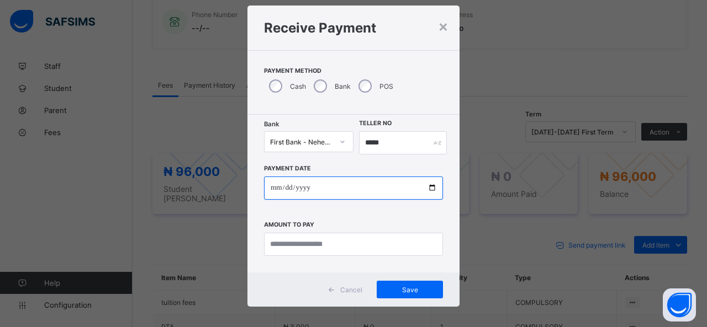
click at [430, 189] on input "date" at bounding box center [353, 188] width 179 height 23
type input "**********"
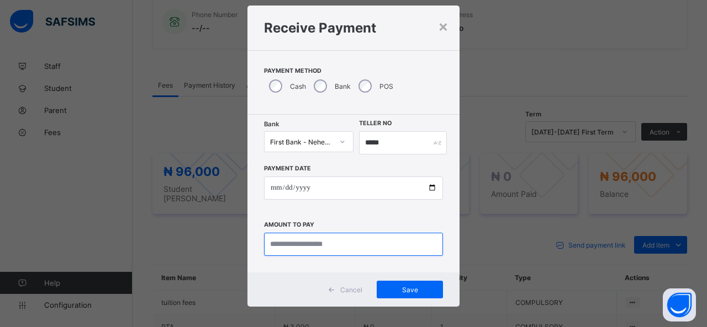
click at [323, 246] on input "currency" at bounding box center [353, 244] width 179 height 23
type input "********"
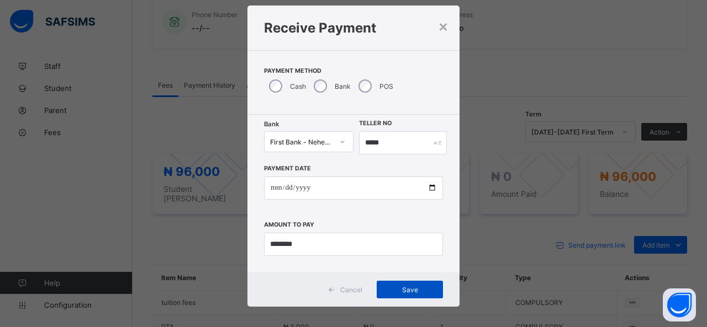
click at [402, 288] on span "Save" at bounding box center [410, 290] width 50 height 8
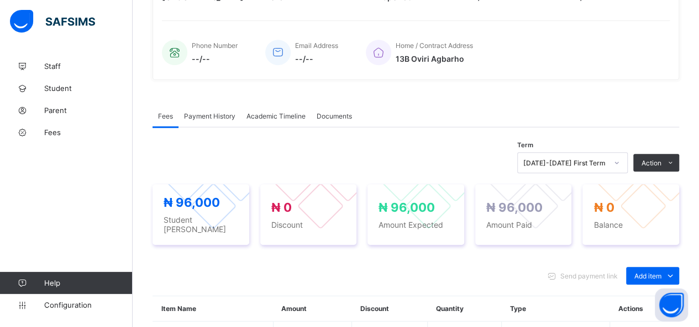
scroll to position [331, 0]
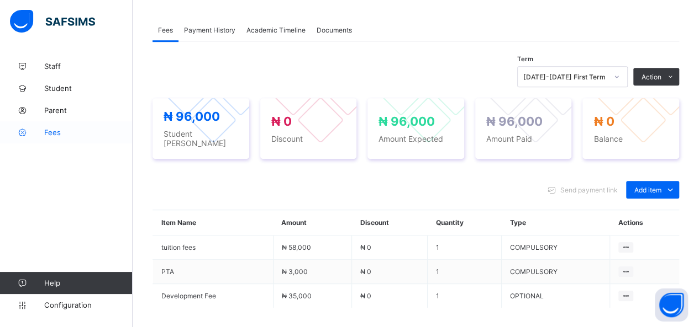
click at [57, 131] on span "Fees" at bounding box center [88, 132] width 88 height 9
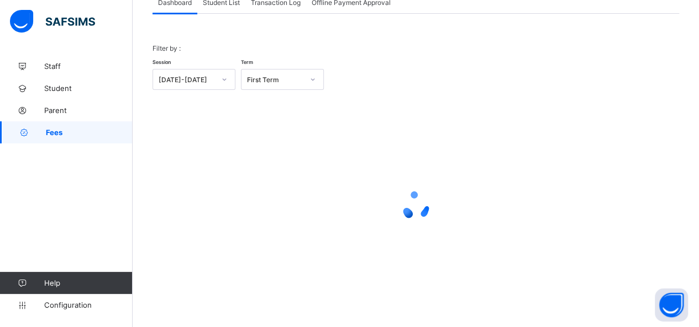
scroll to position [80, 0]
click at [225, 2] on span "Student List" at bounding box center [221, 3] width 37 height 8
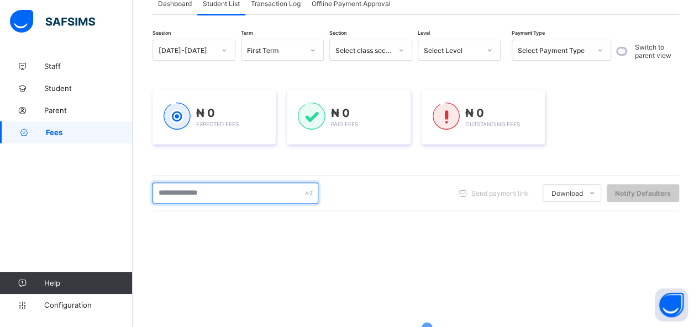
click at [223, 190] on input "text" at bounding box center [235, 193] width 166 height 21
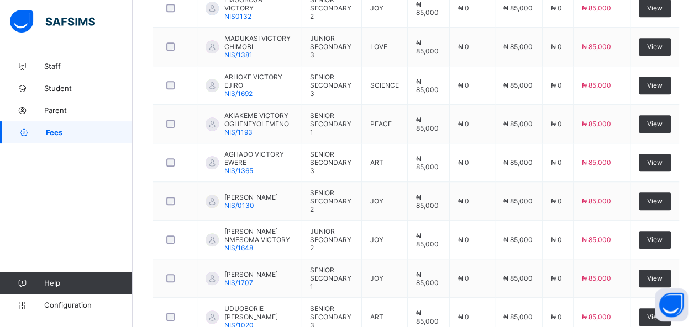
scroll to position [411, 0]
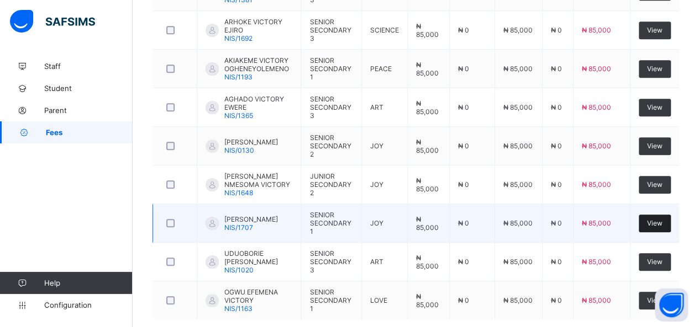
type input "**********"
click at [659, 219] on span "View" at bounding box center [654, 223] width 15 height 8
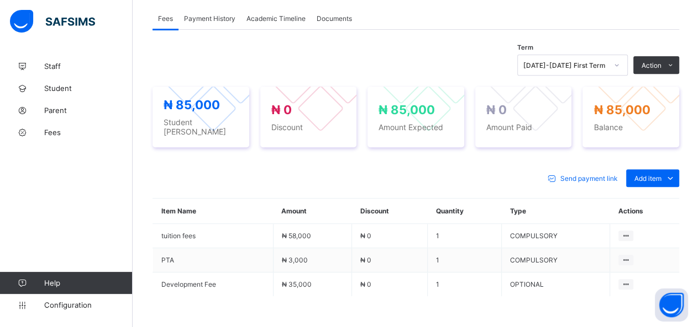
scroll to position [166, 0]
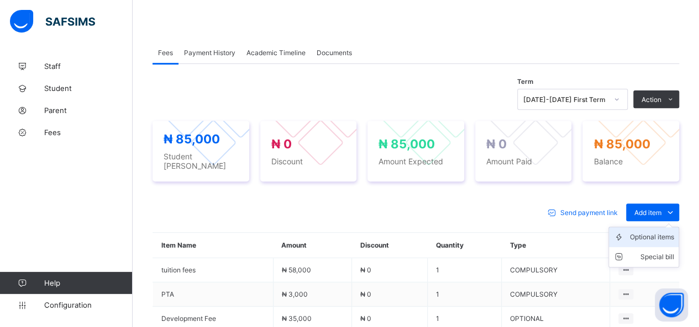
click at [649, 232] on div "Optional items" at bounding box center [652, 237] width 44 height 11
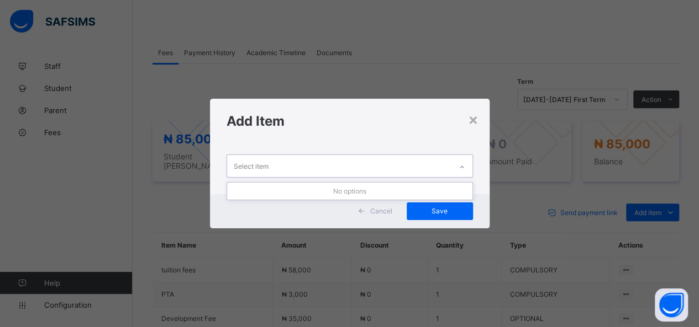
click at [387, 161] on div "Select item" at bounding box center [339, 166] width 224 height 22
click at [388, 167] on div "Select item" at bounding box center [339, 166] width 224 height 22
click at [390, 168] on div "Select item" at bounding box center [339, 166] width 224 height 22
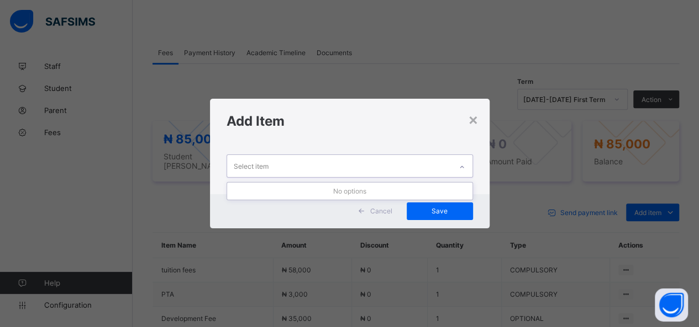
click at [390, 168] on div "Select item" at bounding box center [339, 166] width 224 height 22
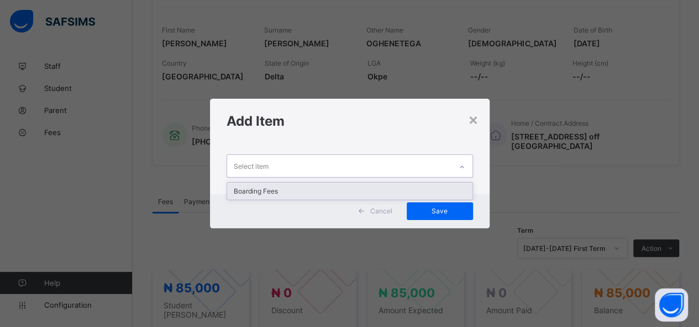
click at [390, 168] on div "Select item" at bounding box center [339, 166] width 224 height 22
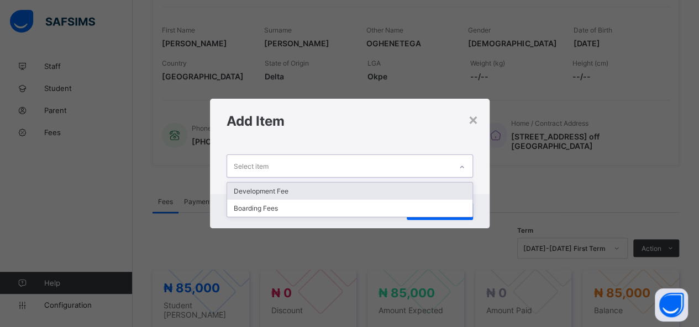
click at [364, 186] on div "Development Fee" at bounding box center [349, 191] width 245 height 17
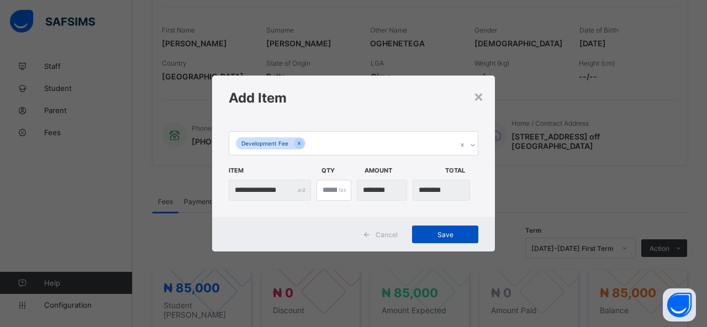
click at [442, 235] on span "Save" at bounding box center [445, 235] width 50 height 8
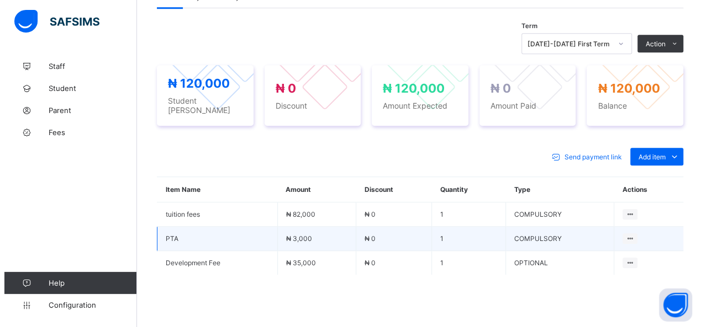
scroll to position [387, 0]
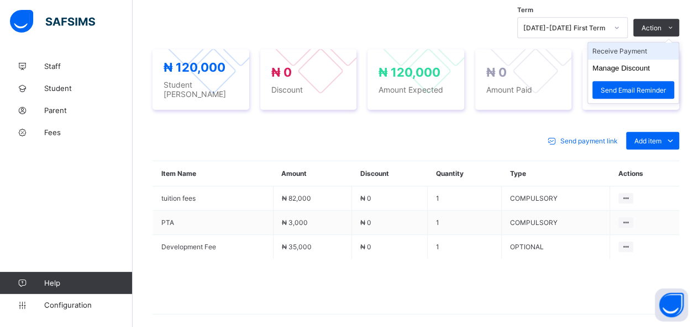
click at [641, 43] on li "Receive Payment" at bounding box center [633, 51] width 91 height 17
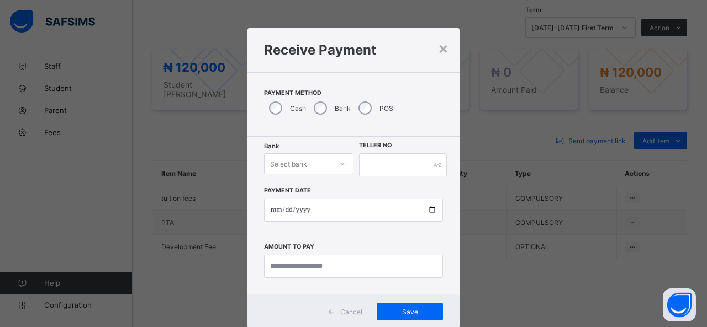
click at [309, 164] on div "Select bank" at bounding box center [308, 164] width 89 height 21
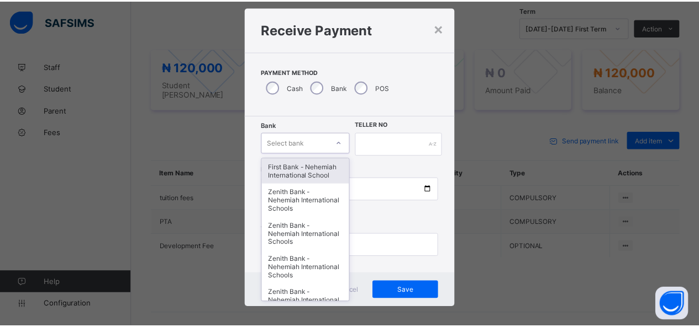
scroll to position [22, 0]
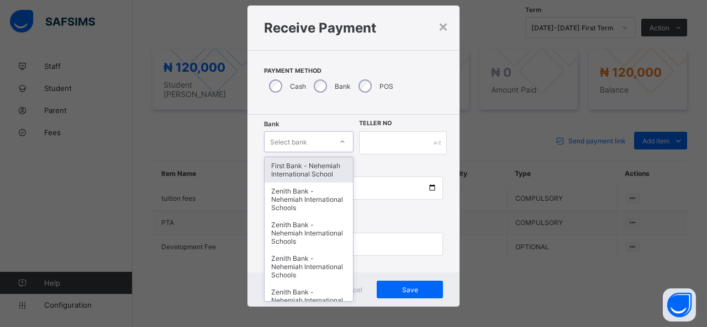
click at [308, 168] on div "First Bank - Nehemiah International School" at bounding box center [309, 169] width 88 height 25
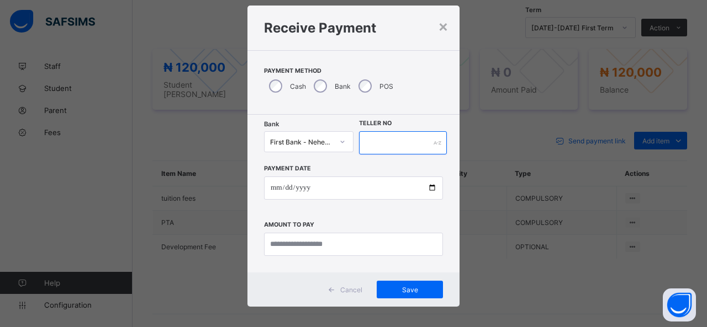
click at [377, 141] on input "text" at bounding box center [403, 142] width 88 height 23
type input "*****"
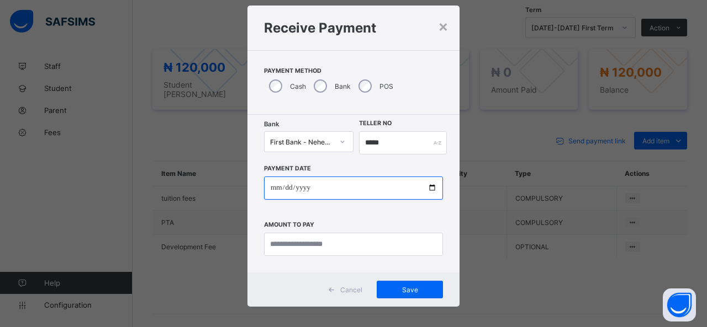
click at [431, 188] on input "date" at bounding box center [353, 188] width 179 height 23
type input "**********"
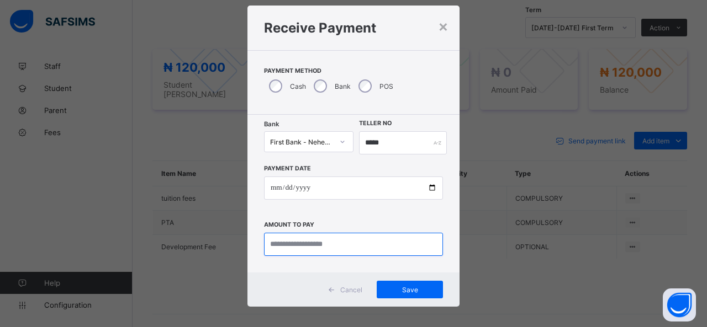
click at [314, 245] on input "currency" at bounding box center [353, 244] width 179 height 23
type input "*********"
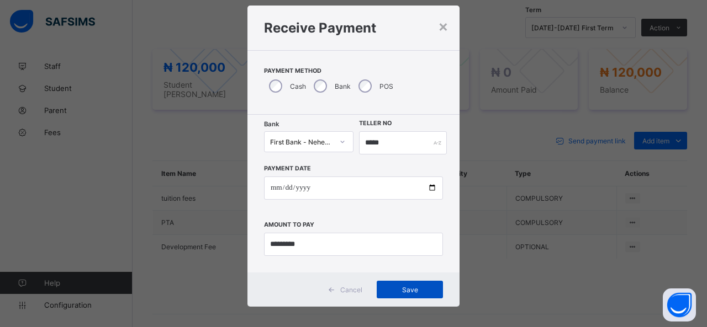
click at [395, 287] on span "Save" at bounding box center [410, 290] width 50 height 8
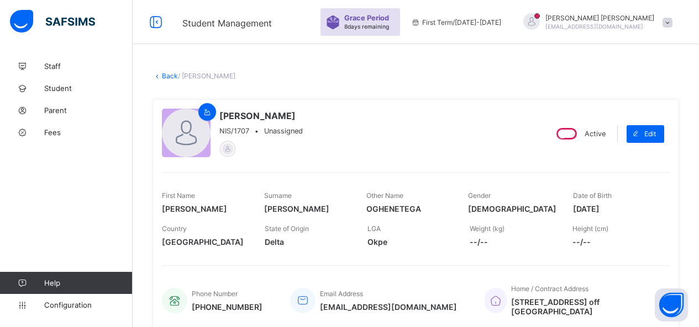
scroll to position [387, 0]
